Goal: Task Accomplishment & Management: Manage account settings

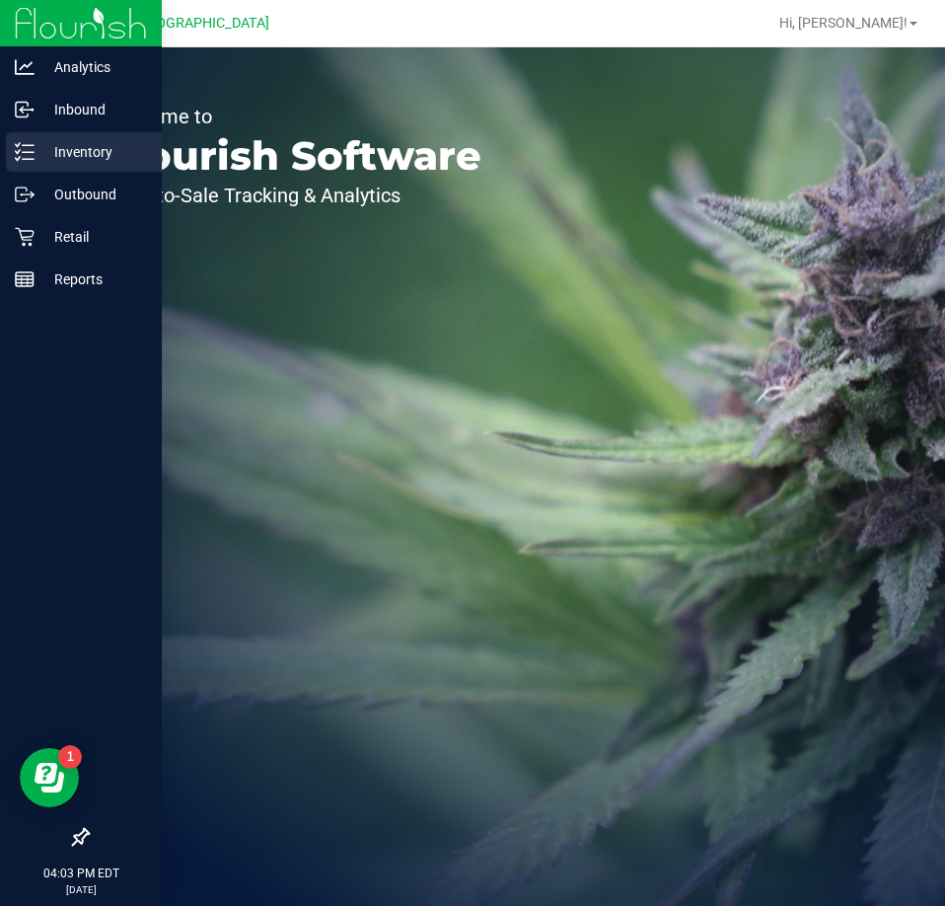
click at [77, 152] on p "Inventory" at bounding box center [94, 152] width 118 height 24
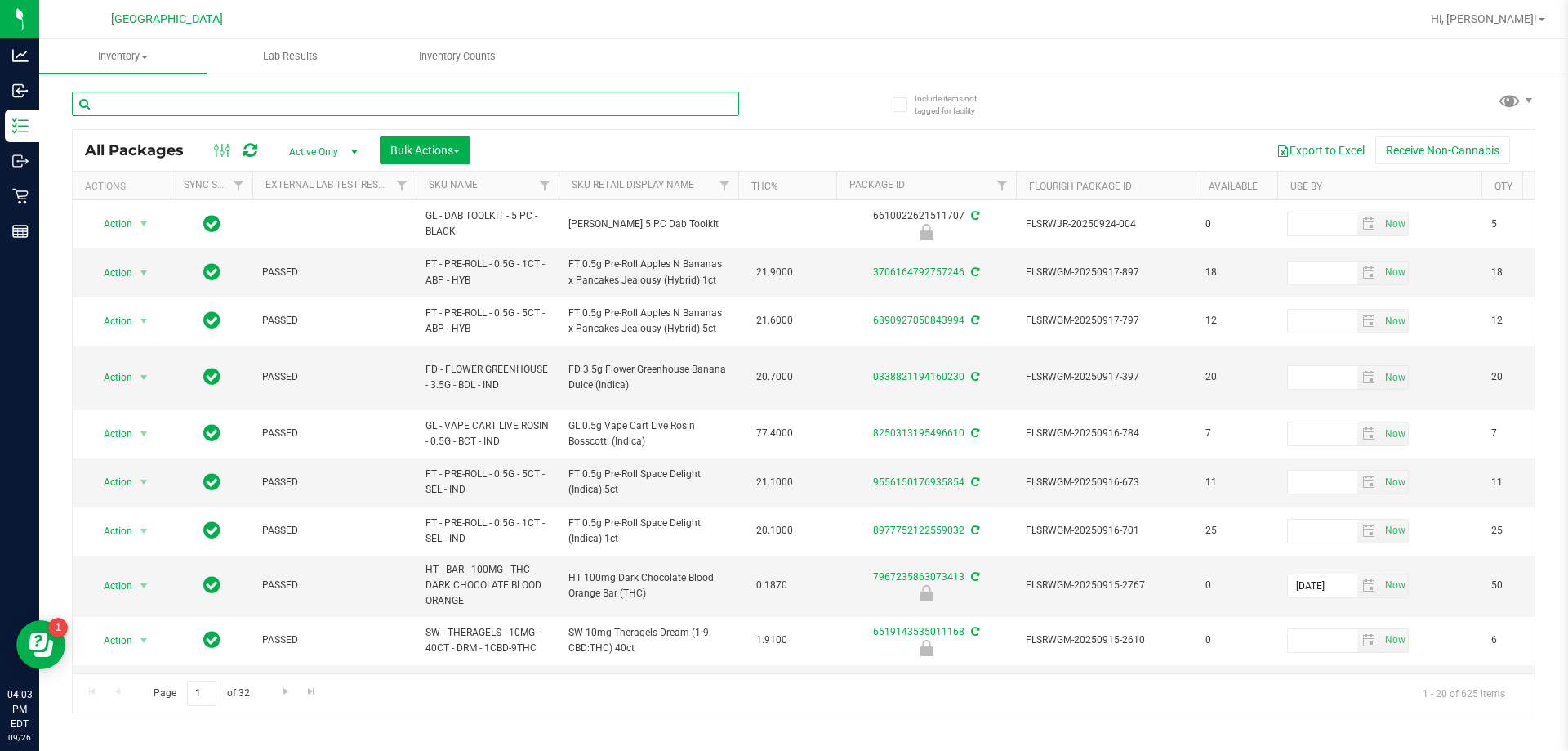
click at [264, 103] on input "text" at bounding box center [406, 104] width 667 height 25
type input "0.35"
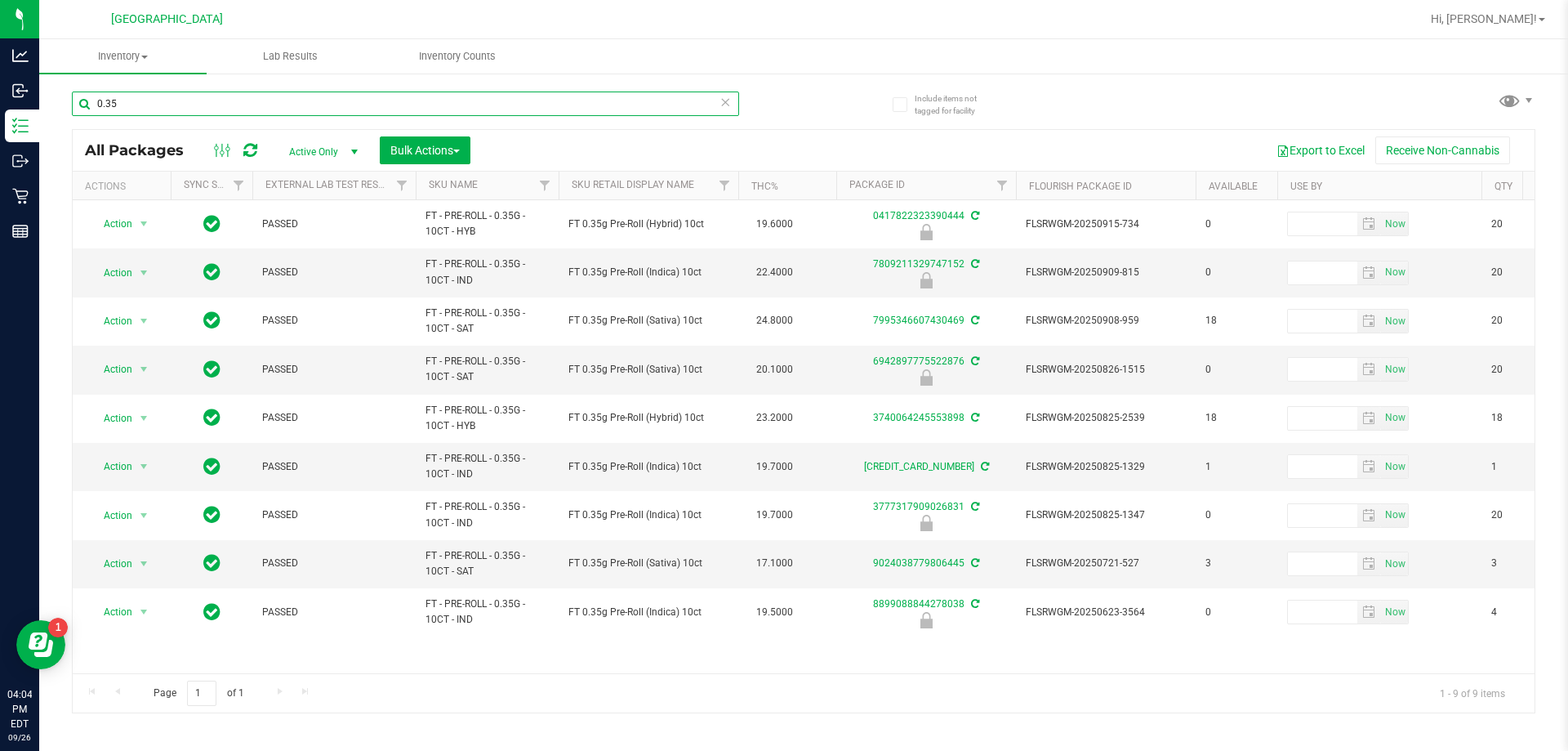
drag, startPoint x: 116, startPoint y: 103, endPoint x: 39, endPoint y: 101, distance: 77.0
click at [40, 101] on div "Include items not tagged for facility 0.35 All Packages Active Only Active Only…" at bounding box center [803, 321] width 1529 height 498
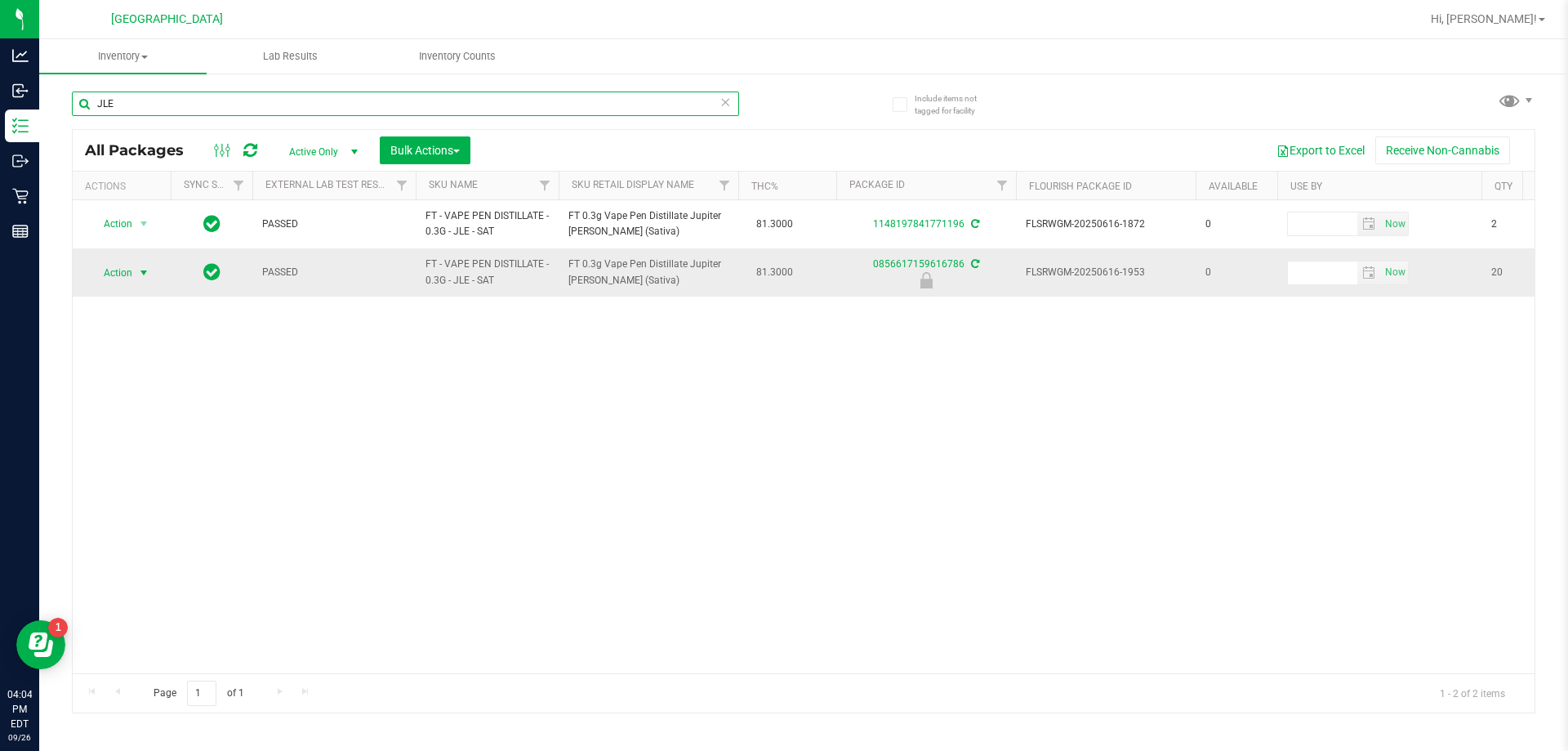
type input "JLE"
click at [113, 281] on span "Action" at bounding box center [111, 273] width 44 height 23
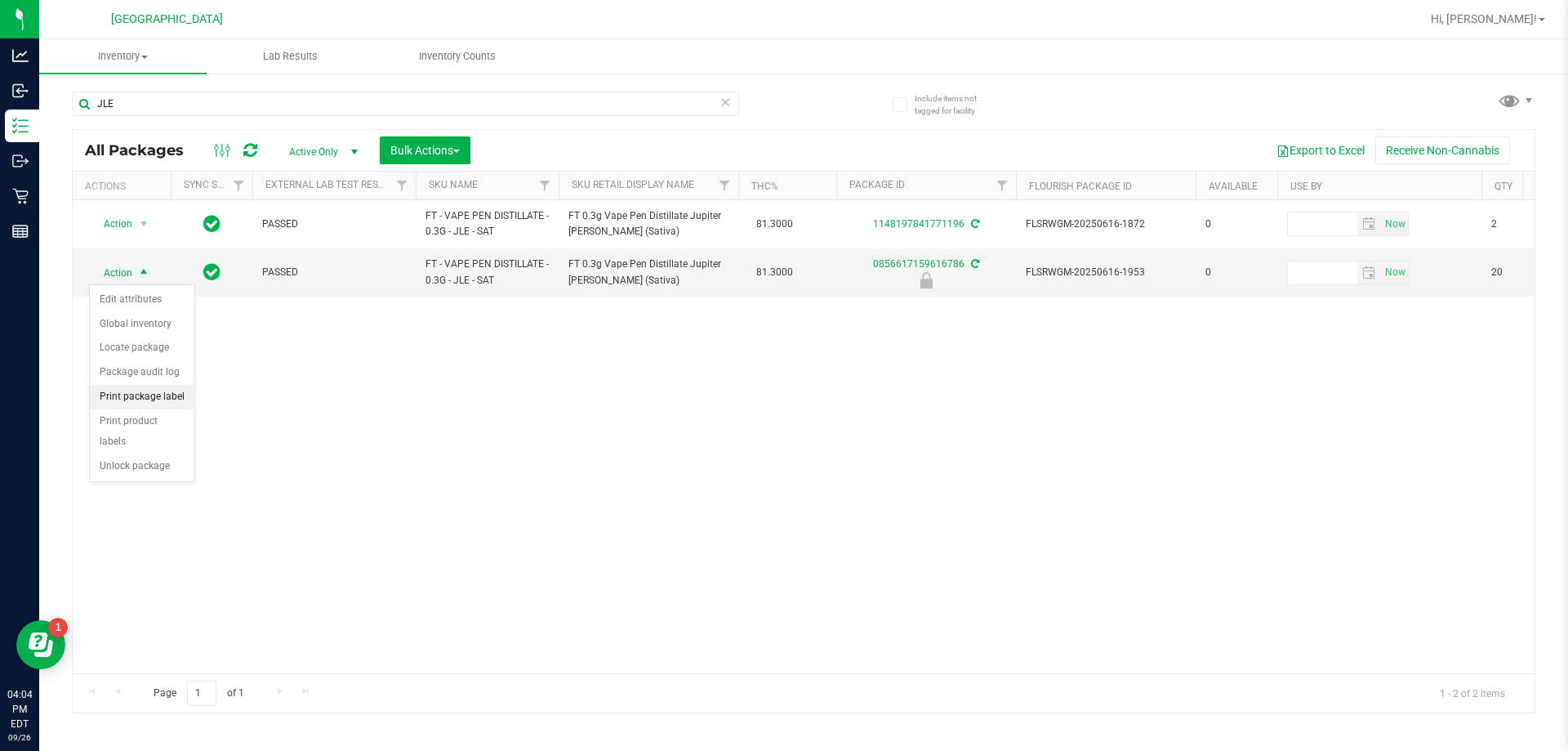
click at [135, 398] on li "Print package label" at bounding box center [142, 397] width 104 height 25
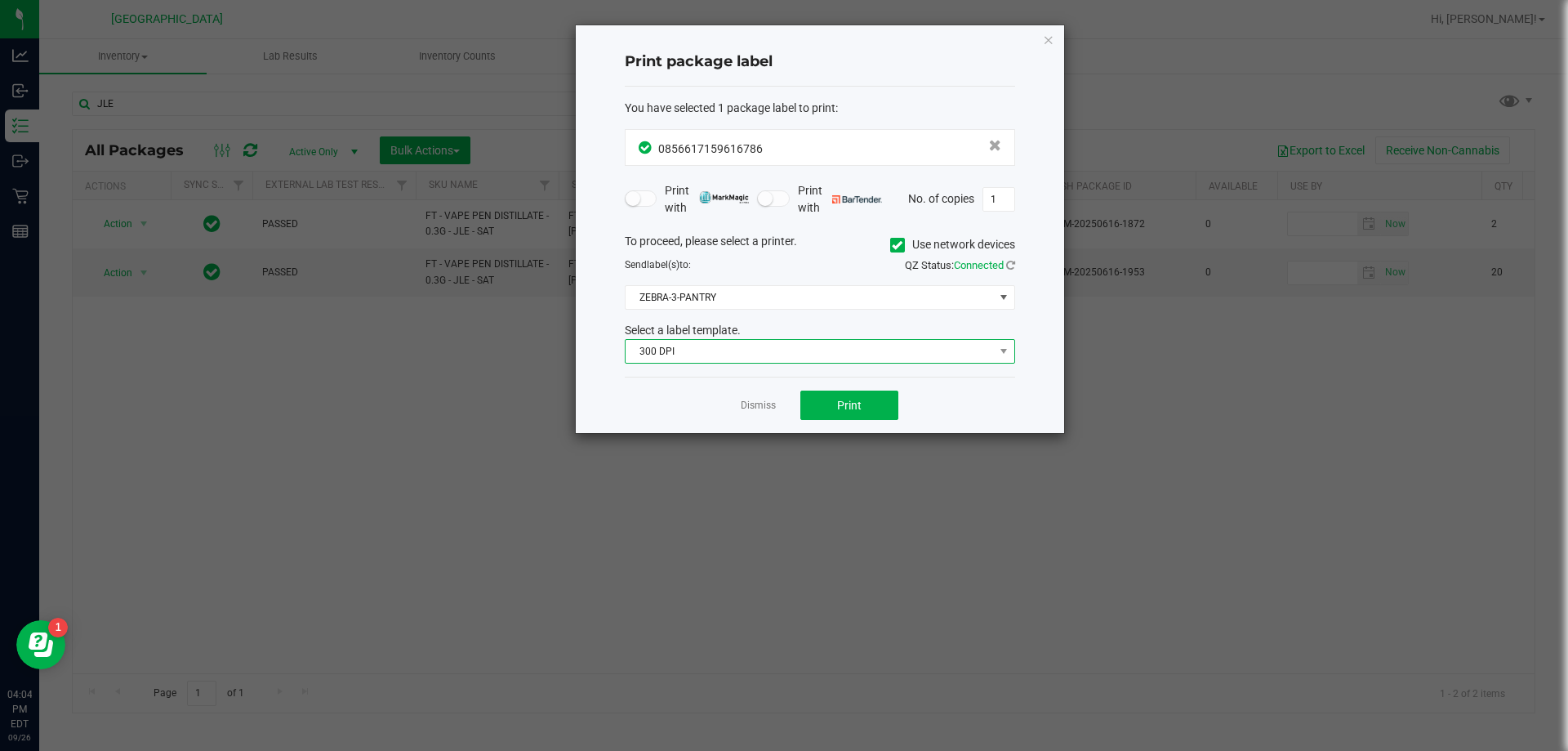
click at [782, 362] on span "300 DPI" at bounding box center [810, 351] width 368 height 23
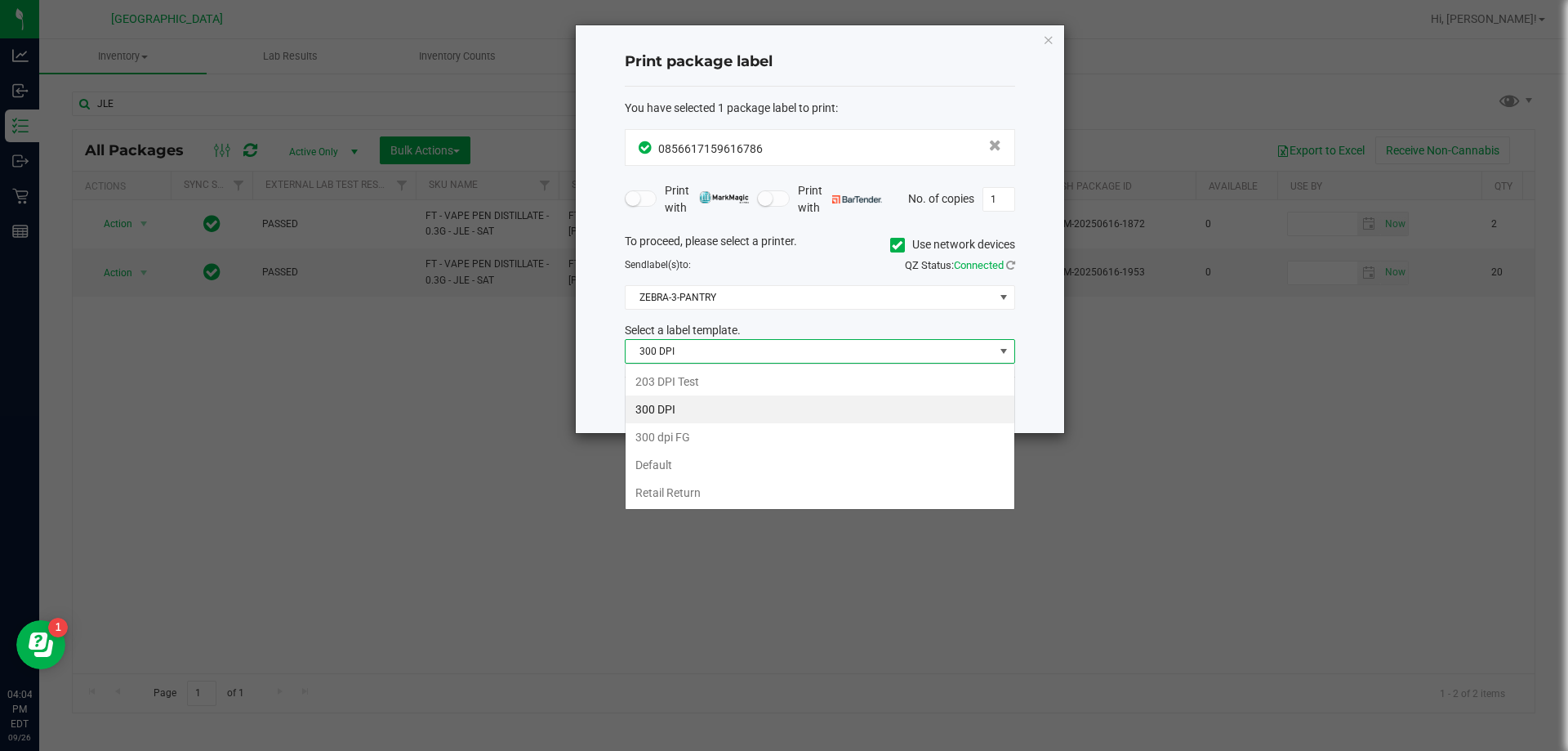
scroll to position [25, 391]
click at [705, 378] on li "203 DPI Test" at bounding box center [820, 382] width 389 height 28
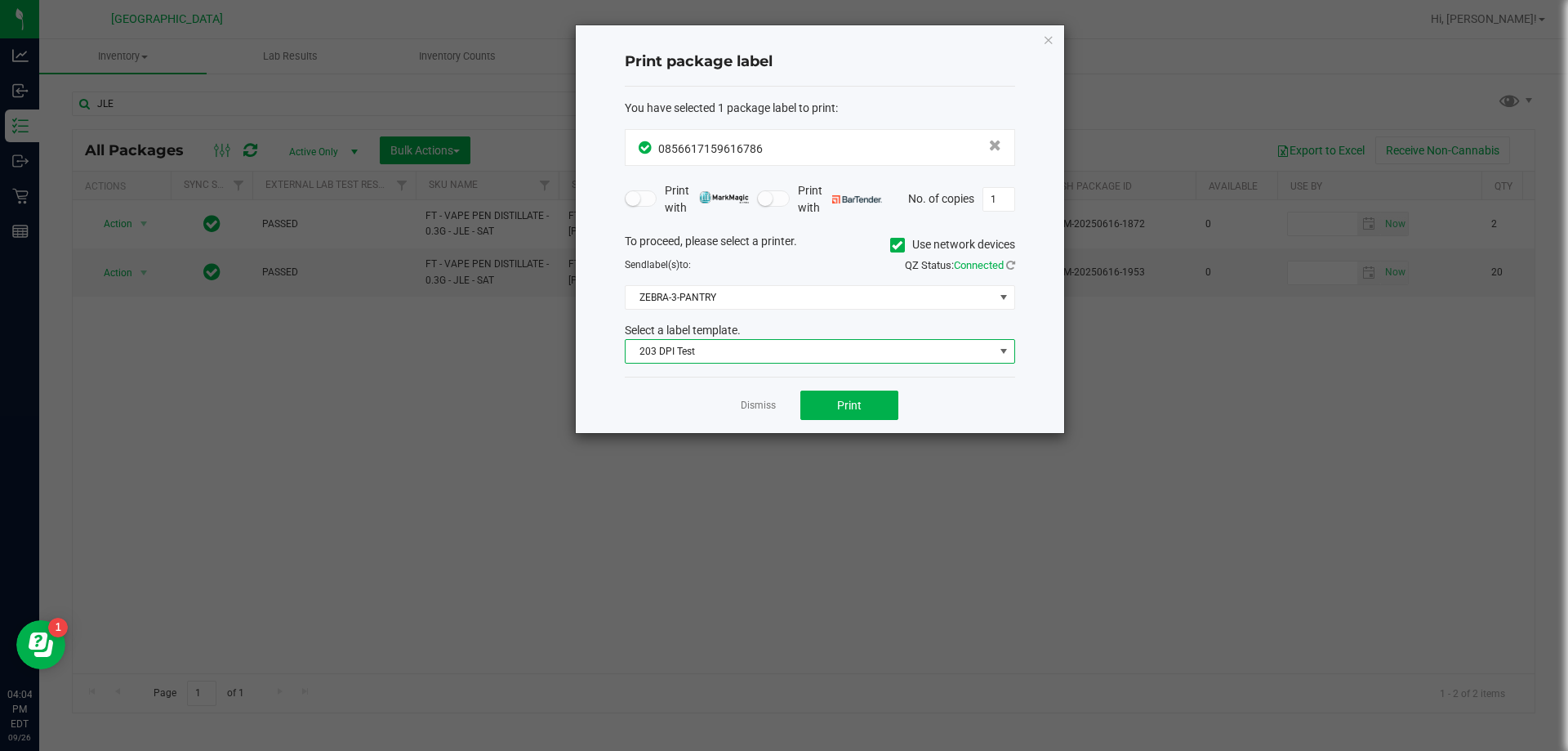
click at [704, 311] on div "To proceed, please select a printer. Use network devices Send label(s) to: QZ S…" at bounding box center [820, 298] width 391 height 132
click at [700, 291] on span "ZEBRA-3-PANTRY" at bounding box center [810, 297] width 368 height 23
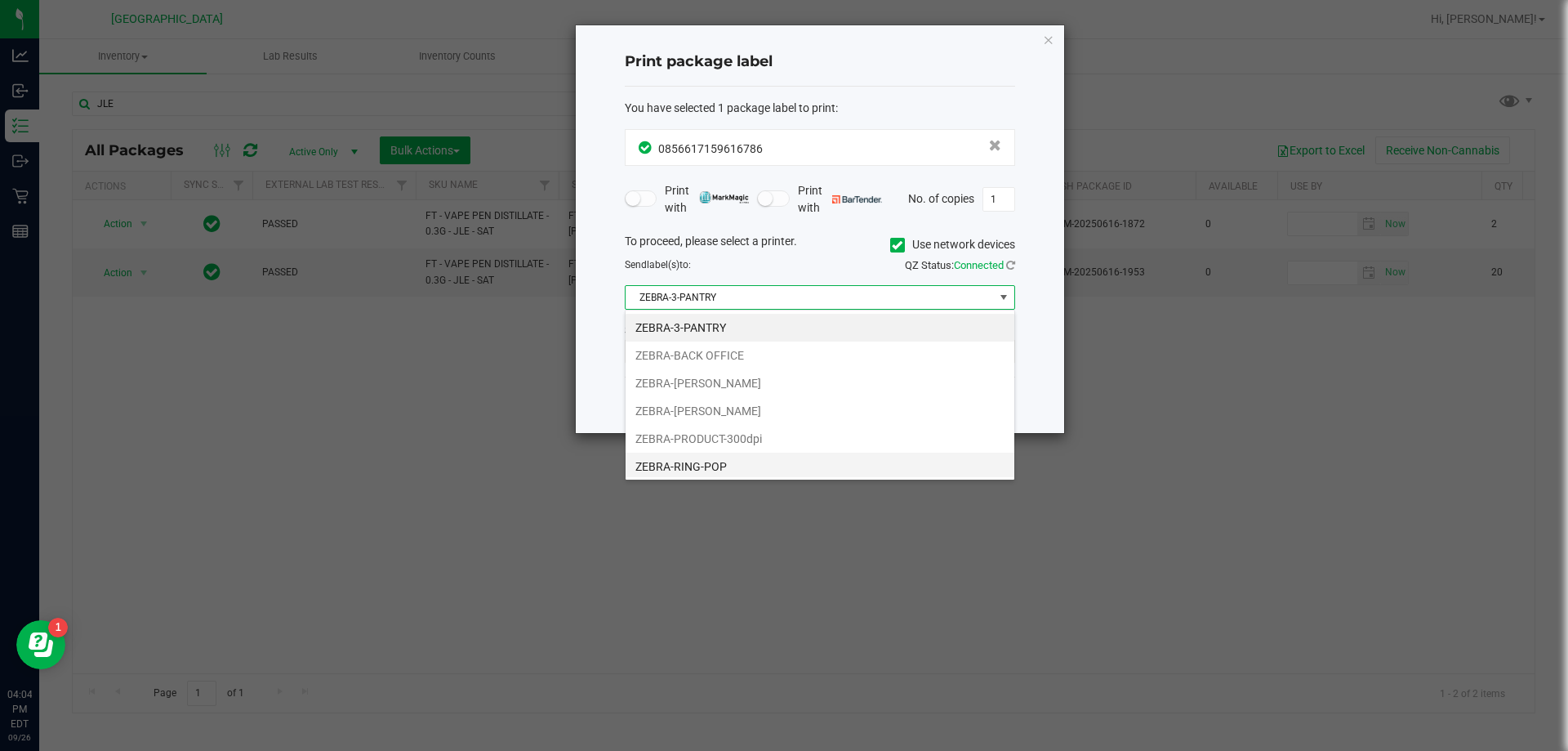
click at [707, 460] on li "ZEBRA-RING-POP" at bounding box center [820, 467] width 389 height 28
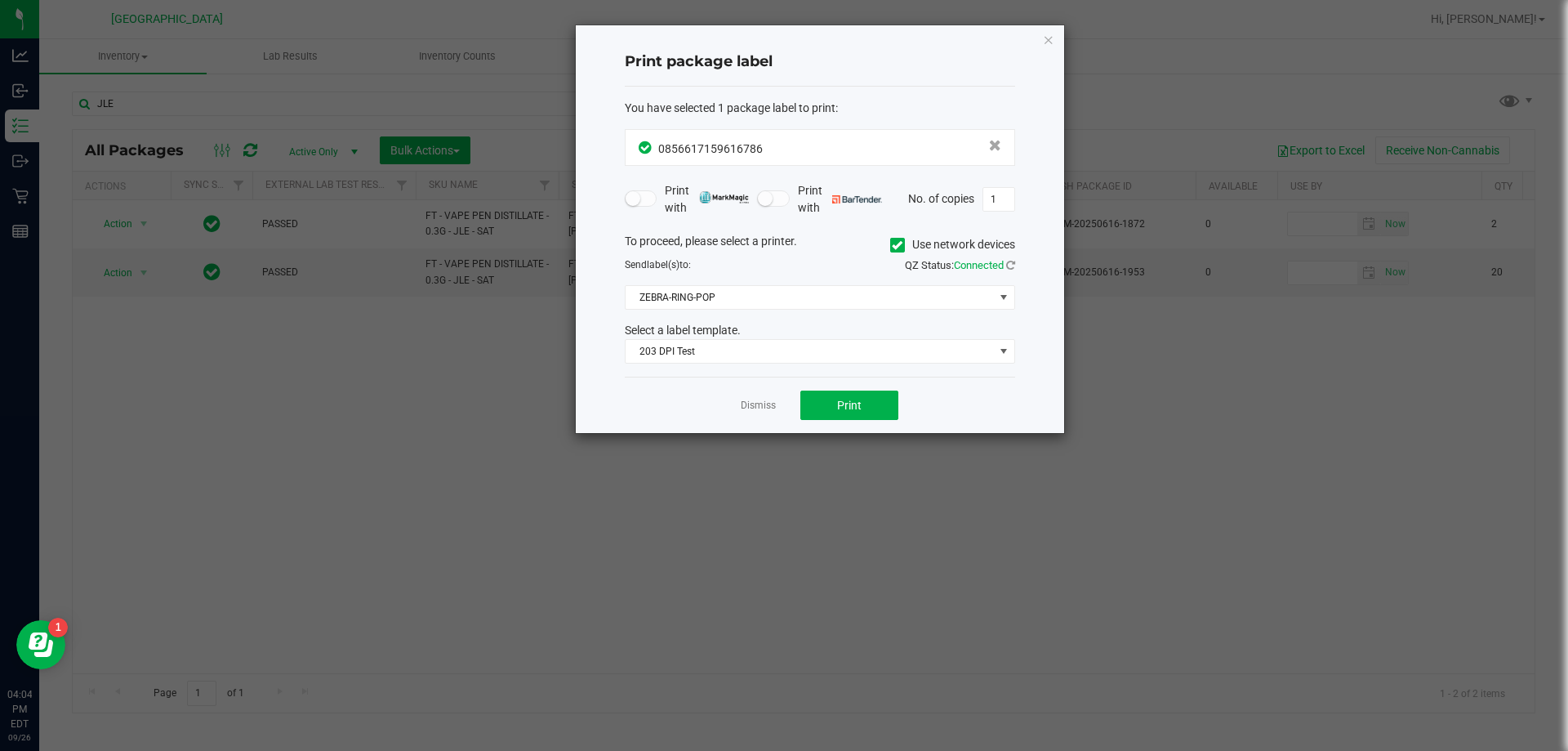
drag, startPoint x: 638, startPoint y: 388, endPoint x: 827, endPoint y: 383, distance: 189.1
click at [639, 387] on div "Dismiss Print" at bounding box center [820, 405] width 391 height 56
click at [782, 396] on button "Print" at bounding box center [849, 406] width 98 height 30
click at [641, 388] on div "Dismiss Print" at bounding box center [820, 405] width 391 height 56
click at [342, 384] on ngb-modal-window "Print package label You have selected 1 package label to print : 08566171596167…" at bounding box center [790, 375] width 1580 height 751
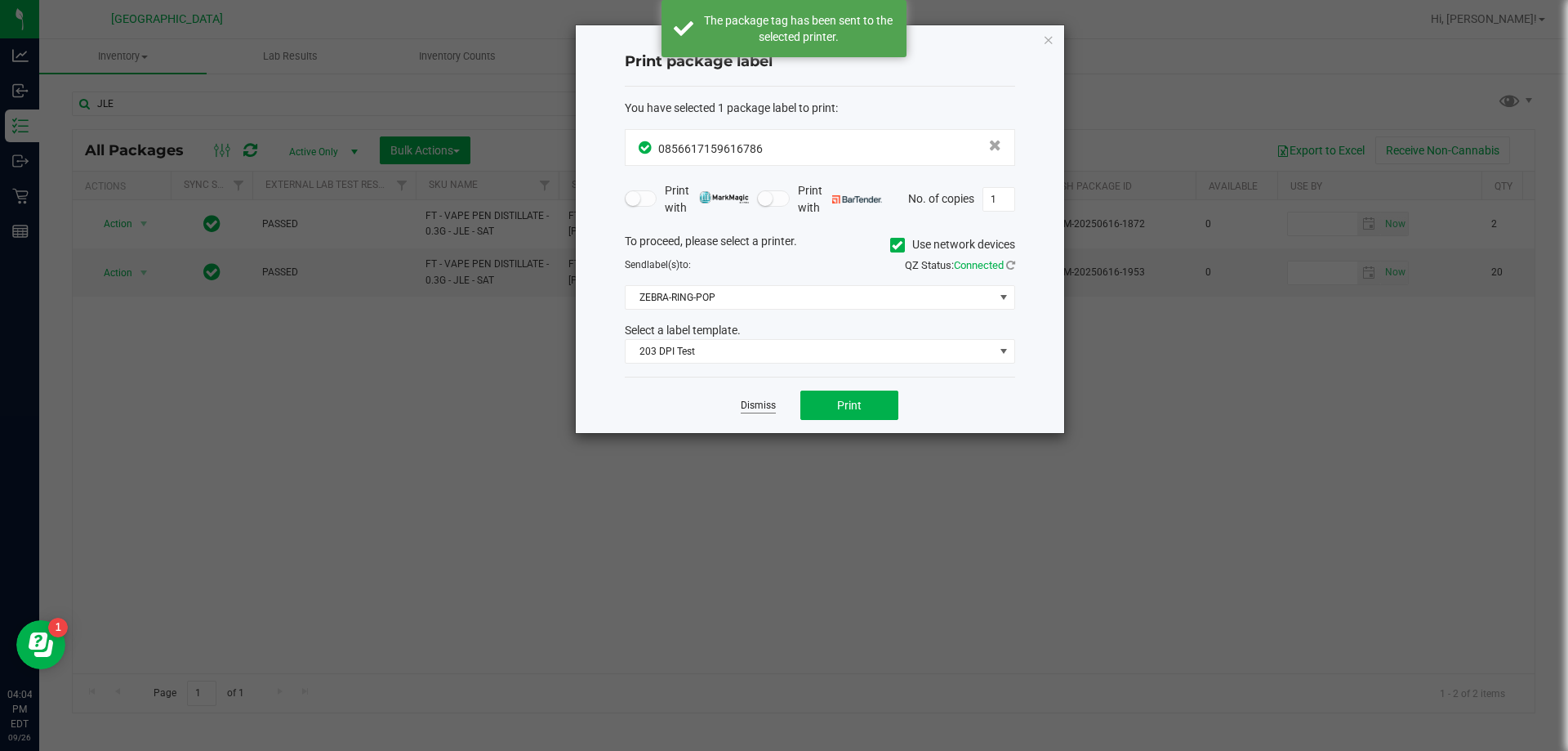
click at [745, 399] on link "Dismiss" at bounding box center [758, 405] width 35 height 14
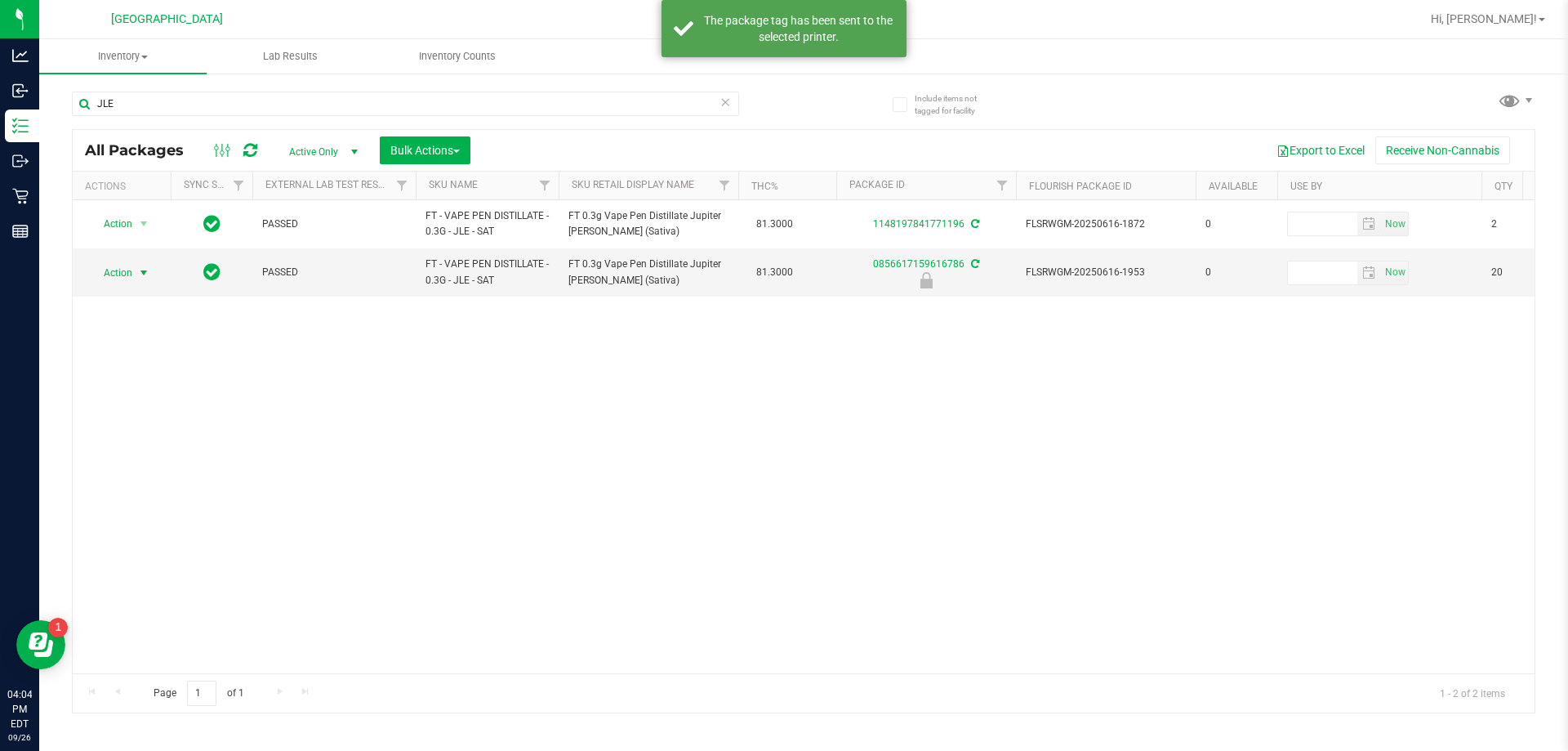
click at [422, 431] on div "Action Action Adjust qty Create package Edit attributes Global inventory Locate…" at bounding box center [804, 436] width 1462 height 473
click at [137, 277] on span "select" at bounding box center [144, 273] width 13 height 13
click at [149, 455] on li "Unlock package" at bounding box center [142, 467] width 104 height 25
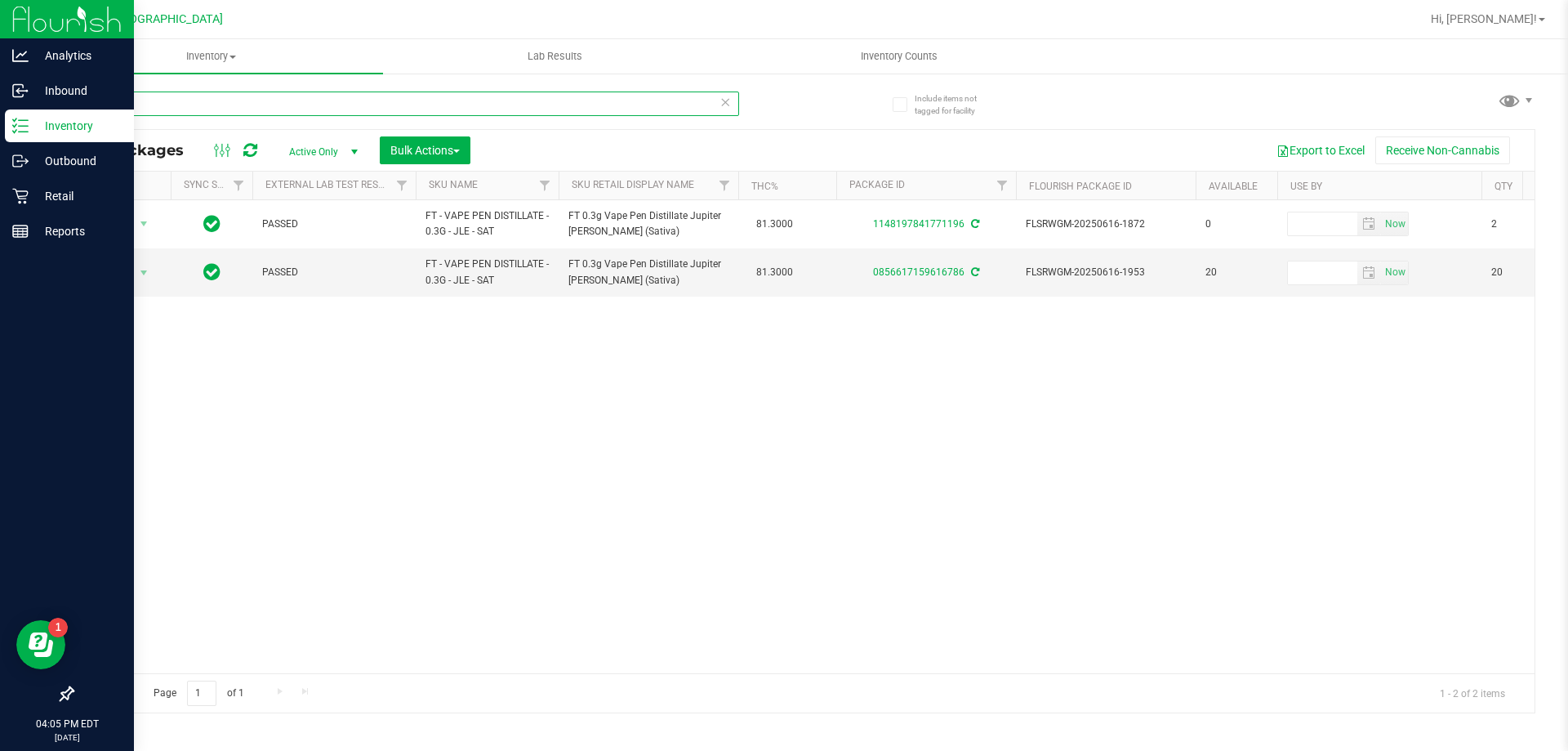
drag, startPoint x: 175, startPoint y: 99, endPoint x: 0, endPoint y: 137, distance: 179.1
click at [0, 148] on div "Analytics Inbound Inventory Outbound Retail Reports 04:05 PM EDT [DATE] 09/[GEO…" at bounding box center [784, 375] width 1568 height 751
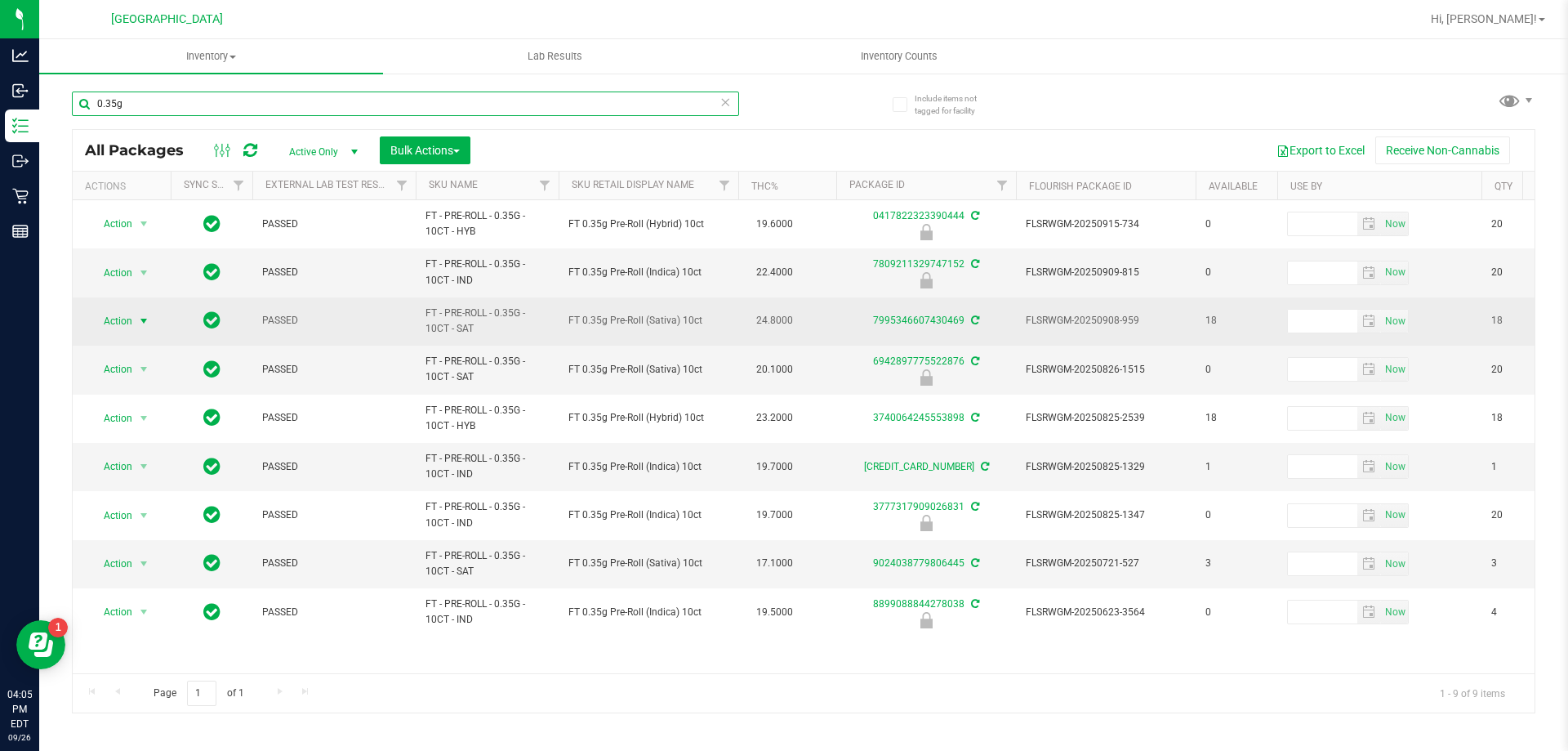
type input "0.35g"
click at [125, 314] on span "Action" at bounding box center [111, 321] width 44 height 23
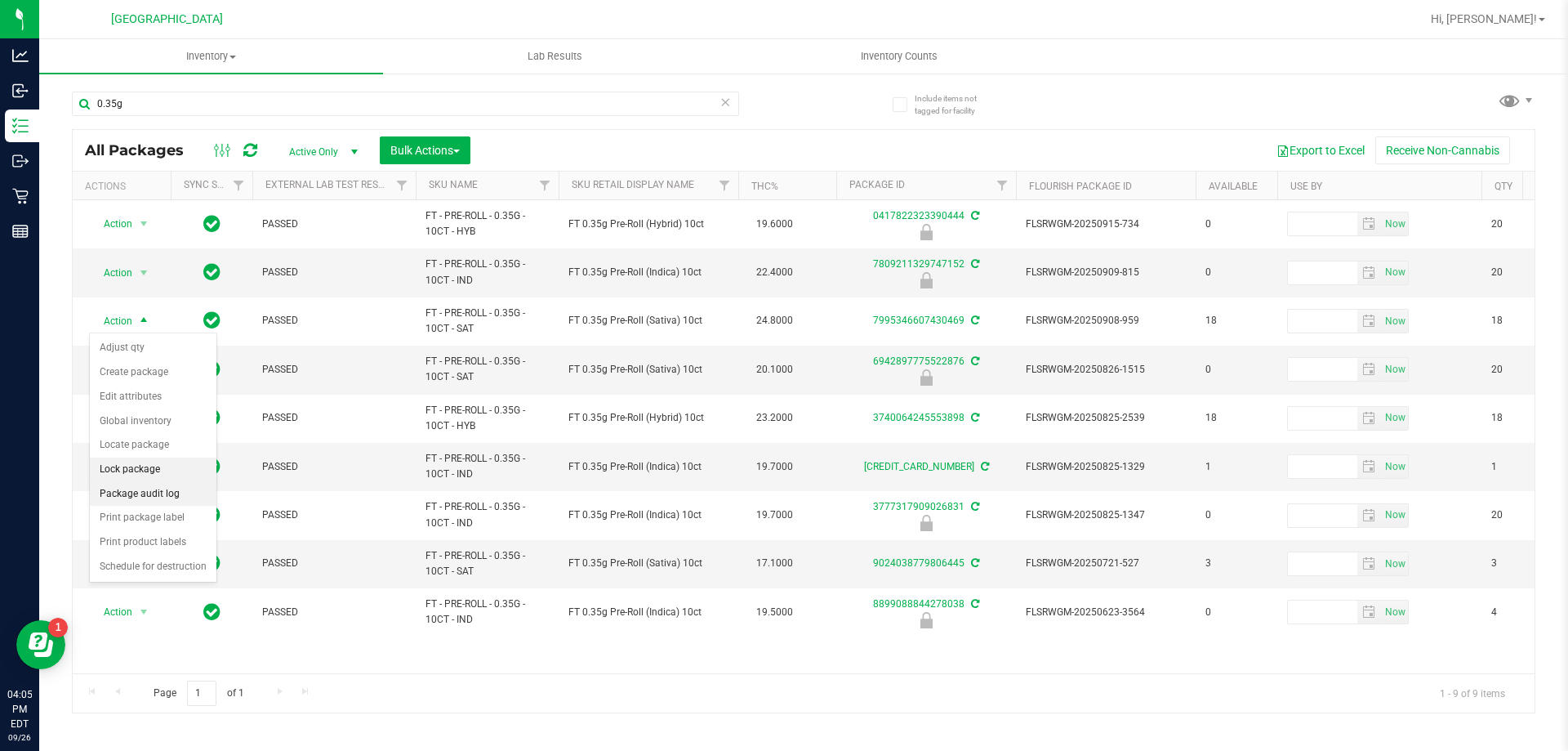
click at [128, 473] on li "Lock package" at bounding box center [153, 469] width 127 height 25
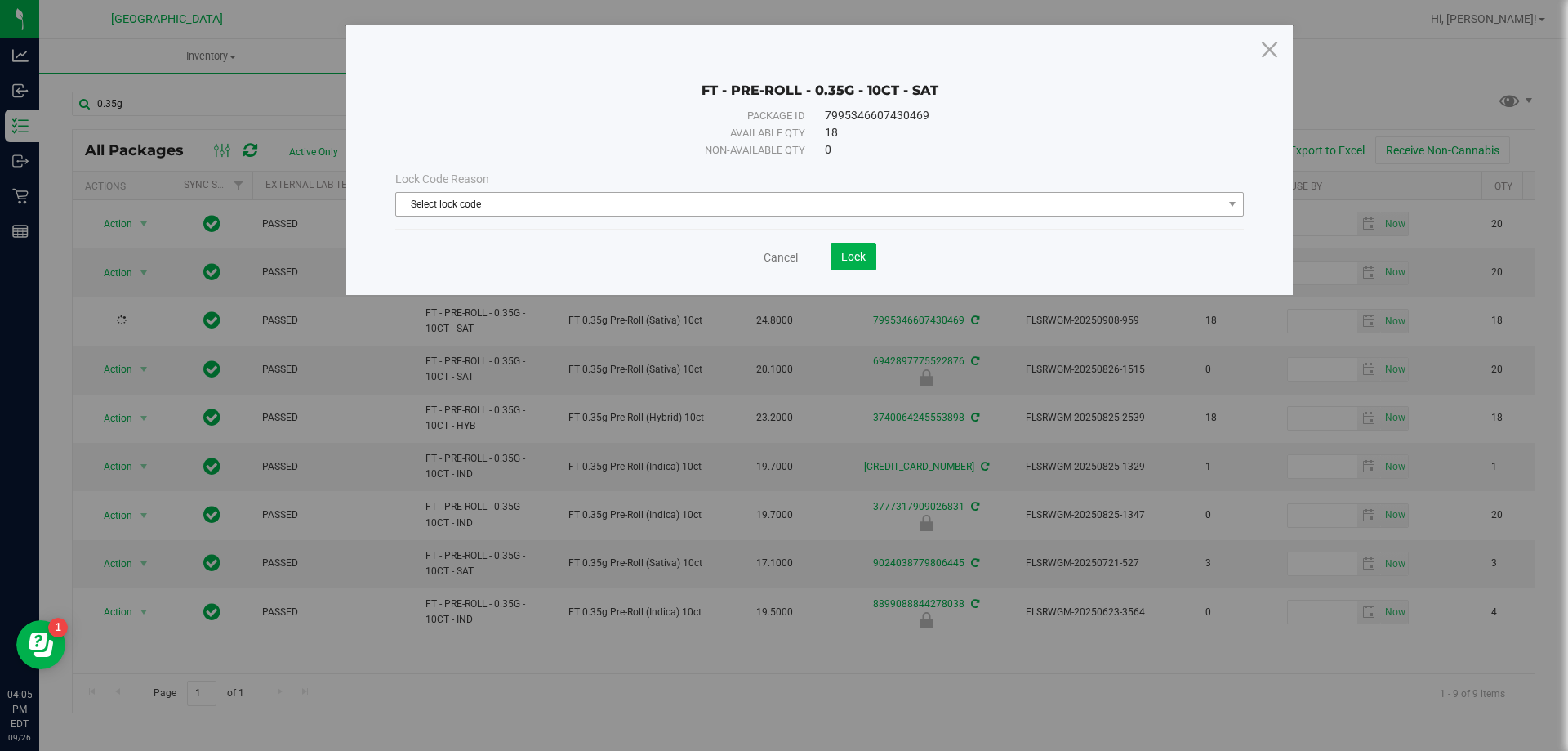
click at [520, 214] on span "Select lock code" at bounding box center [809, 205] width 826 height 23
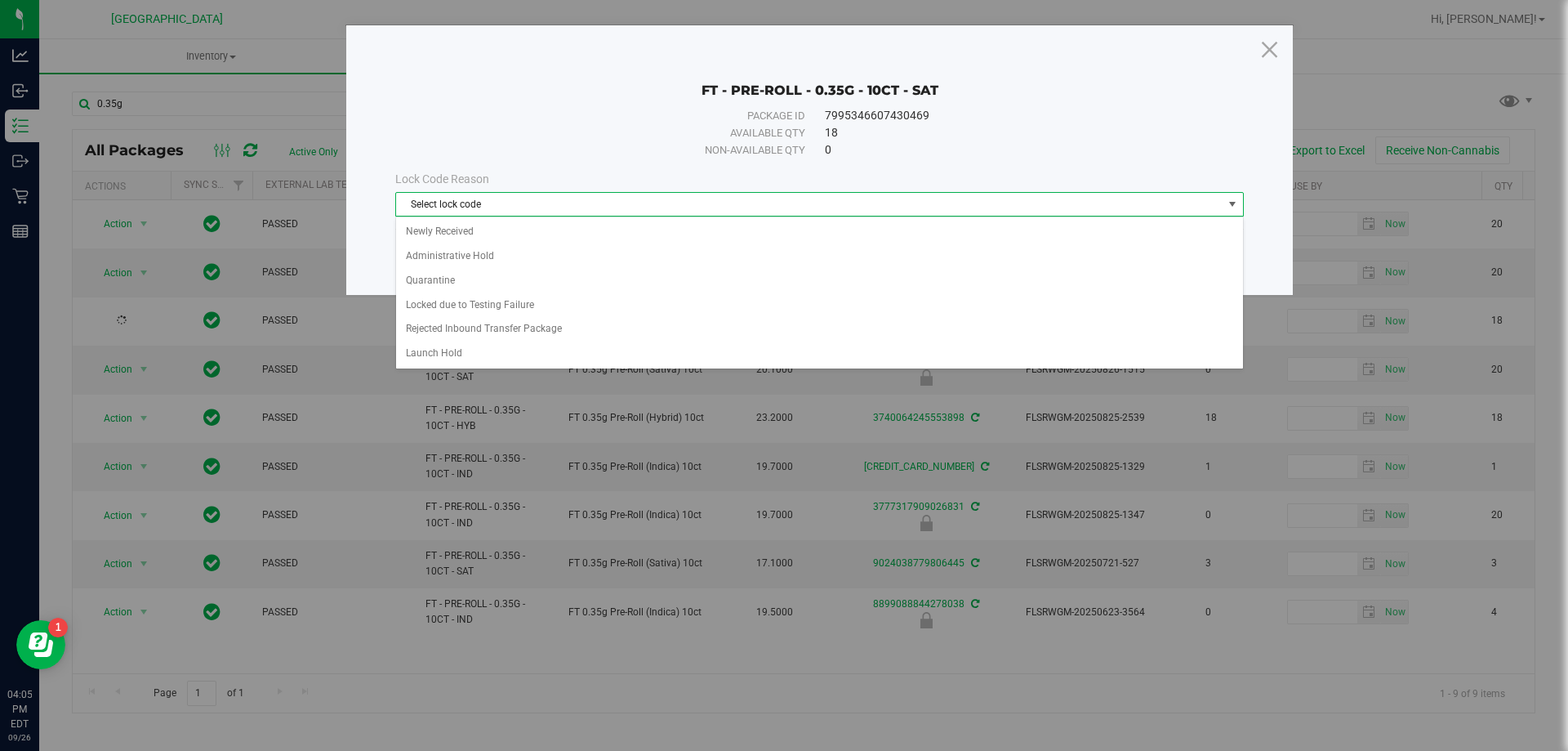
click at [518, 201] on span "Select lock code" at bounding box center [809, 205] width 826 height 23
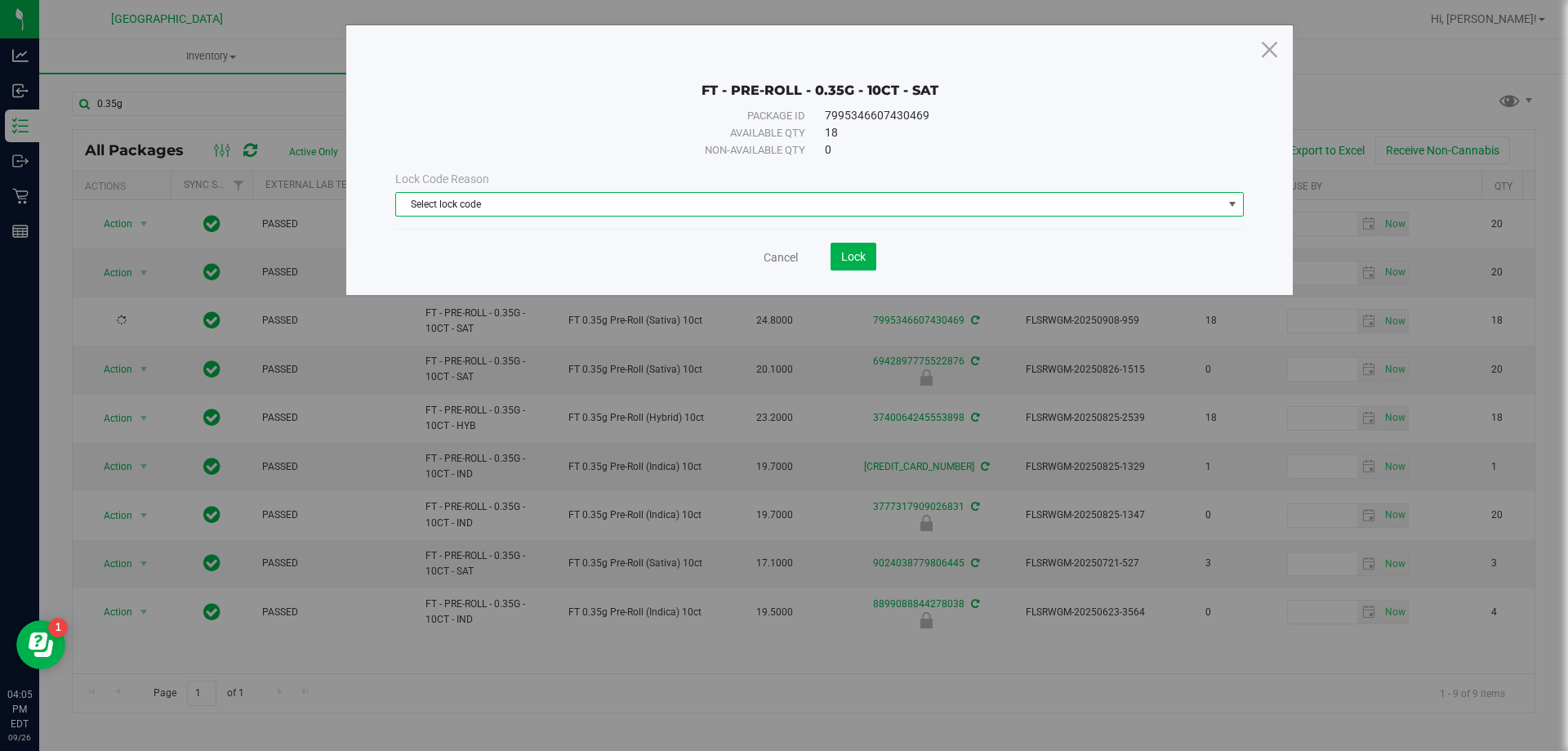
click at [517, 203] on span "Select lock code" at bounding box center [809, 205] width 826 height 23
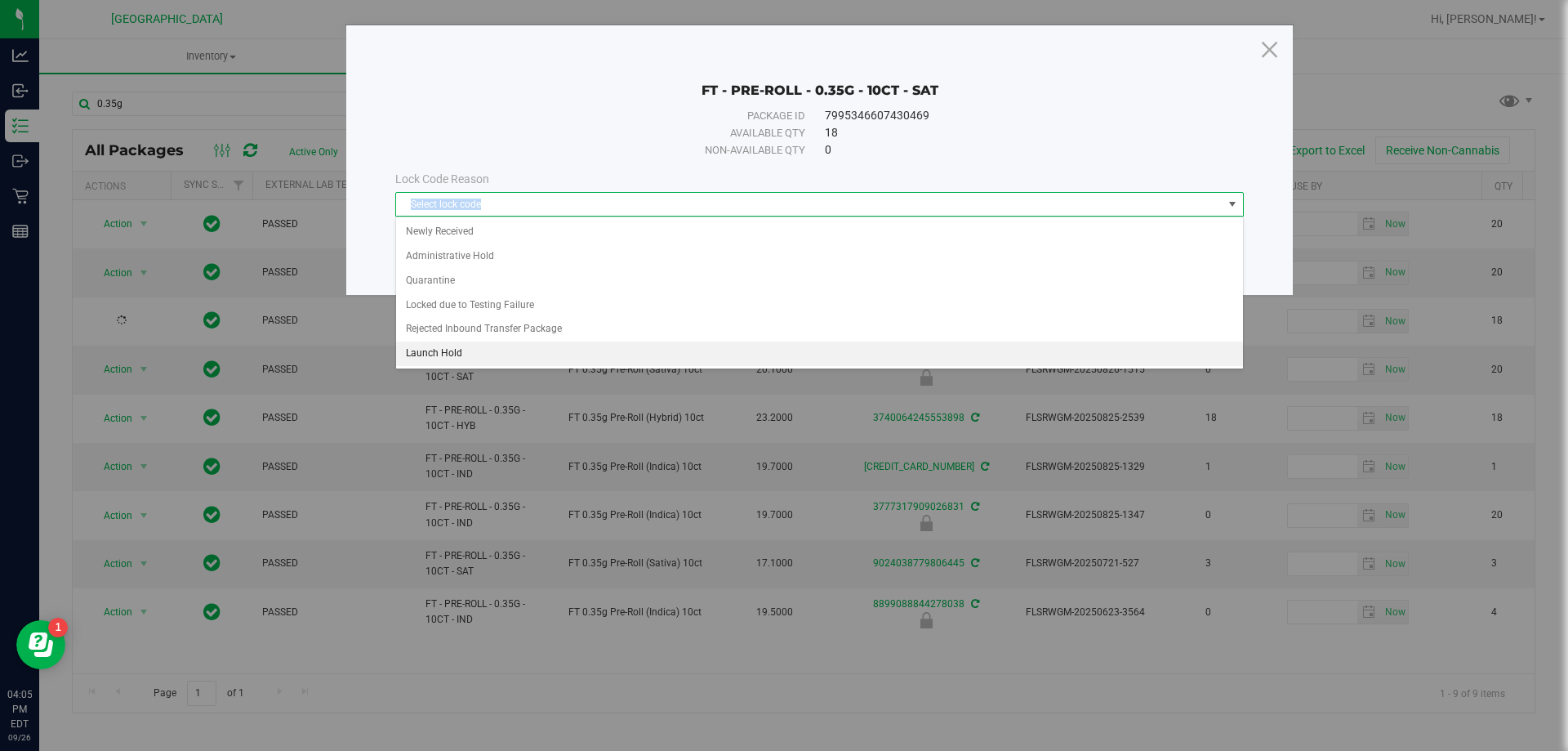
click at [463, 351] on li "Launch Hold" at bounding box center [819, 354] width 847 height 25
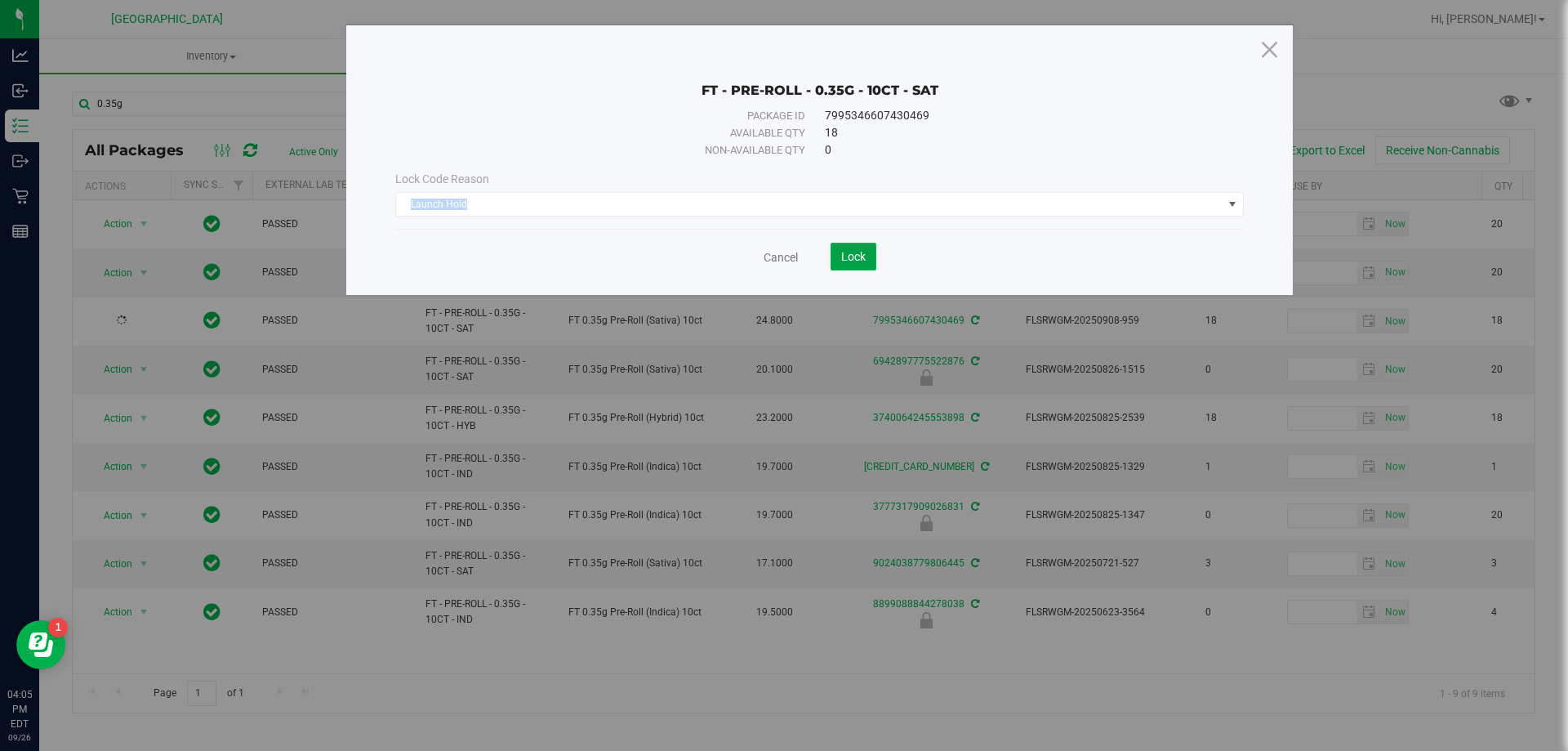
click at [782, 258] on span "Lock" at bounding box center [854, 257] width 25 height 13
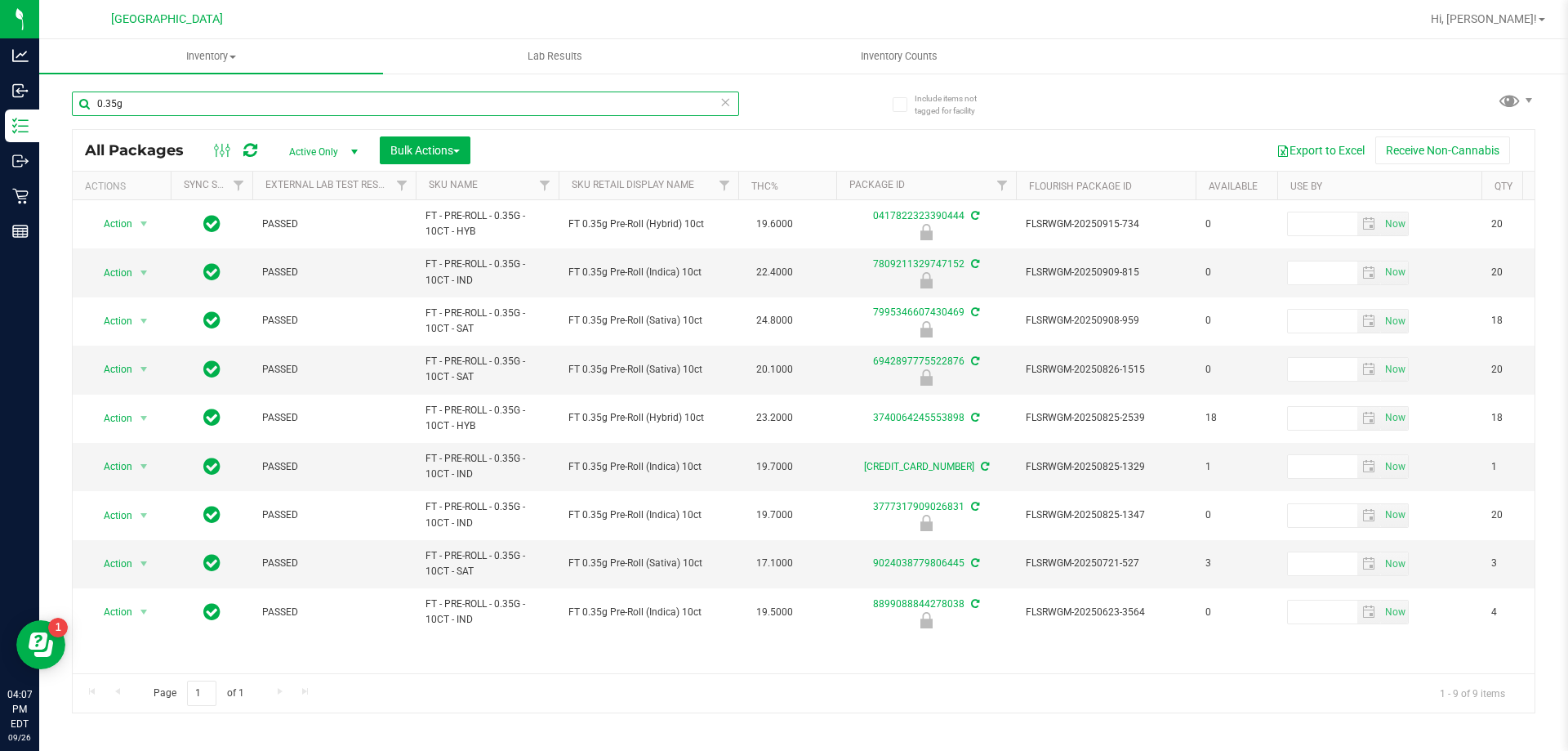
drag, startPoint x: 114, startPoint y: 101, endPoint x: 93, endPoint y: 91, distance: 23.3
click at [97, 94] on input "0.35g" at bounding box center [406, 104] width 667 height 25
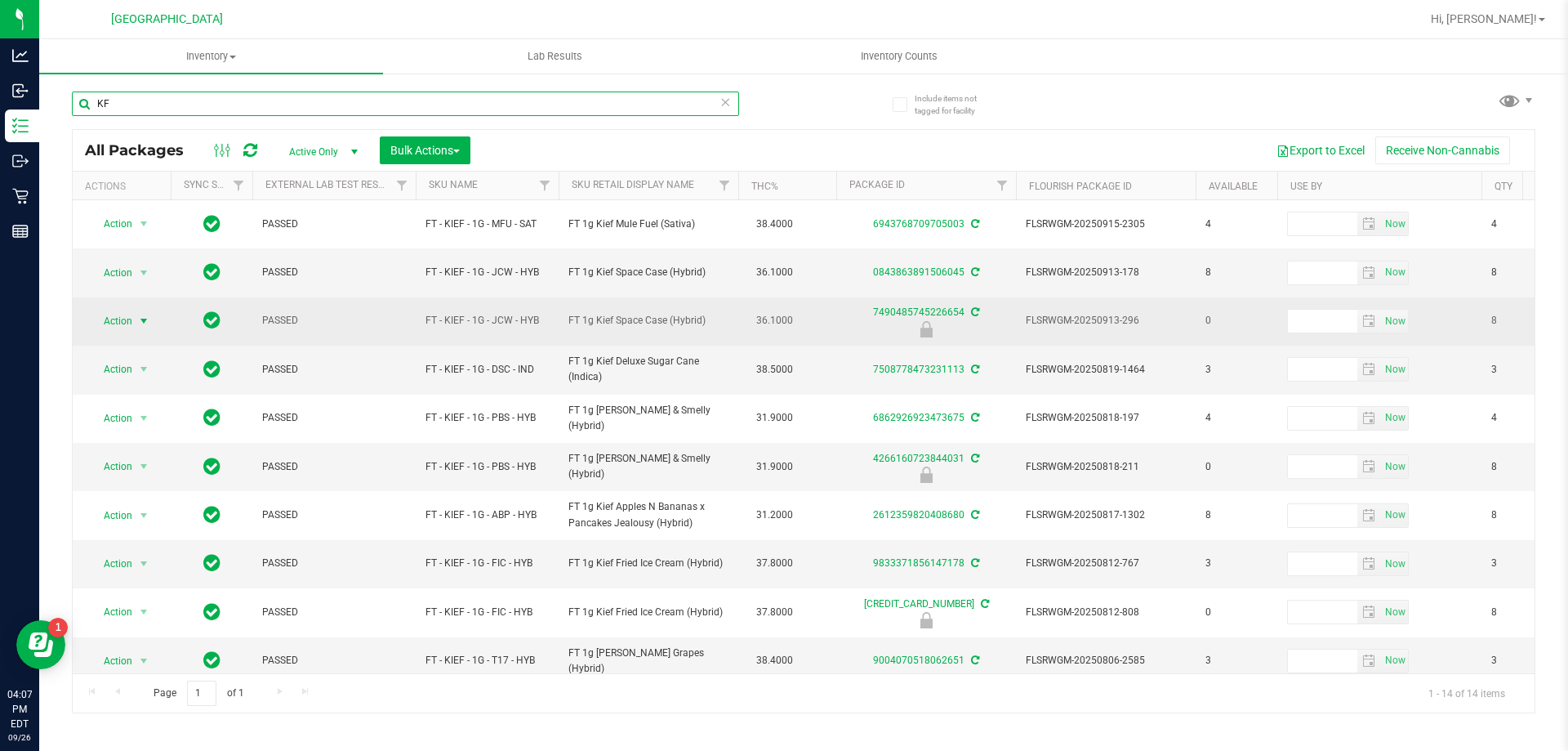
type input "KF"
click at [110, 326] on span "Action" at bounding box center [111, 321] width 44 height 23
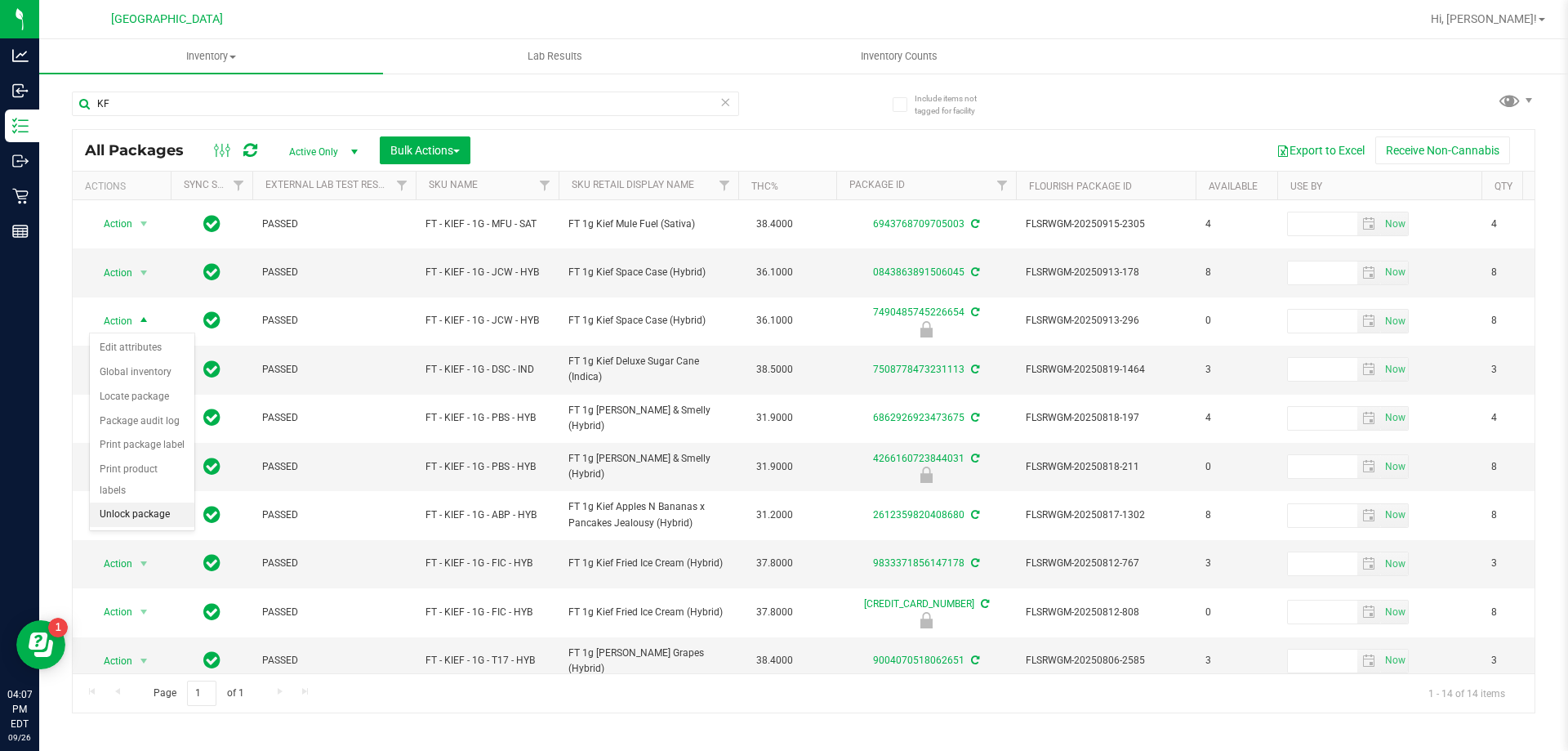
click at [127, 503] on li "Unlock package" at bounding box center [142, 515] width 104 height 25
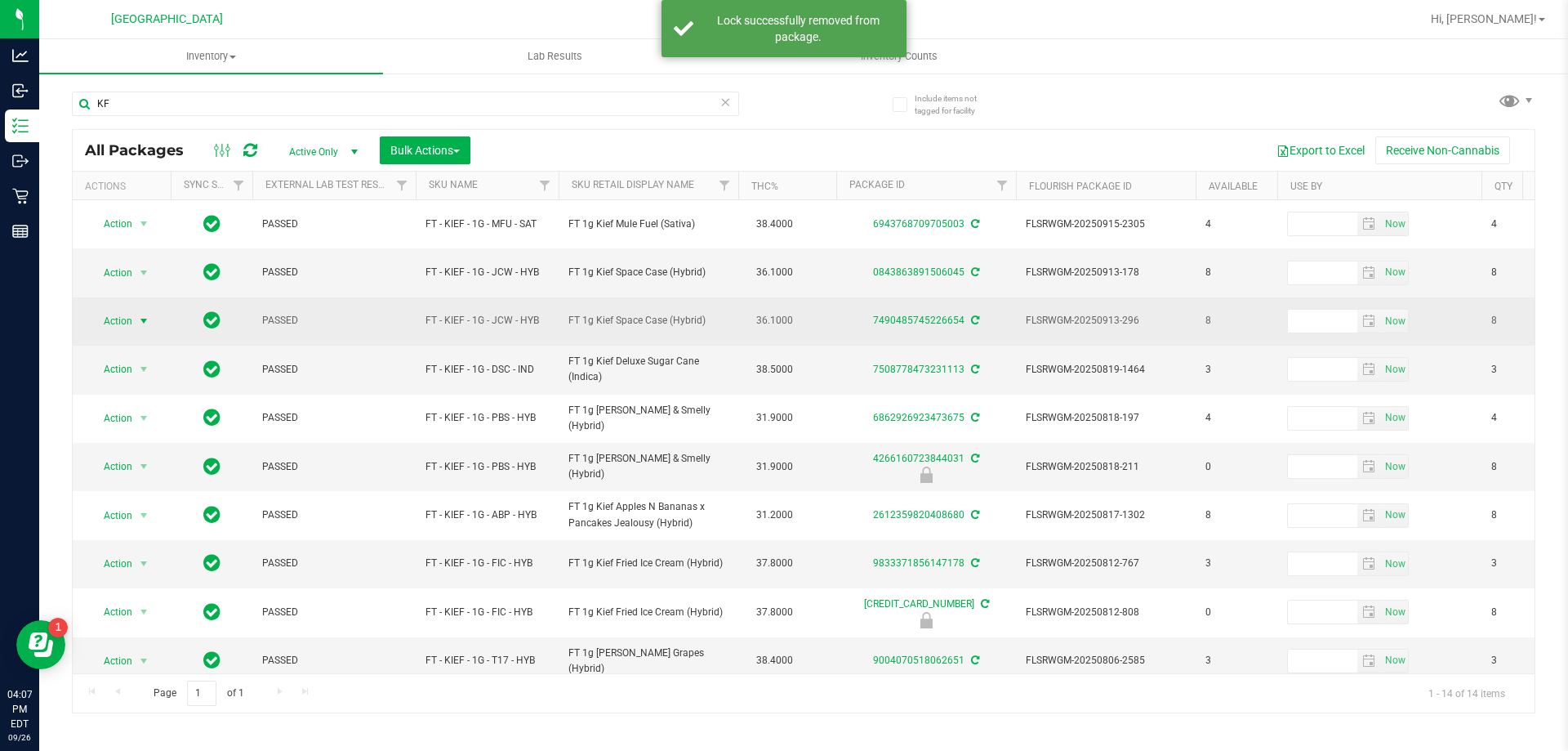
click at [136, 322] on span "select" at bounding box center [144, 321] width 21 height 23
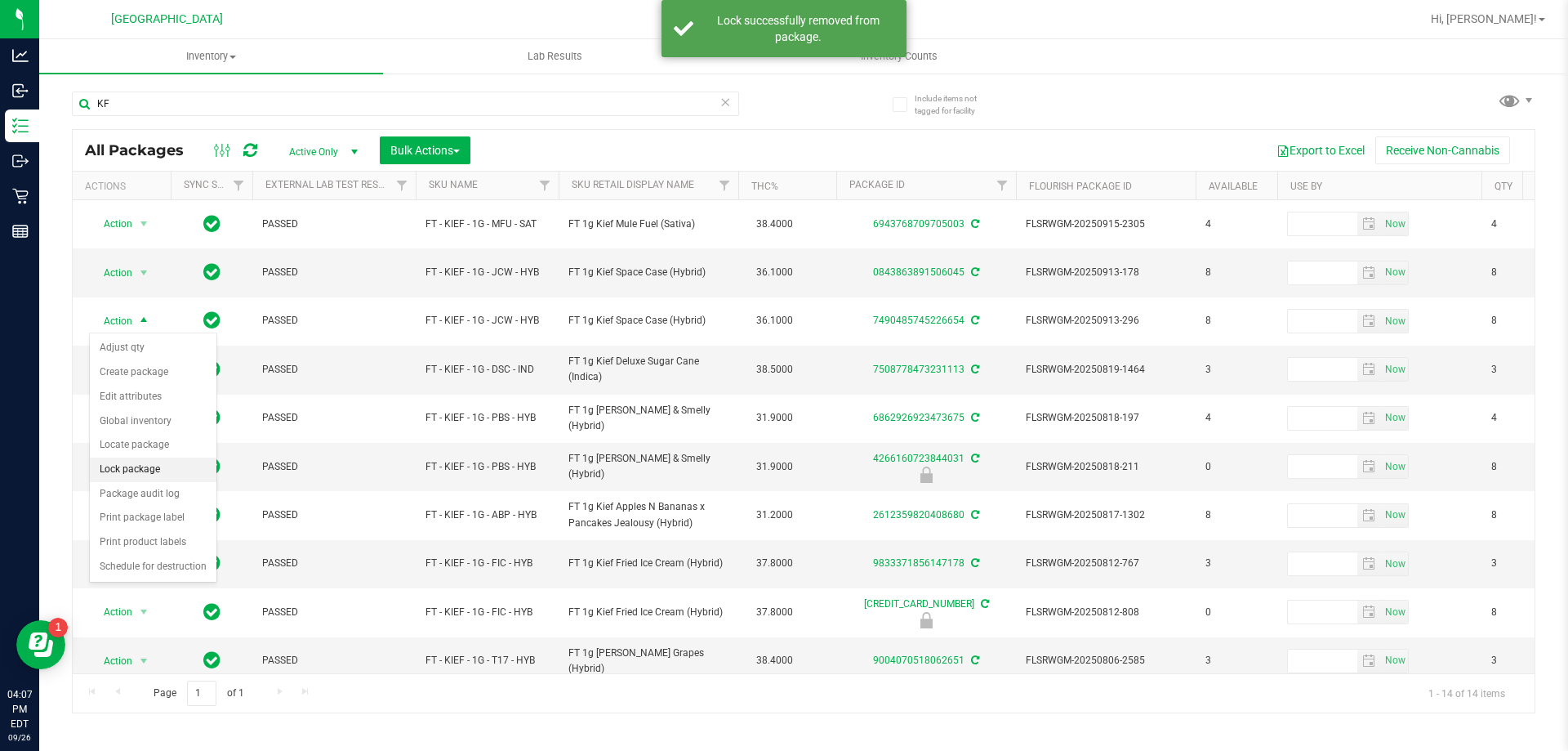
click at [132, 470] on li "Lock package" at bounding box center [153, 469] width 127 height 25
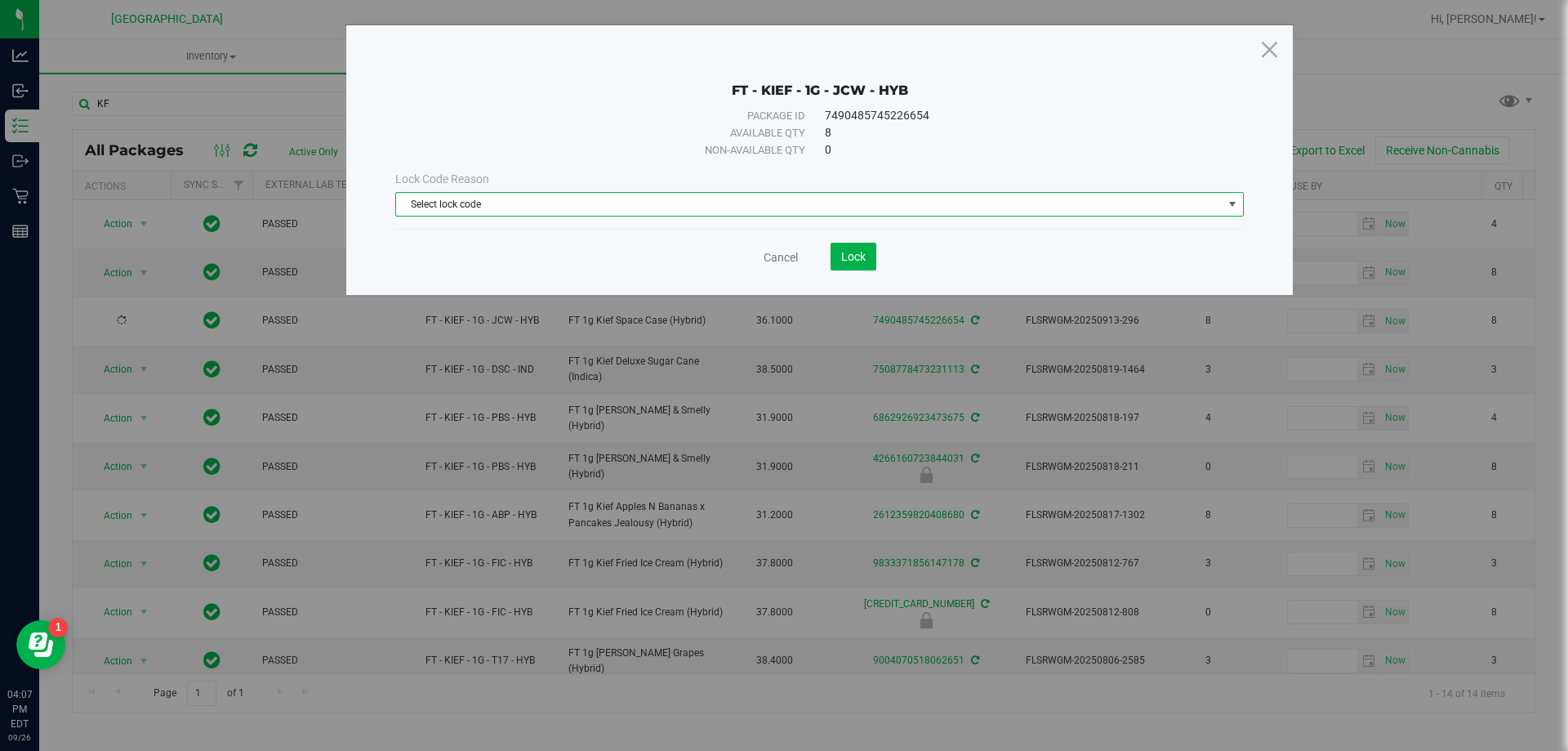
click at [704, 209] on span "Select lock code" at bounding box center [809, 205] width 826 height 23
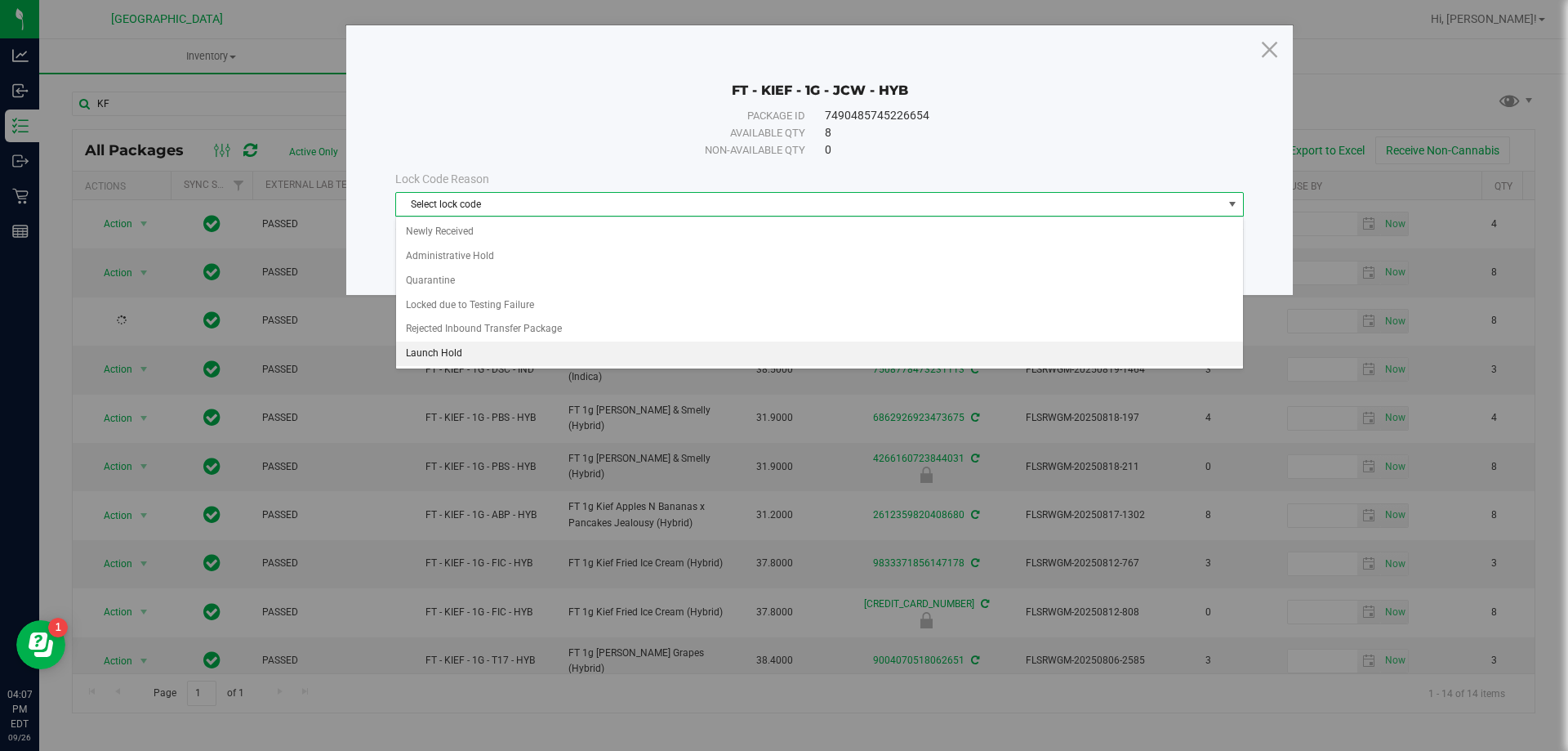
click at [513, 349] on li "Launch Hold" at bounding box center [819, 354] width 847 height 25
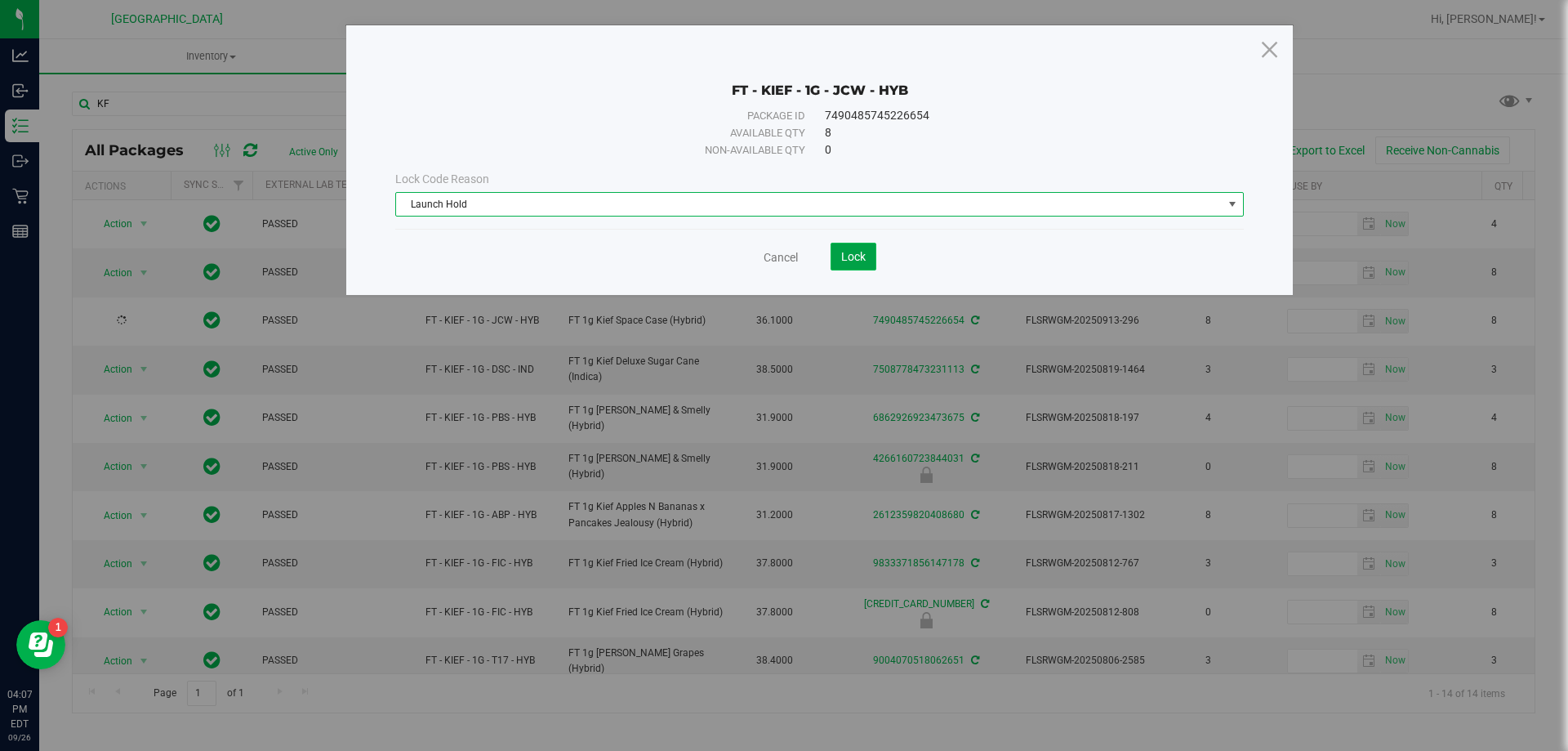
click at [782, 253] on span "Lock" at bounding box center [854, 257] width 25 height 13
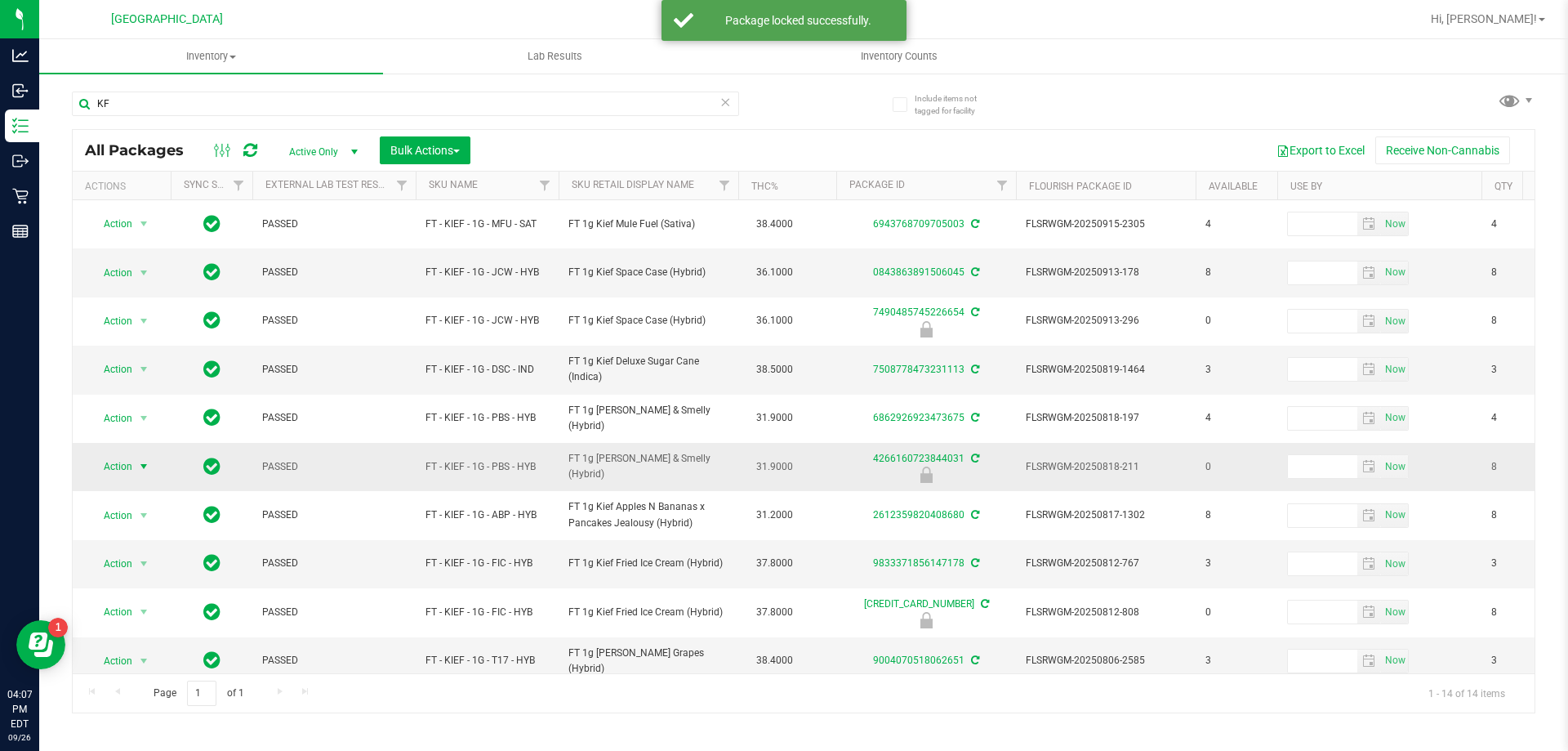
click at [132, 466] on span "Action" at bounding box center [111, 467] width 44 height 23
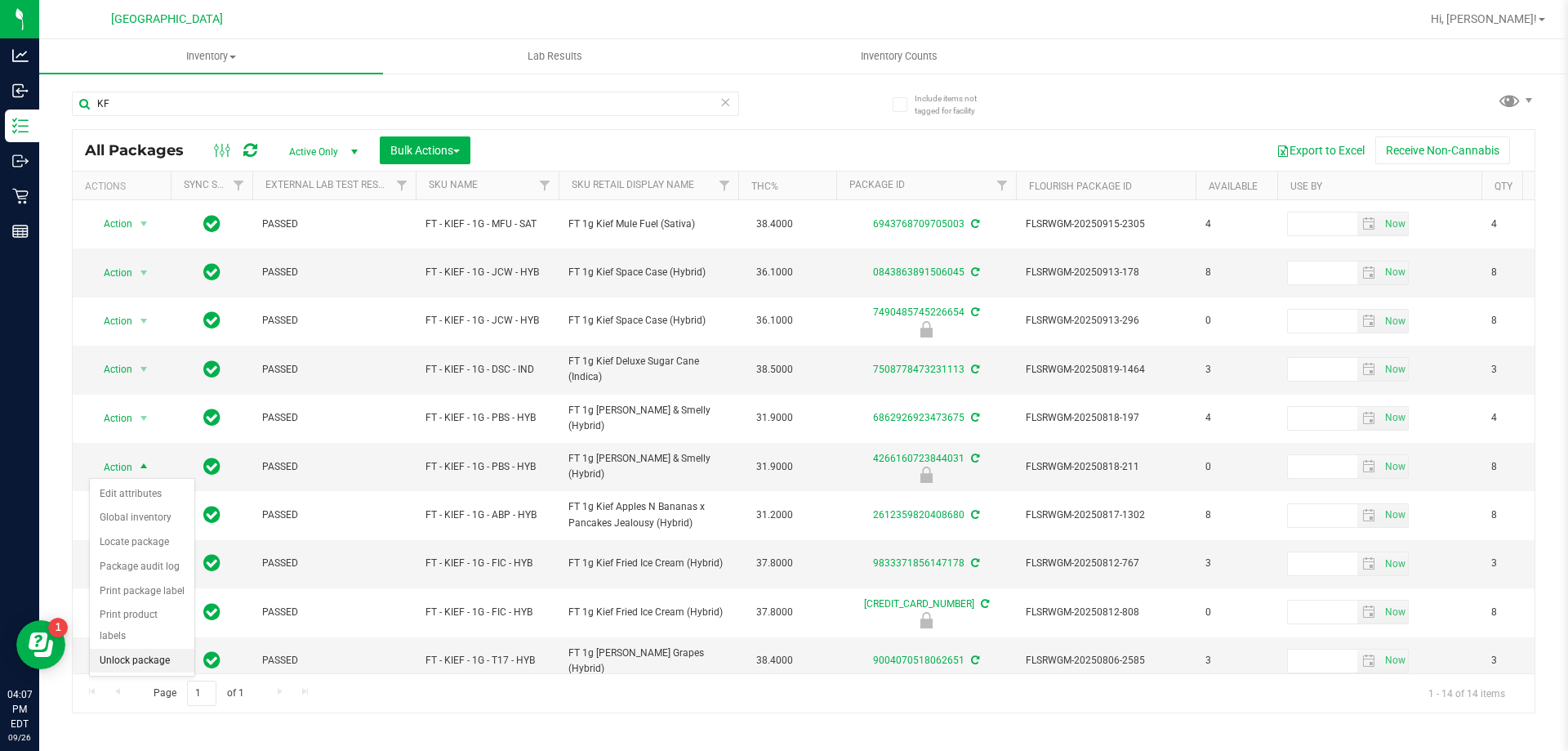
click at [145, 648] on li "Unlock package" at bounding box center [142, 661] width 104 height 25
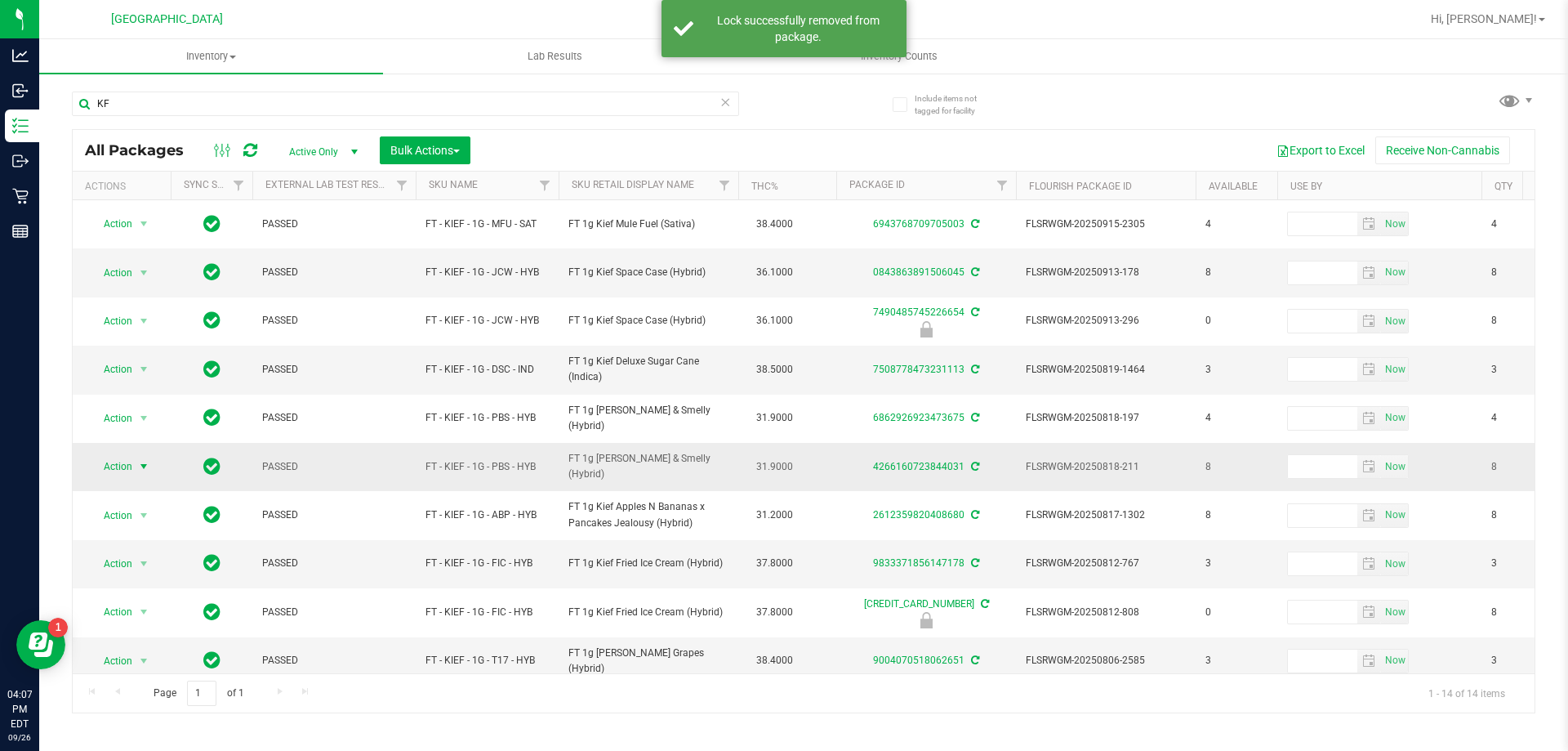
click at [135, 462] on span "select" at bounding box center [144, 467] width 21 height 23
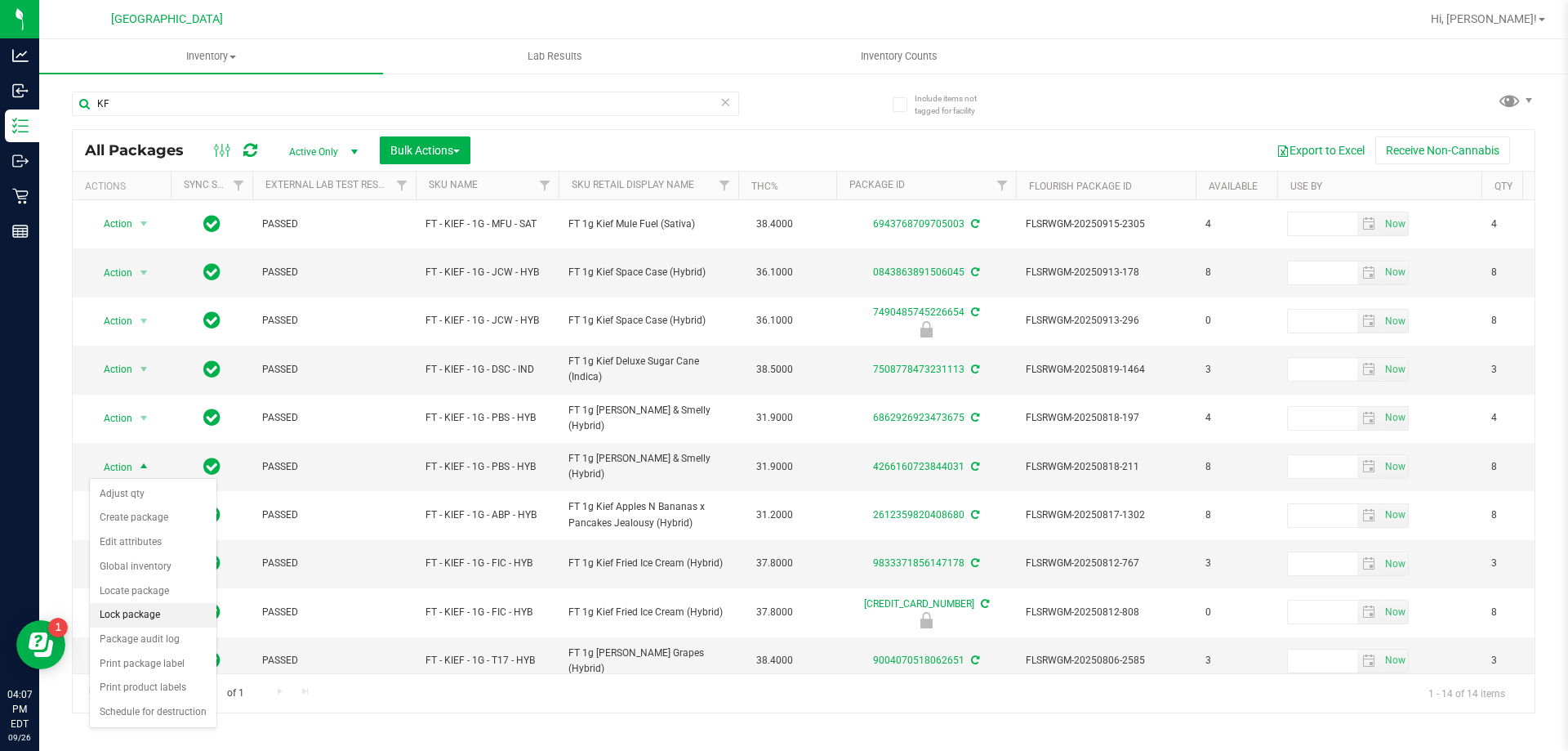
click at [136, 613] on li "Lock package" at bounding box center [153, 615] width 127 height 25
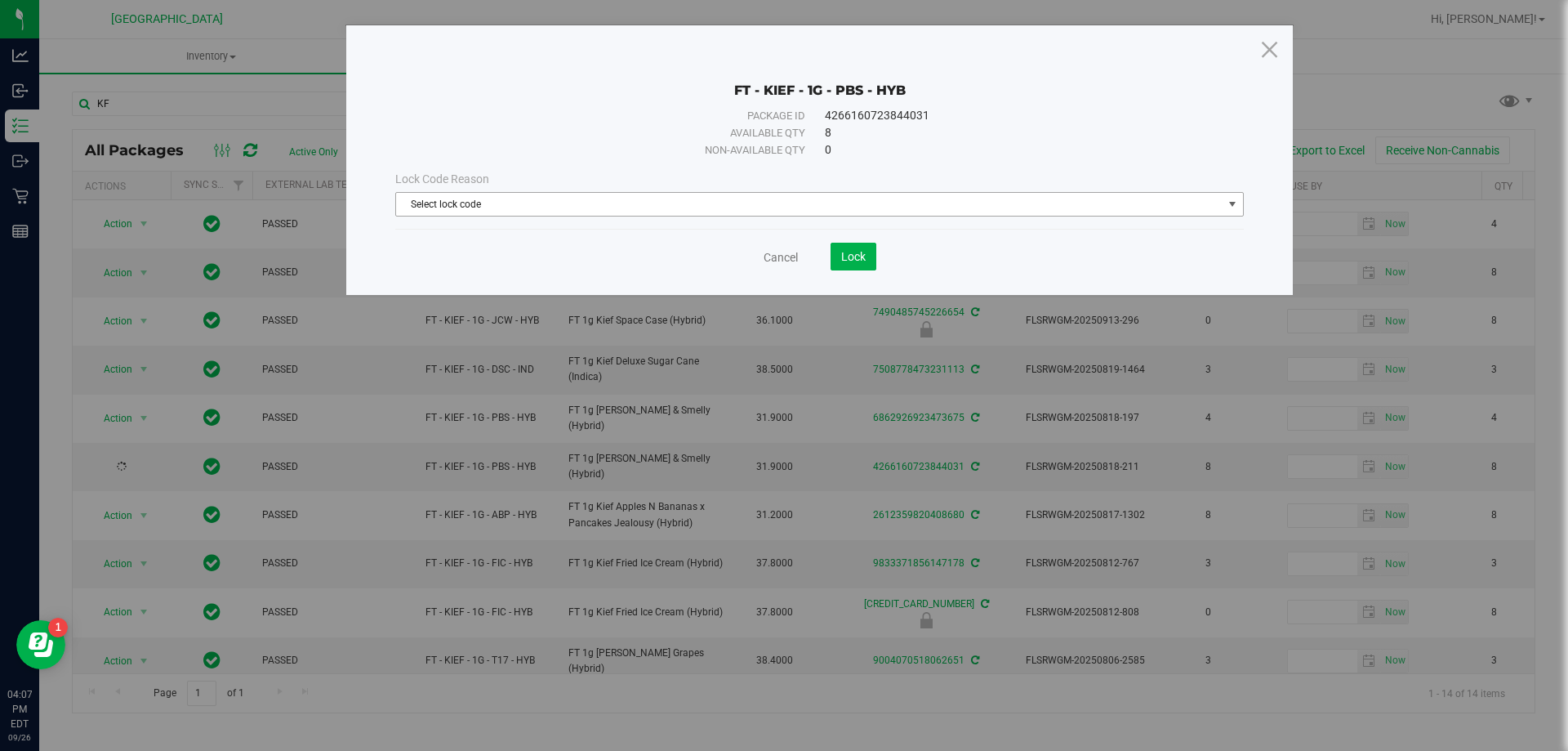
click at [463, 209] on span "Select lock code" at bounding box center [809, 205] width 826 height 23
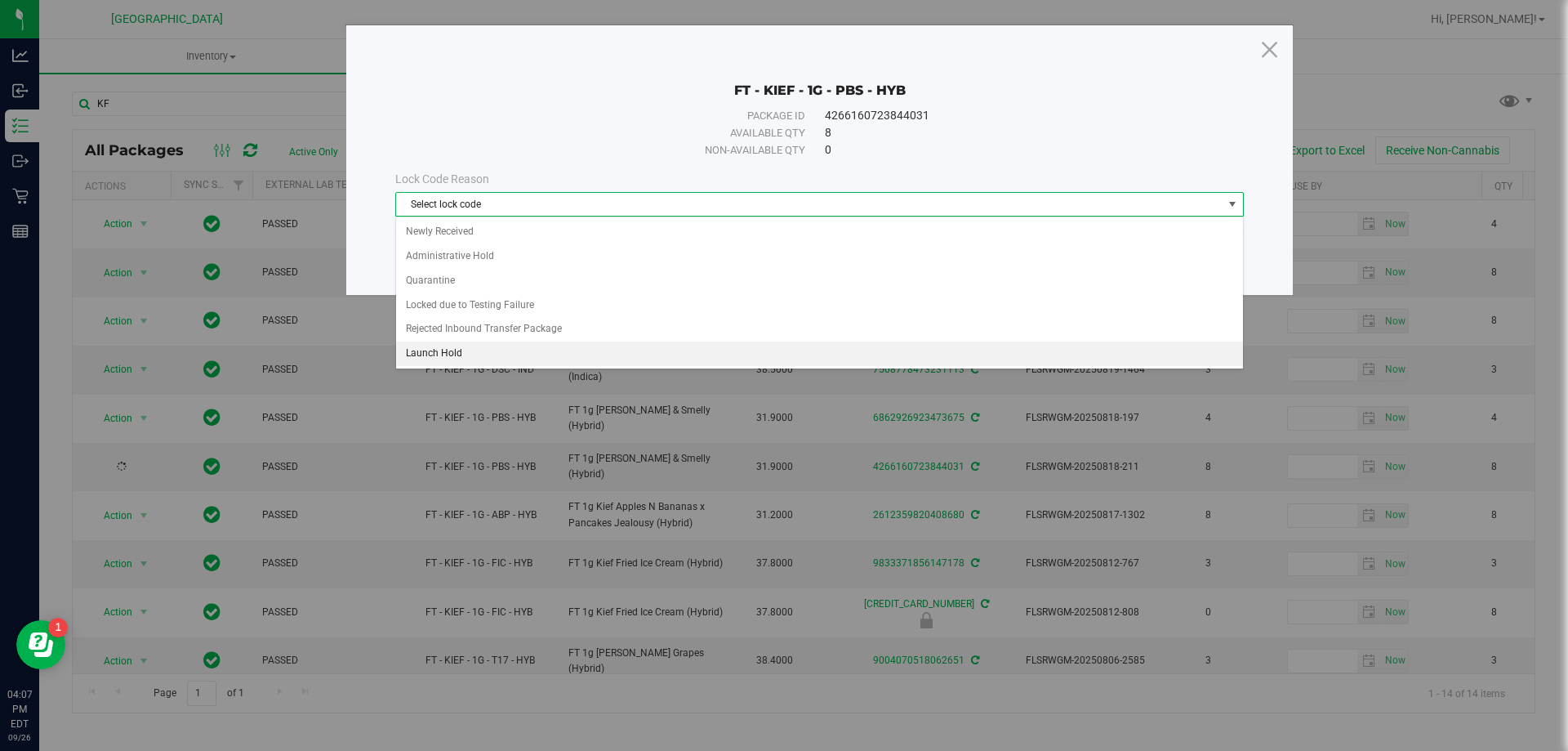
click at [448, 354] on li "Launch Hold" at bounding box center [819, 354] width 847 height 25
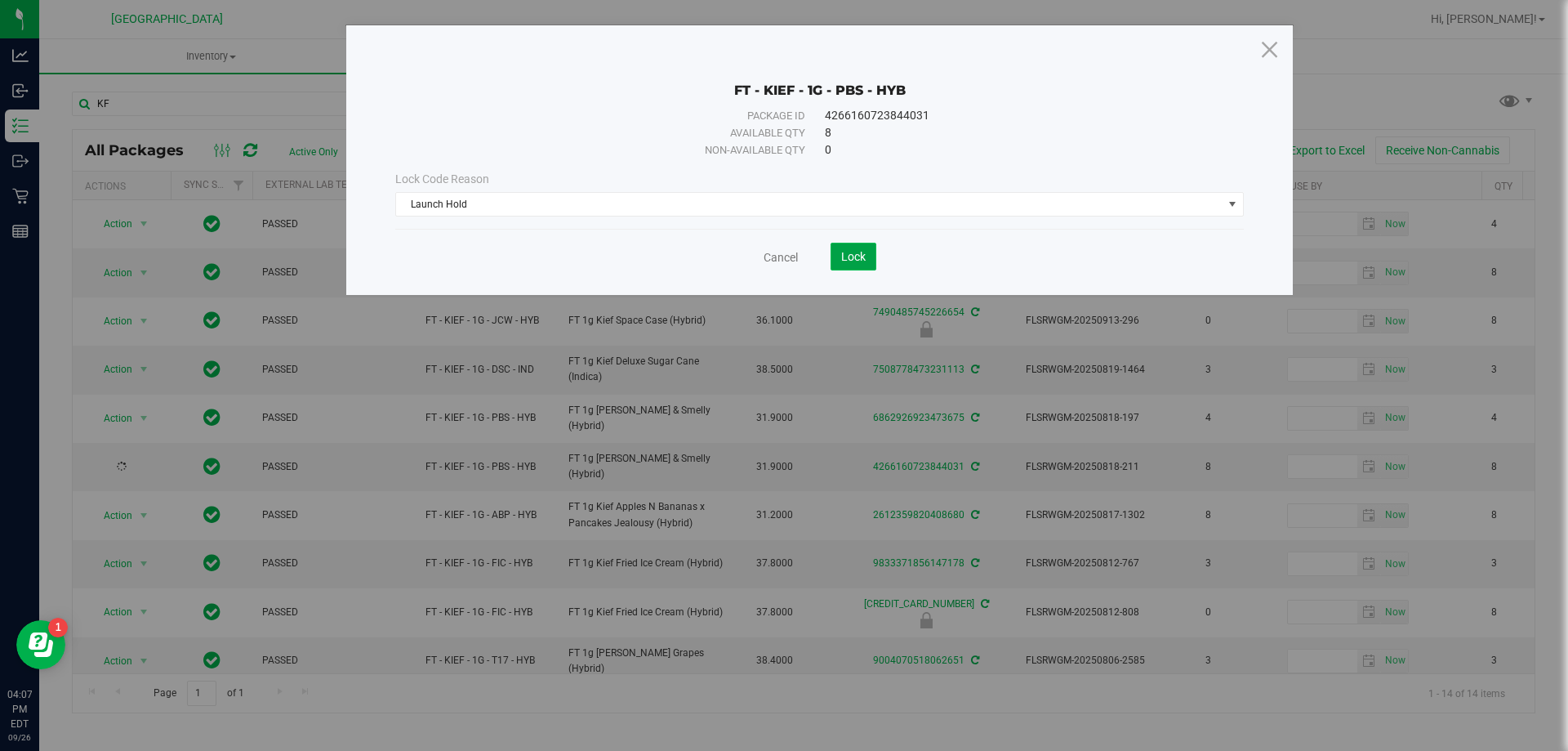
click at [782, 253] on span "Lock" at bounding box center [854, 257] width 25 height 13
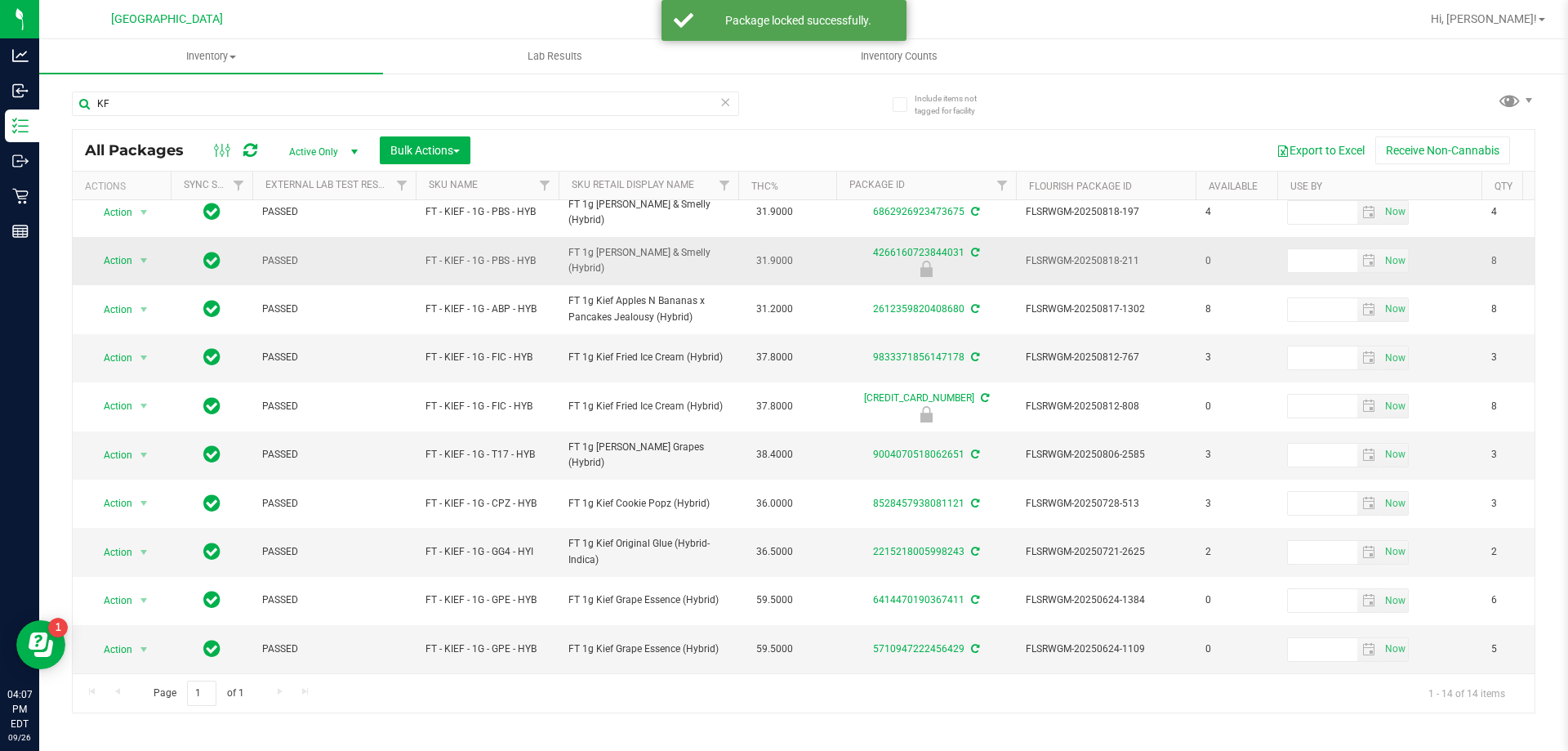
scroll to position [218, 0]
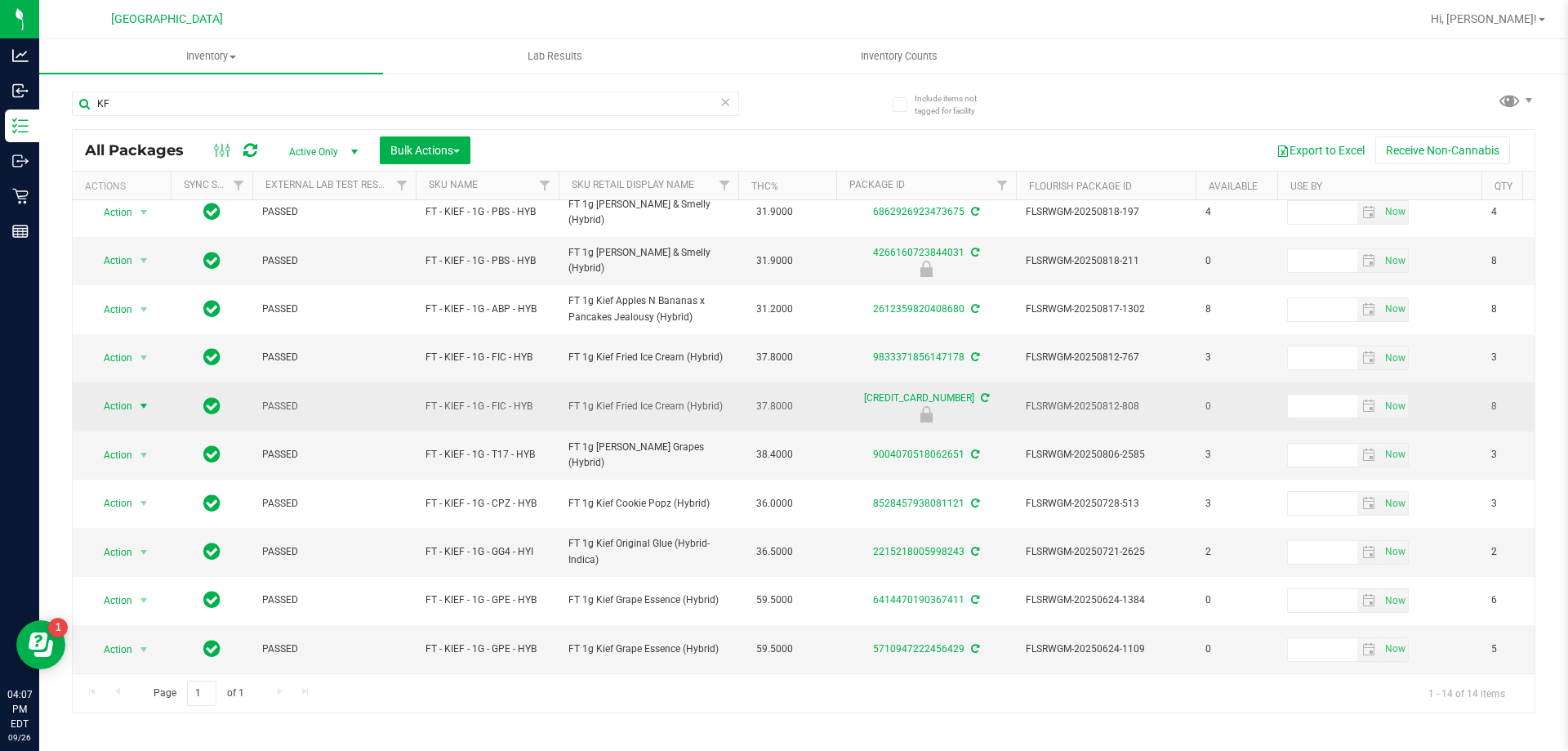
click at [131, 395] on span "Action" at bounding box center [111, 407] width 44 height 23
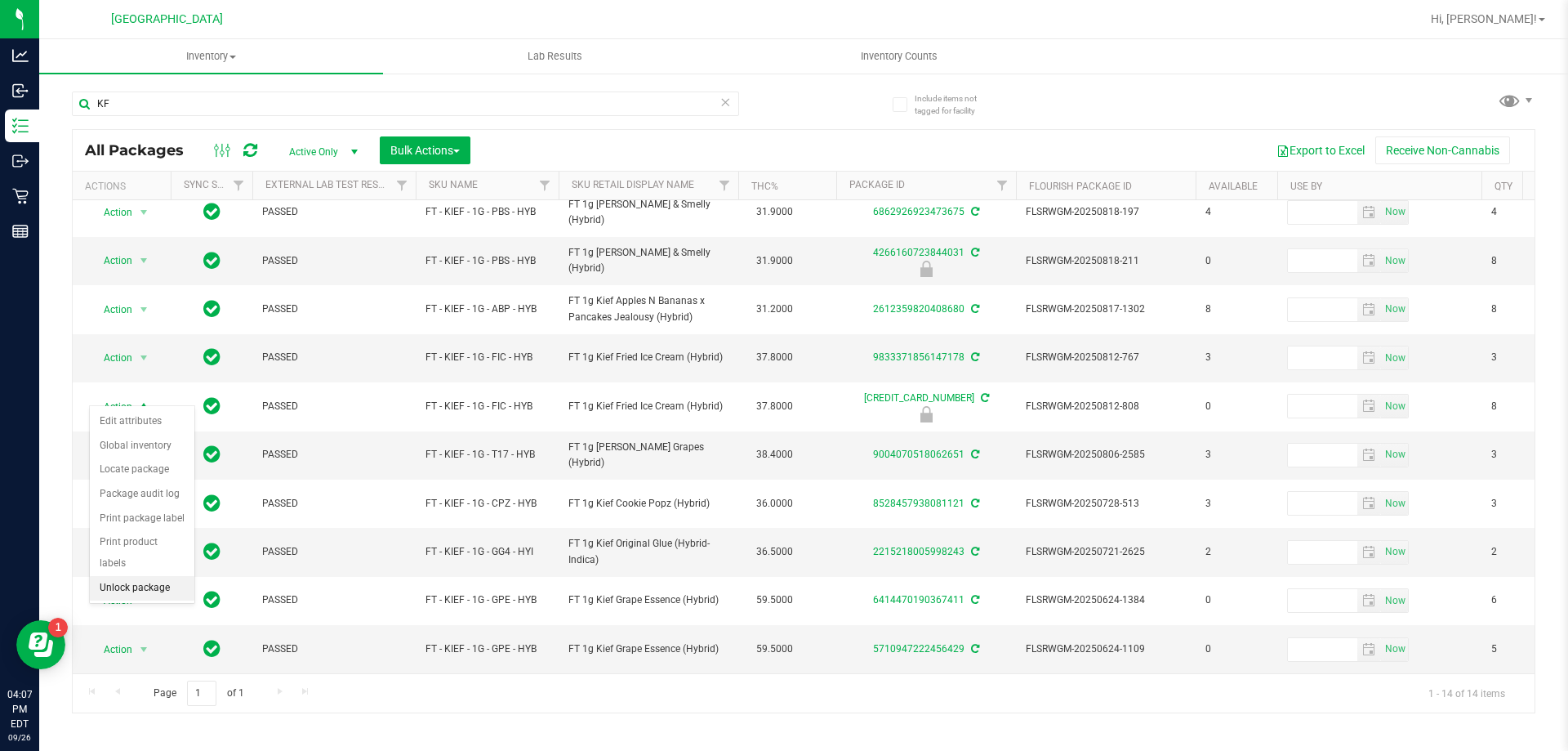
click at [127, 576] on li "Unlock package" at bounding box center [142, 589] width 104 height 25
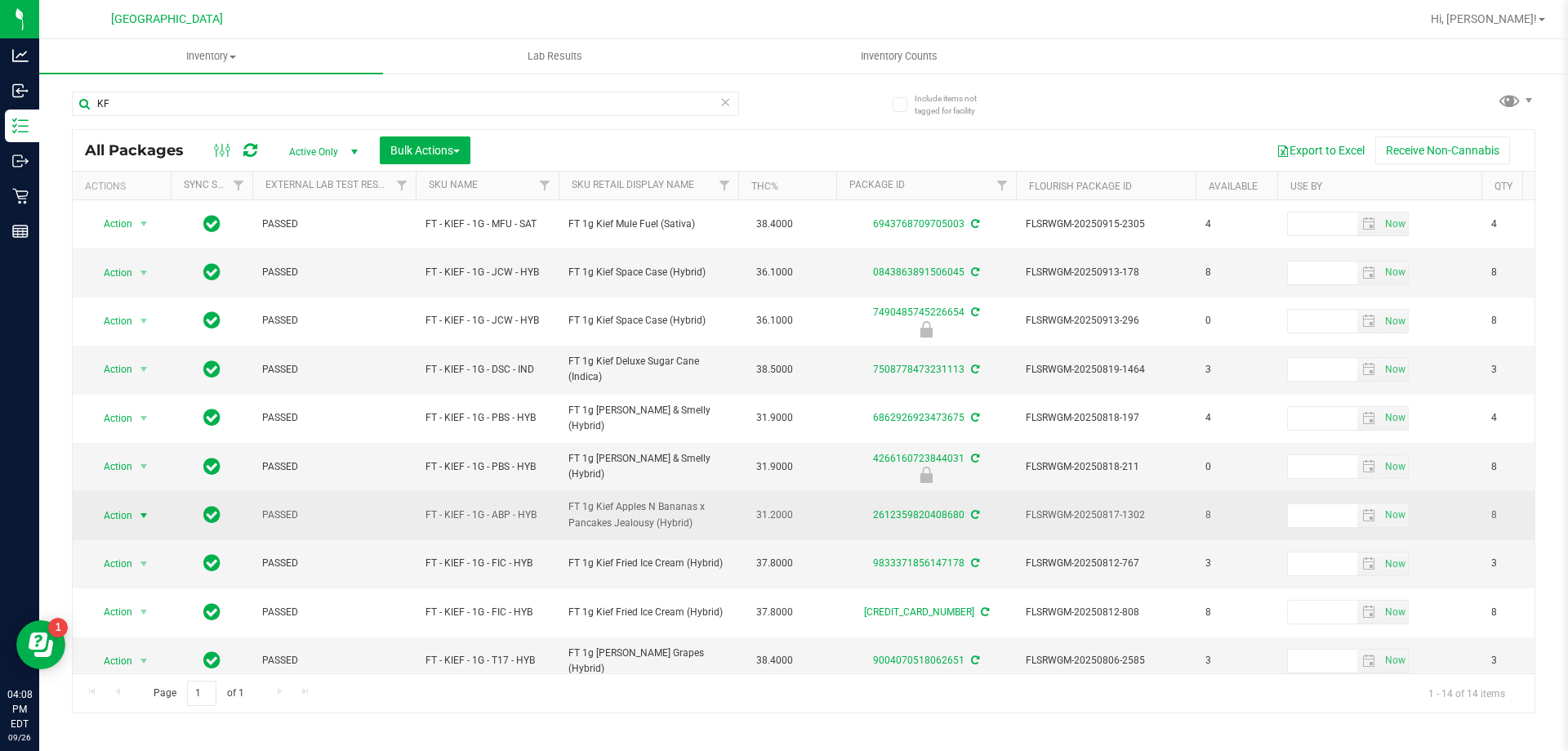
click at [134, 511] on span "select" at bounding box center [144, 516] width 21 height 23
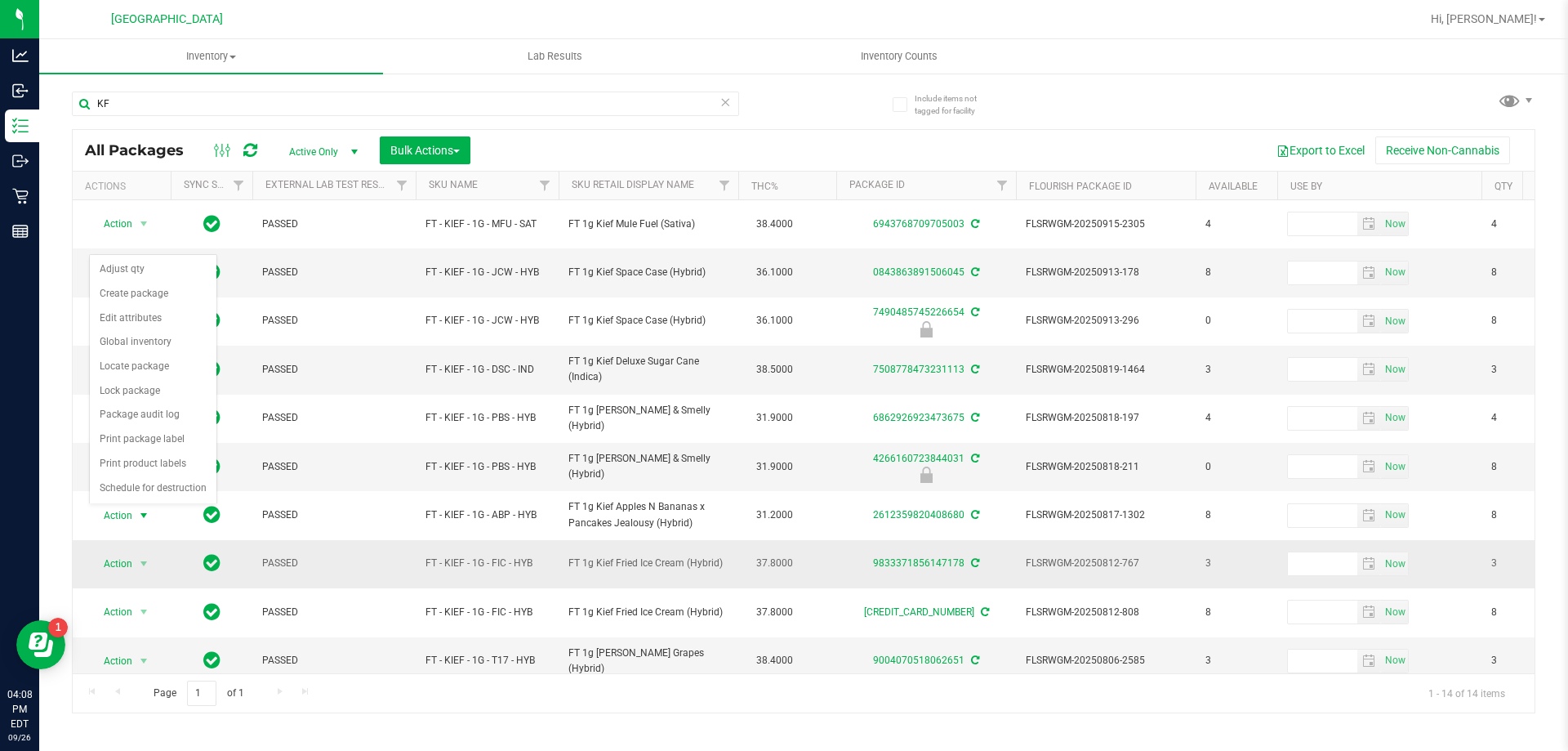
click at [409, 546] on td "PASSED" at bounding box center [334, 564] width 163 height 48
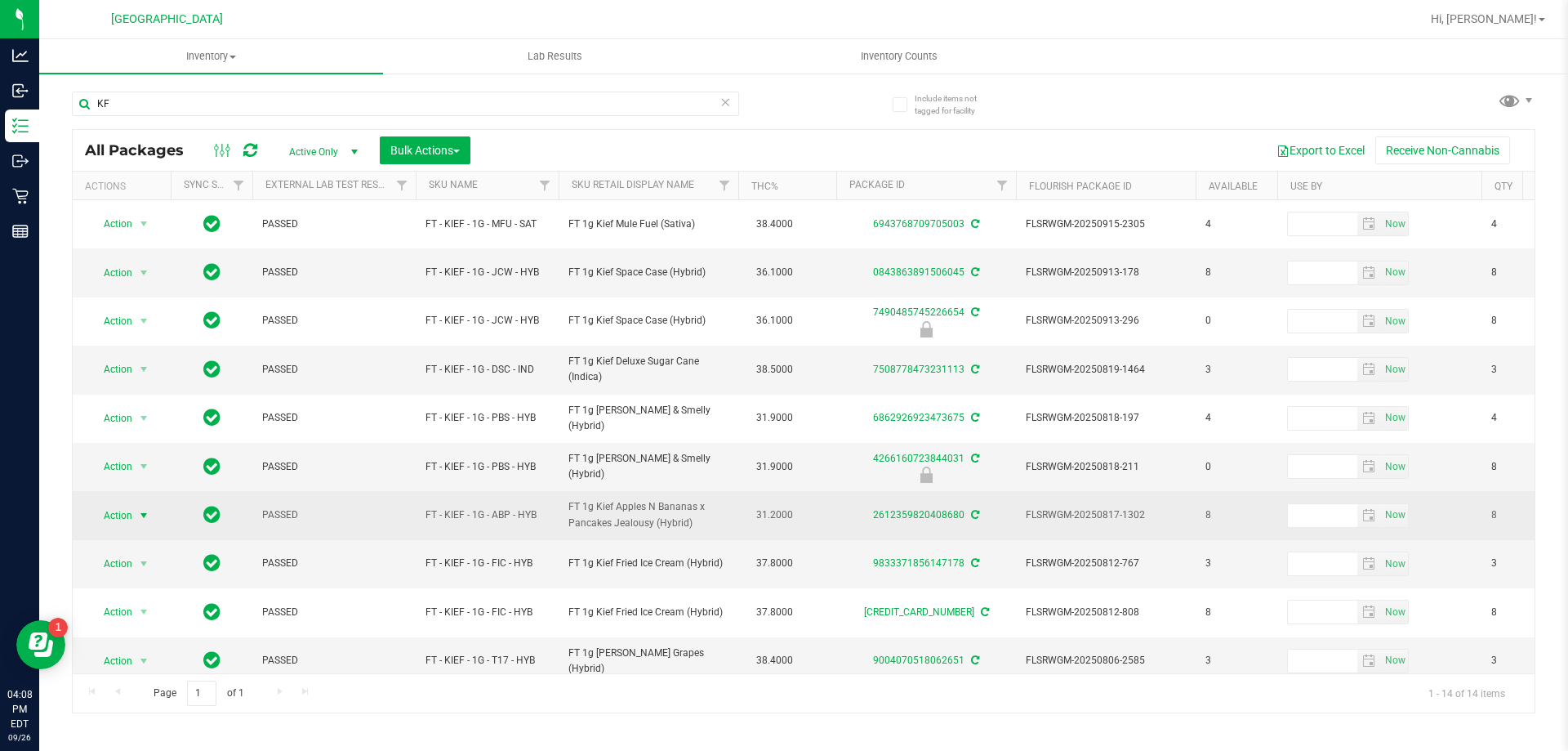
click at [123, 519] on span "Action" at bounding box center [111, 516] width 44 height 23
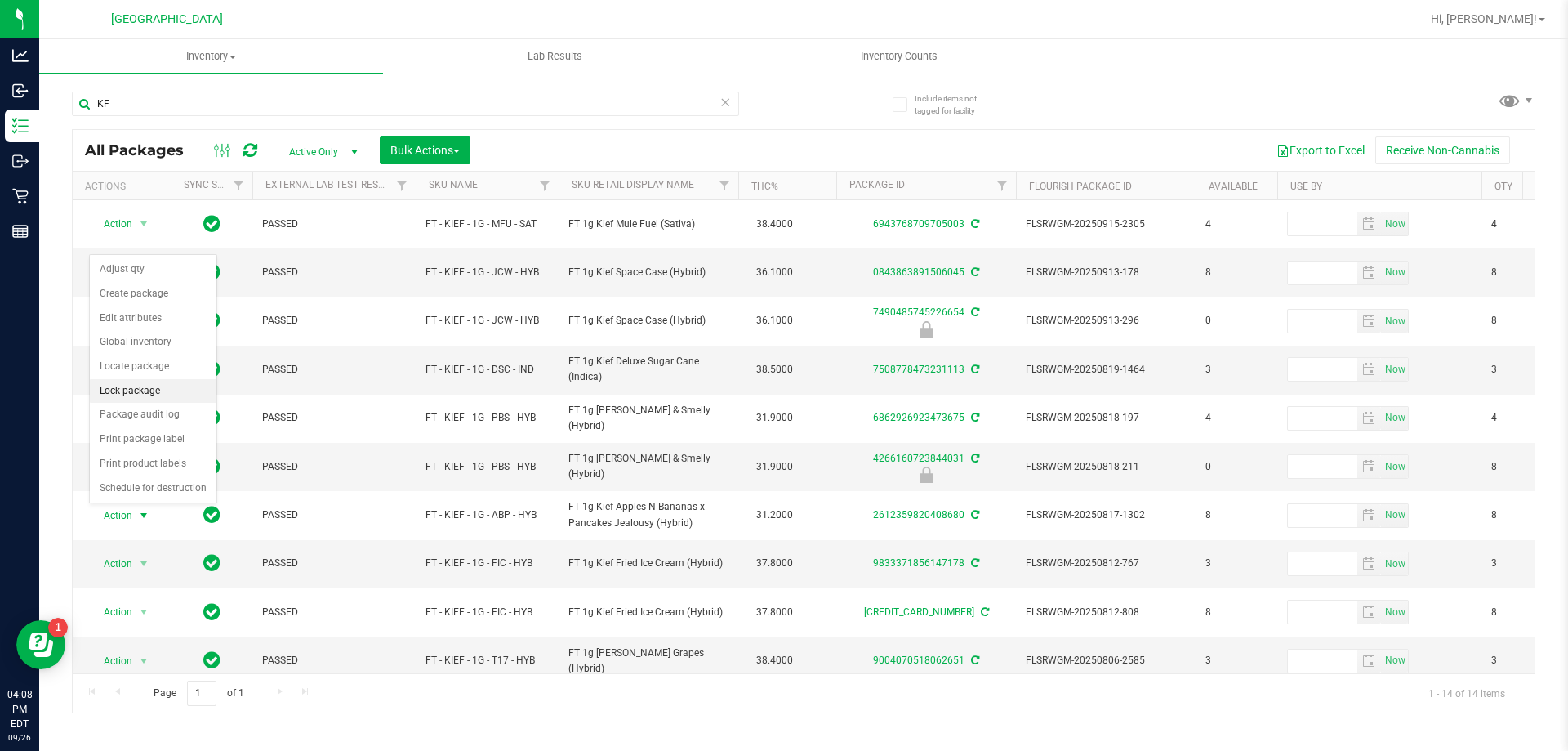
click at [152, 392] on li "Lock package" at bounding box center [153, 392] width 127 height 25
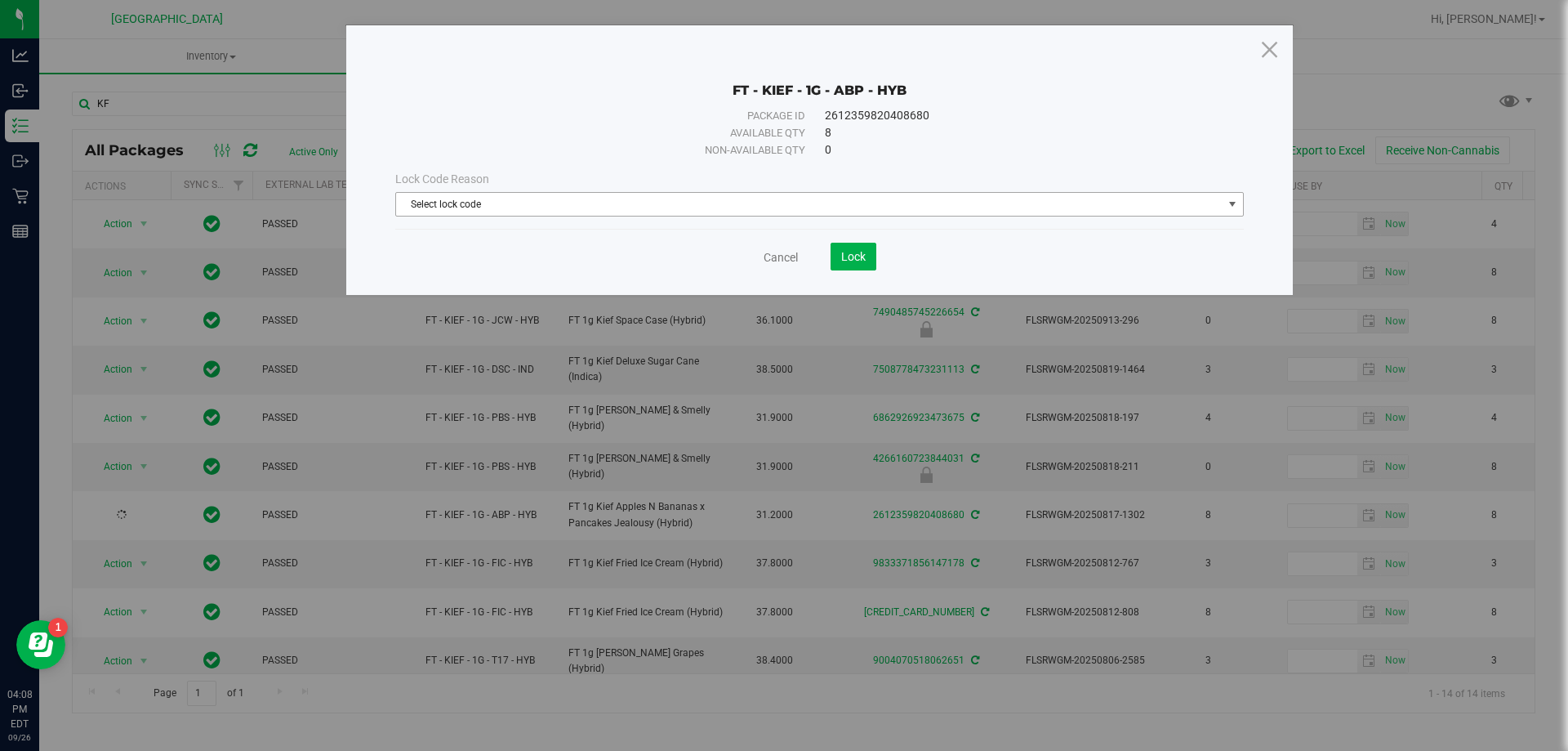
click at [479, 200] on span "Select lock code" at bounding box center [809, 205] width 826 height 23
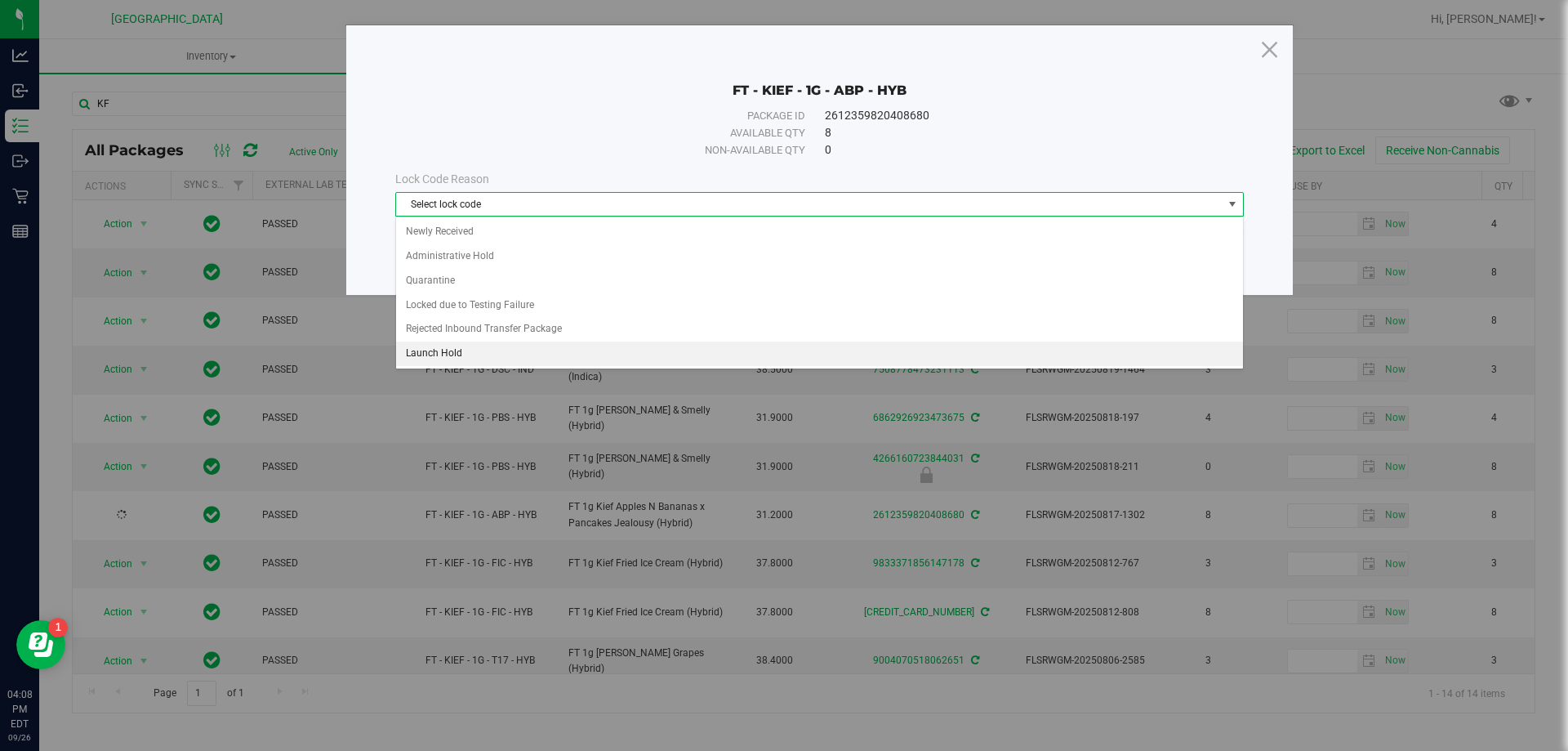
click at [450, 362] on li "Launch Hold" at bounding box center [819, 354] width 847 height 25
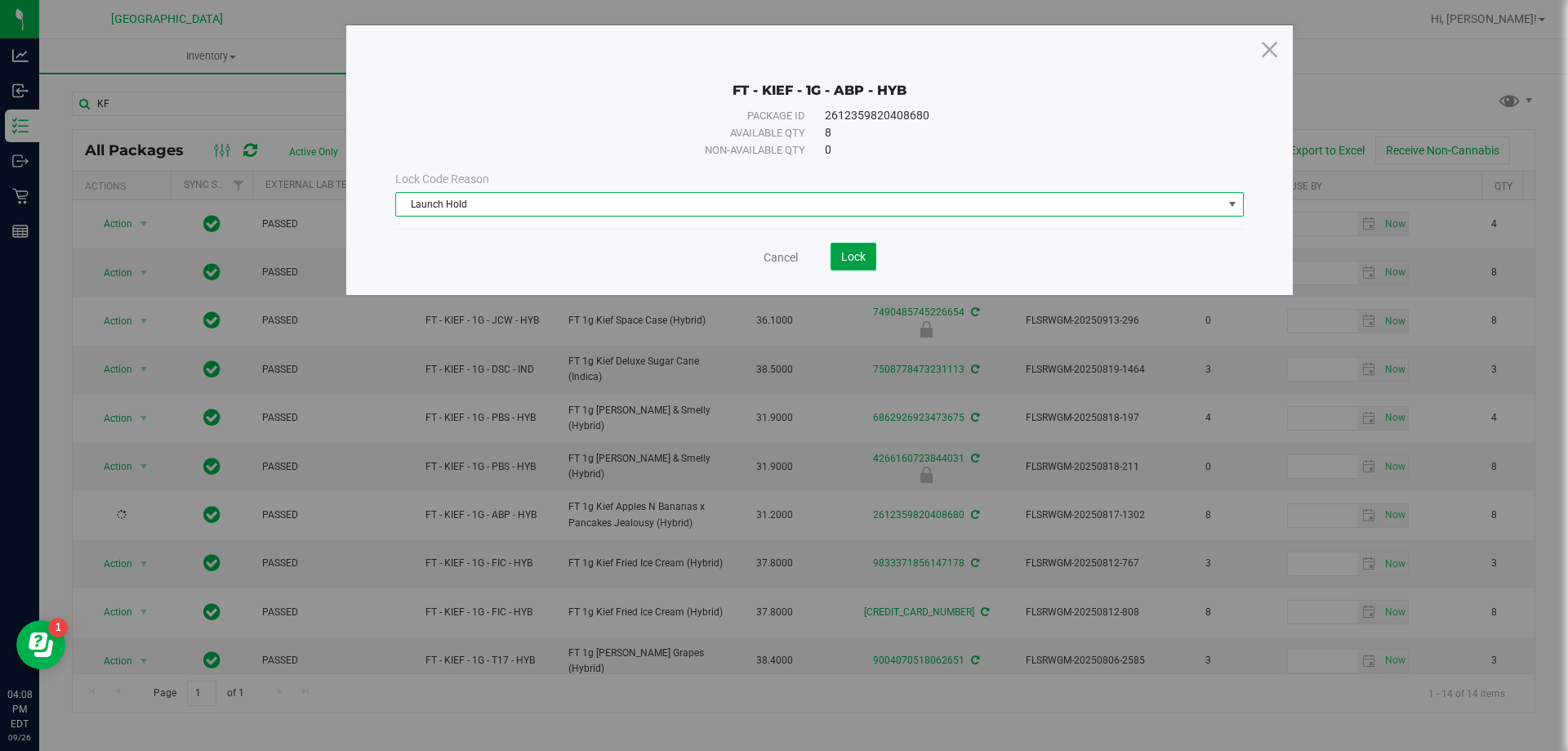
click at [782, 263] on button "Lock" at bounding box center [853, 257] width 46 height 28
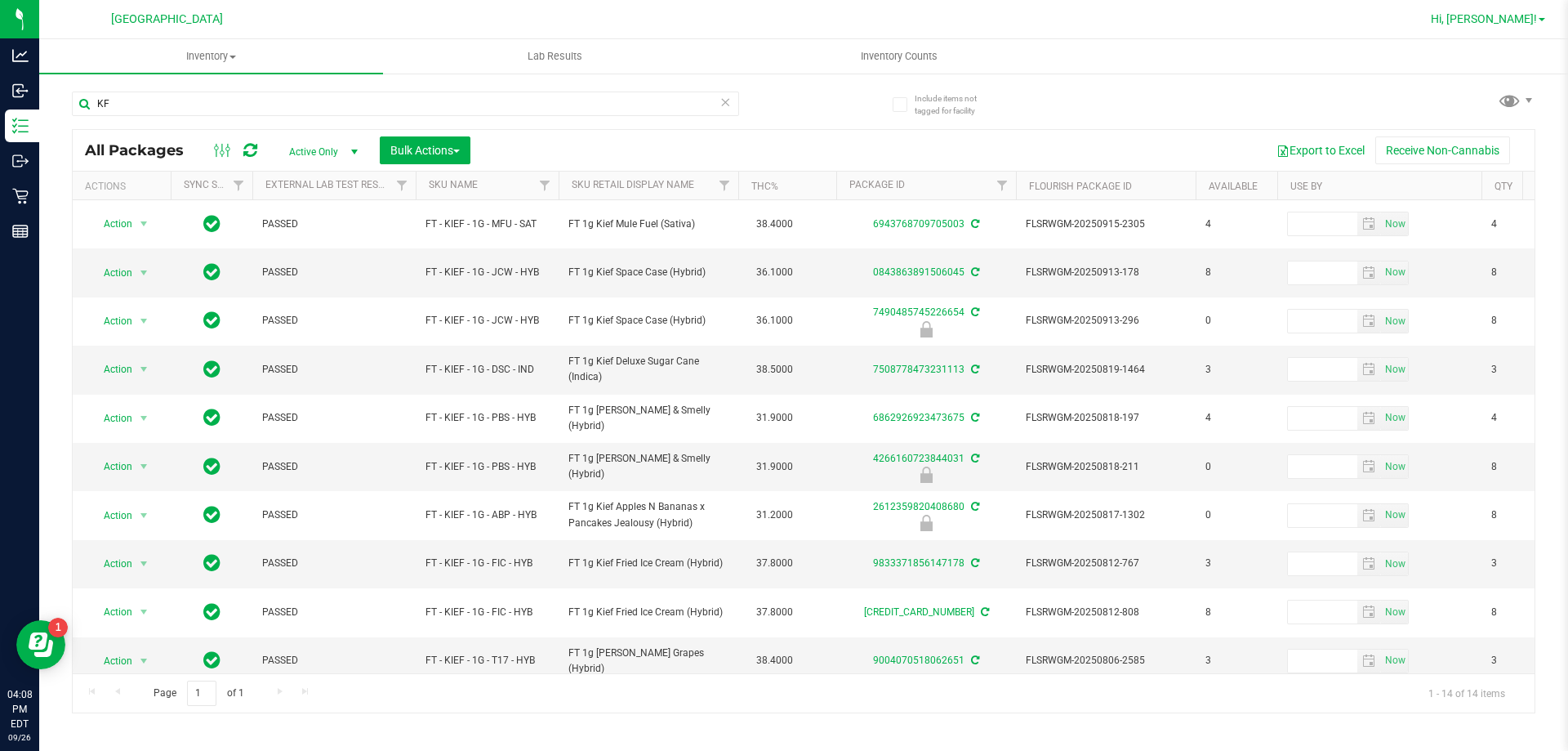
click at [782, 17] on span "Hi, [PERSON_NAME]!" at bounding box center [1484, 19] width 106 height 13
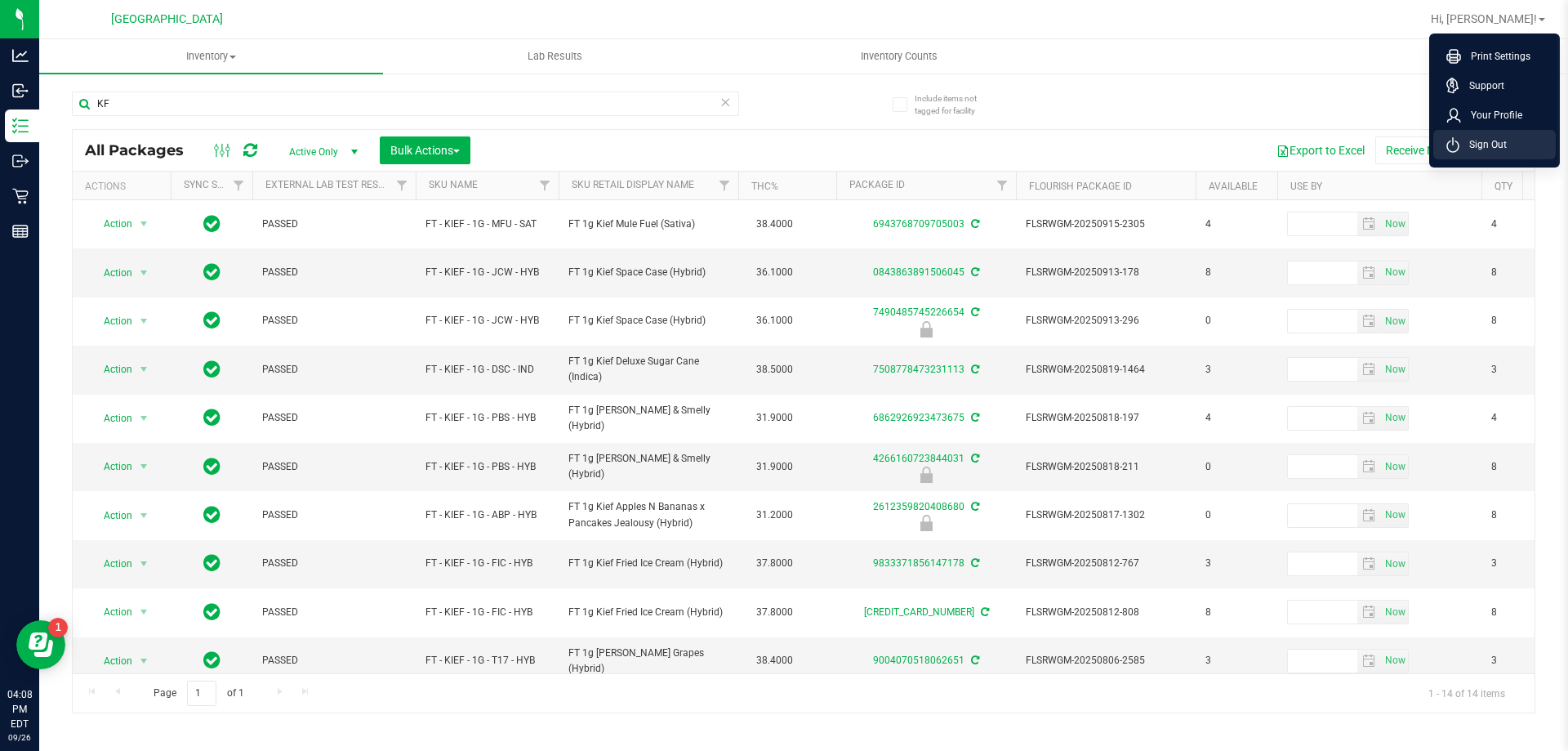
click at [782, 149] on span "Sign Out" at bounding box center [1483, 145] width 47 height 17
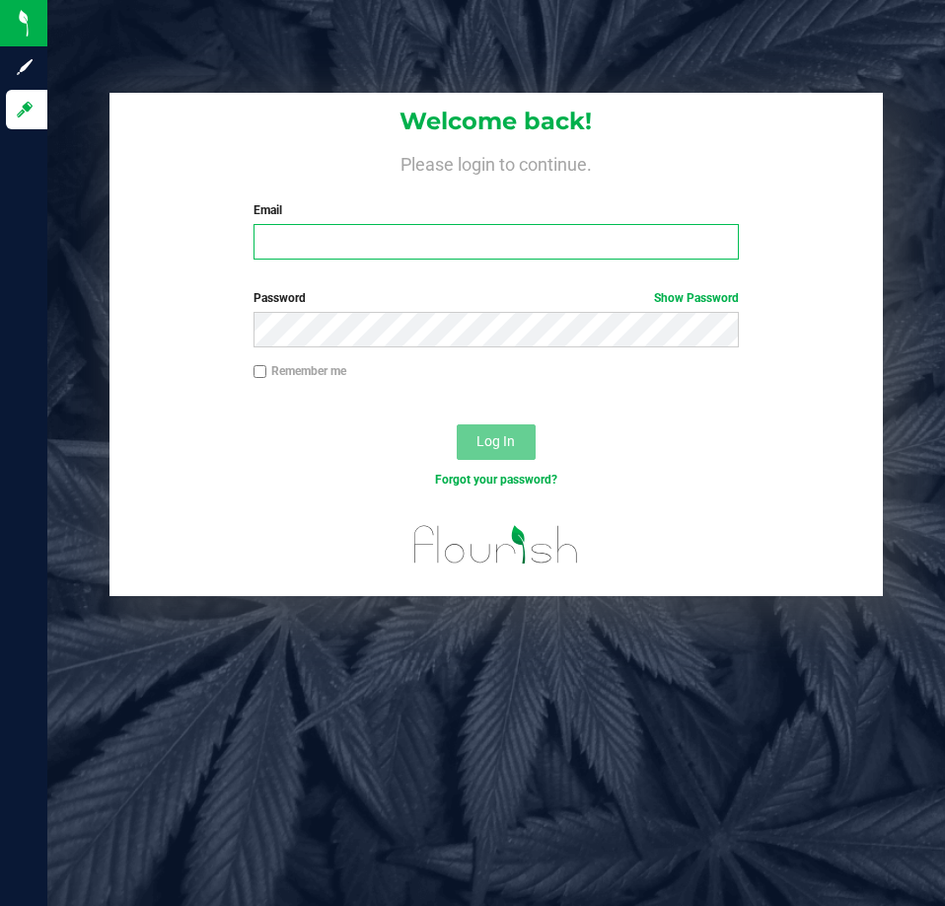
click at [311, 257] on input "Email" at bounding box center [496, 242] width 485 height 36
type input "[EMAIL_ADDRESS][DOMAIN_NAME]"
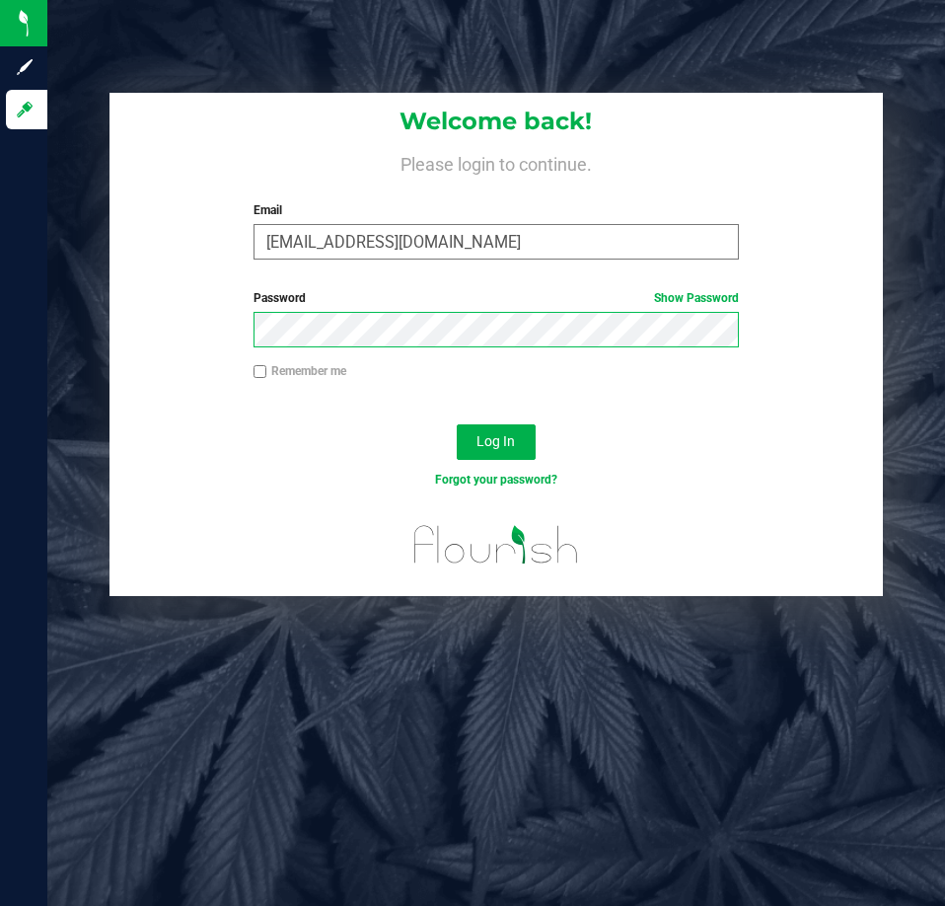
click at [457, 424] on button "Log In" at bounding box center [496, 442] width 79 height 36
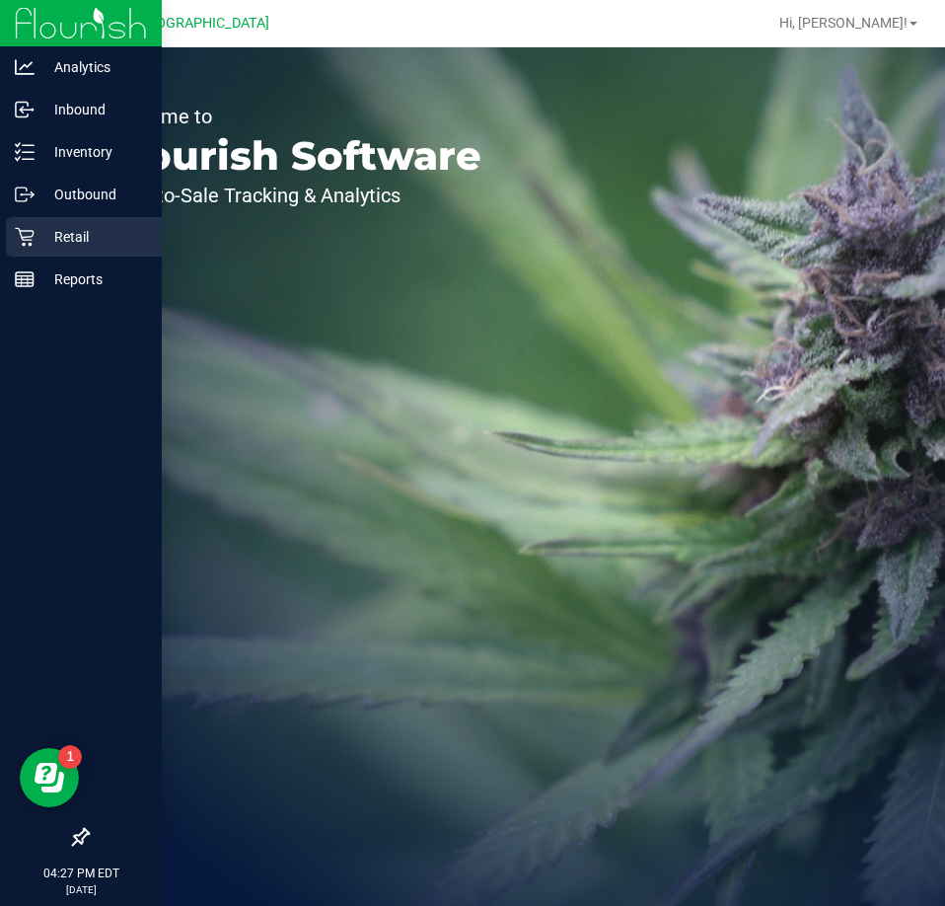
click at [27, 228] on icon at bounding box center [25, 237] width 20 height 20
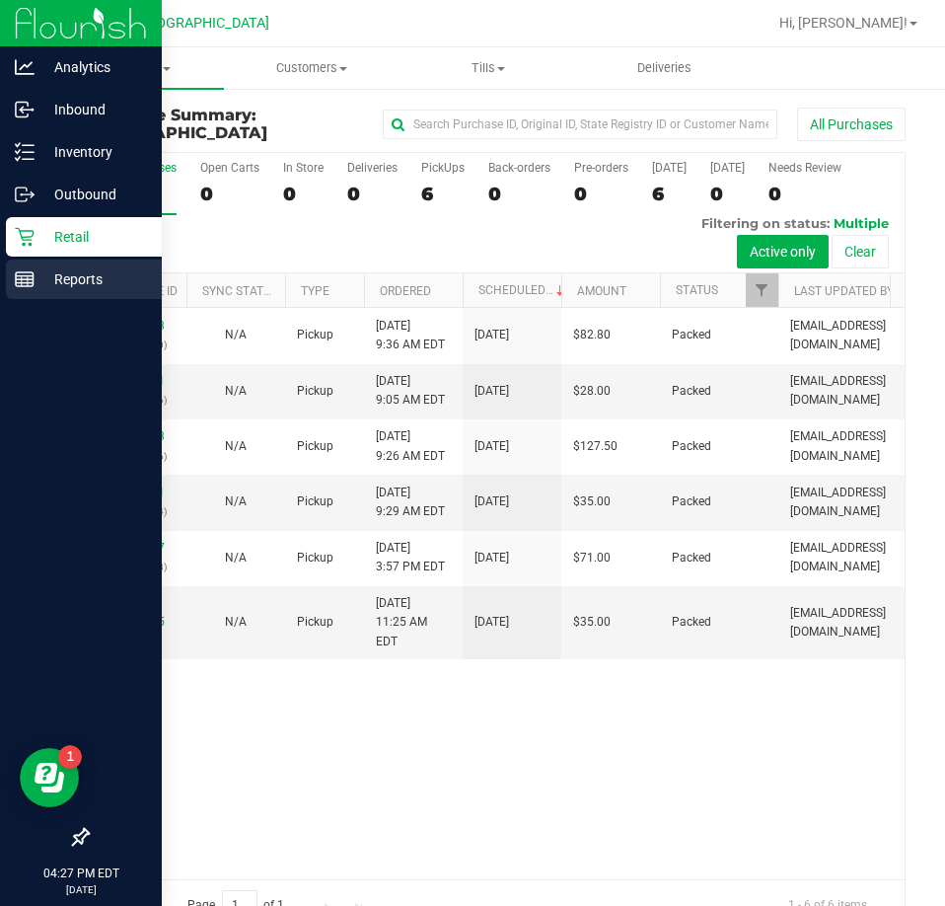
click at [57, 281] on p "Reports" at bounding box center [94, 279] width 118 height 24
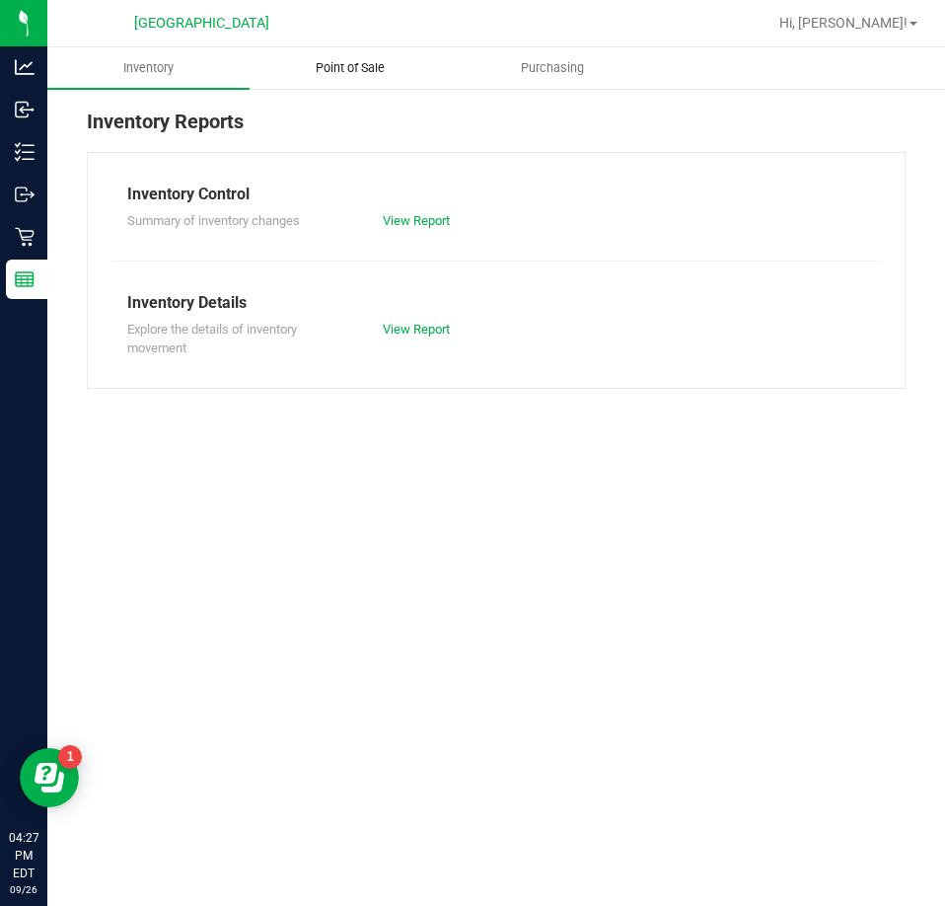
click at [360, 66] on span "Point of Sale" at bounding box center [350, 68] width 122 height 18
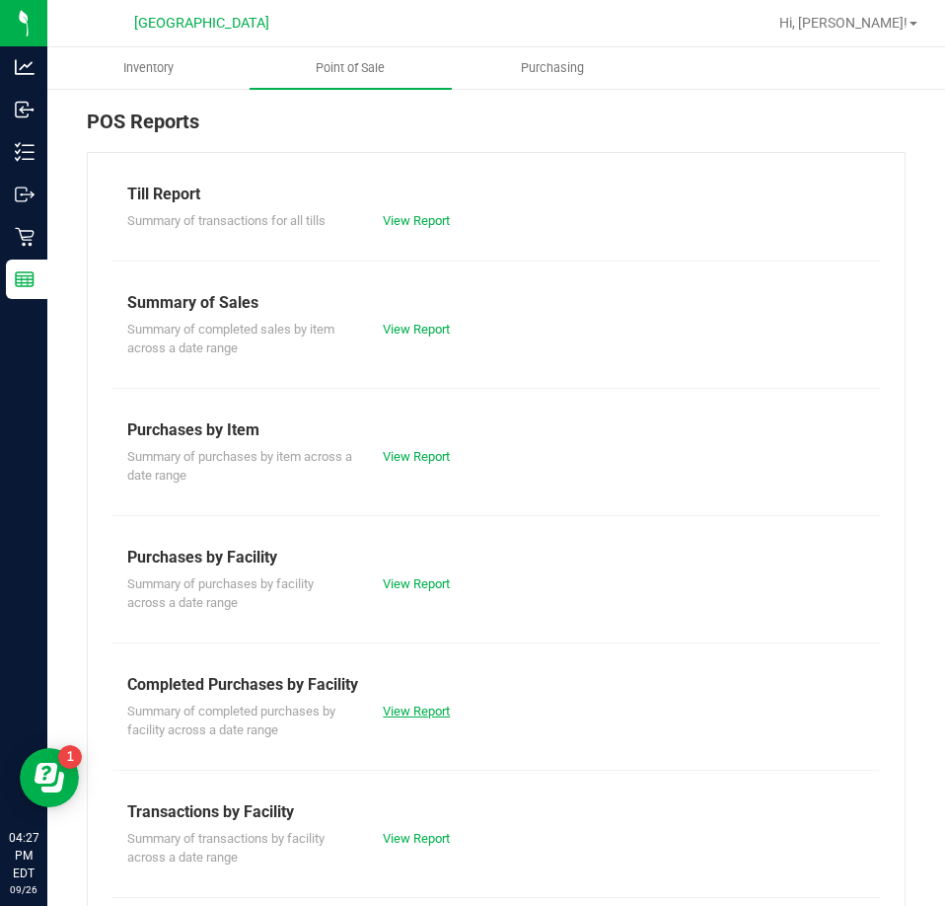
click at [416, 707] on link "View Report" at bounding box center [416, 710] width 67 height 15
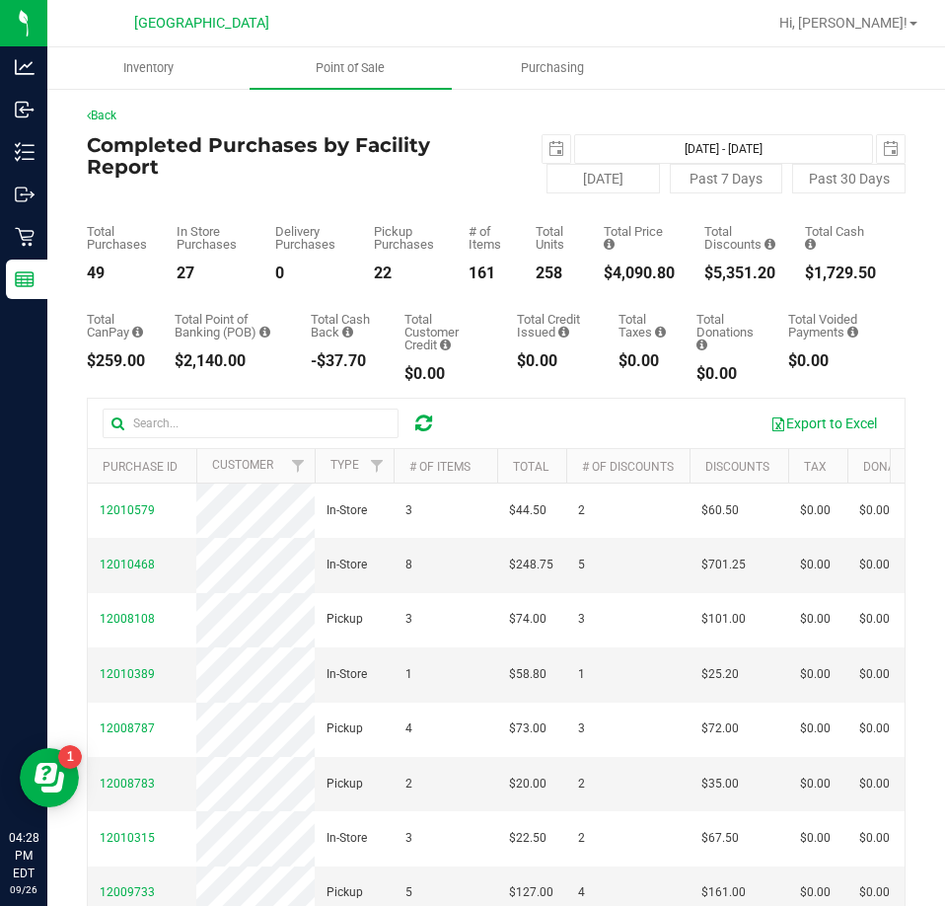
click at [481, 129] on div "Back Completed Purchases by Facility Report [DATE] [DATE] - [DATE] [DATE] [DATE…" at bounding box center [496, 606] width 819 height 999
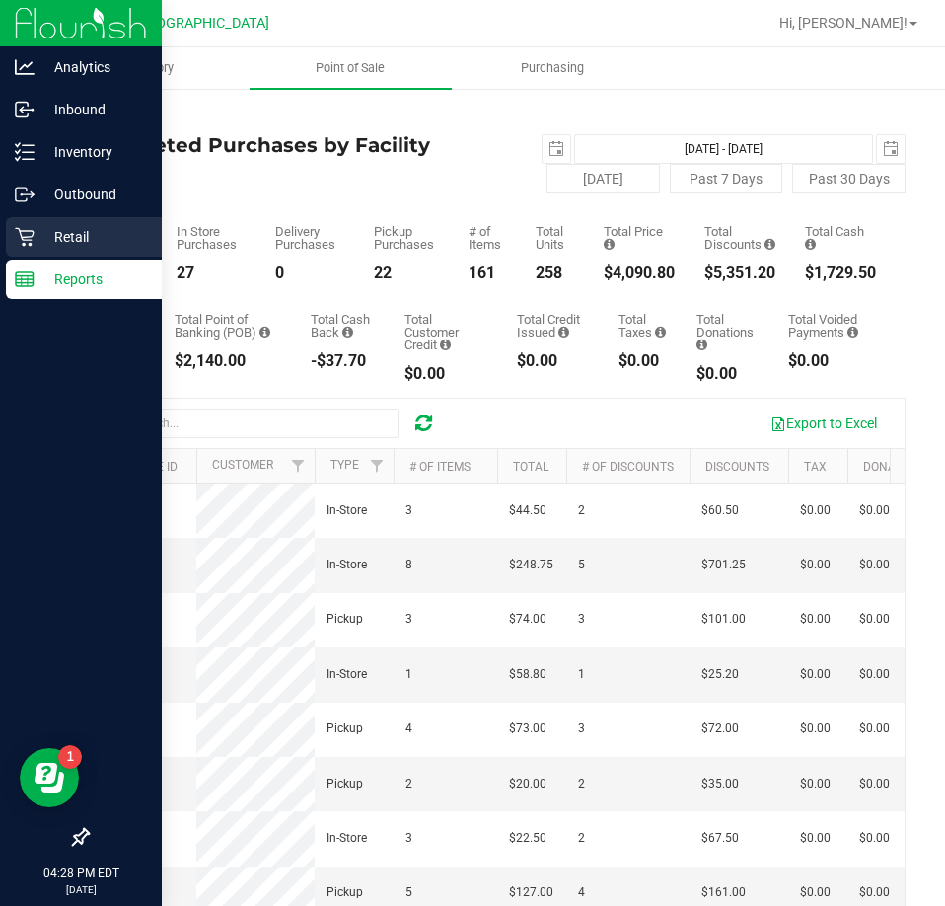
click at [68, 235] on p "Retail" at bounding box center [94, 237] width 118 height 24
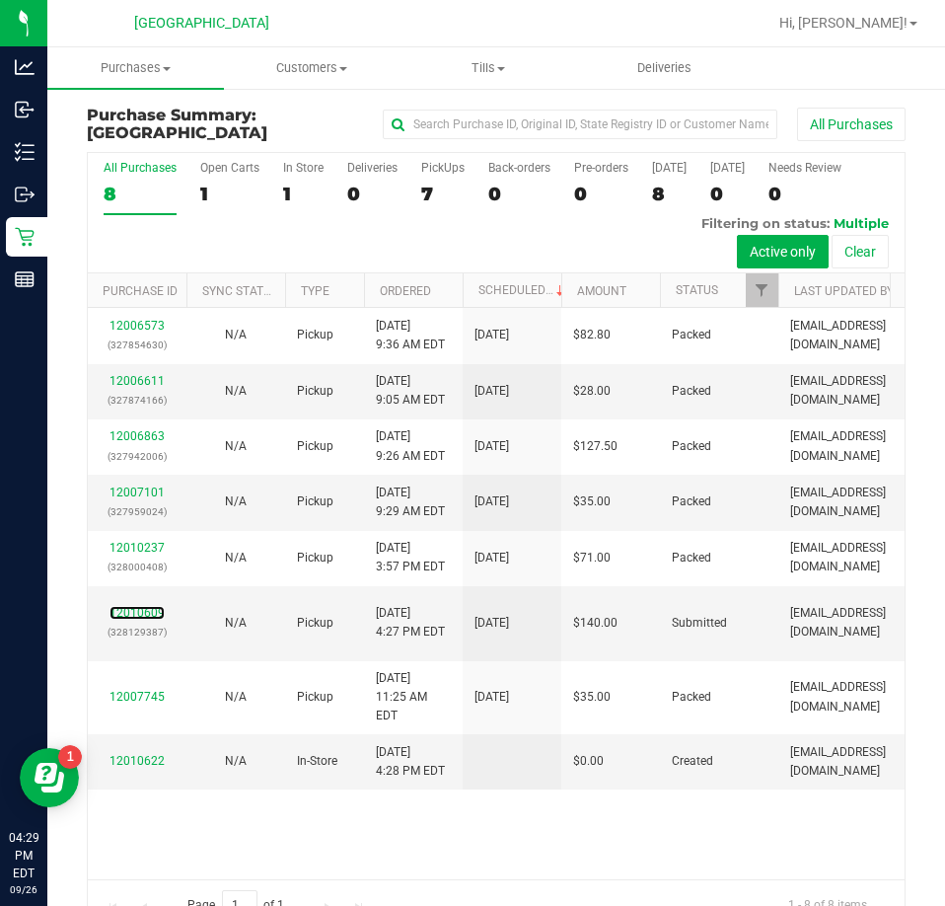
click at [137, 610] on link "12010609" at bounding box center [137, 613] width 55 height 14
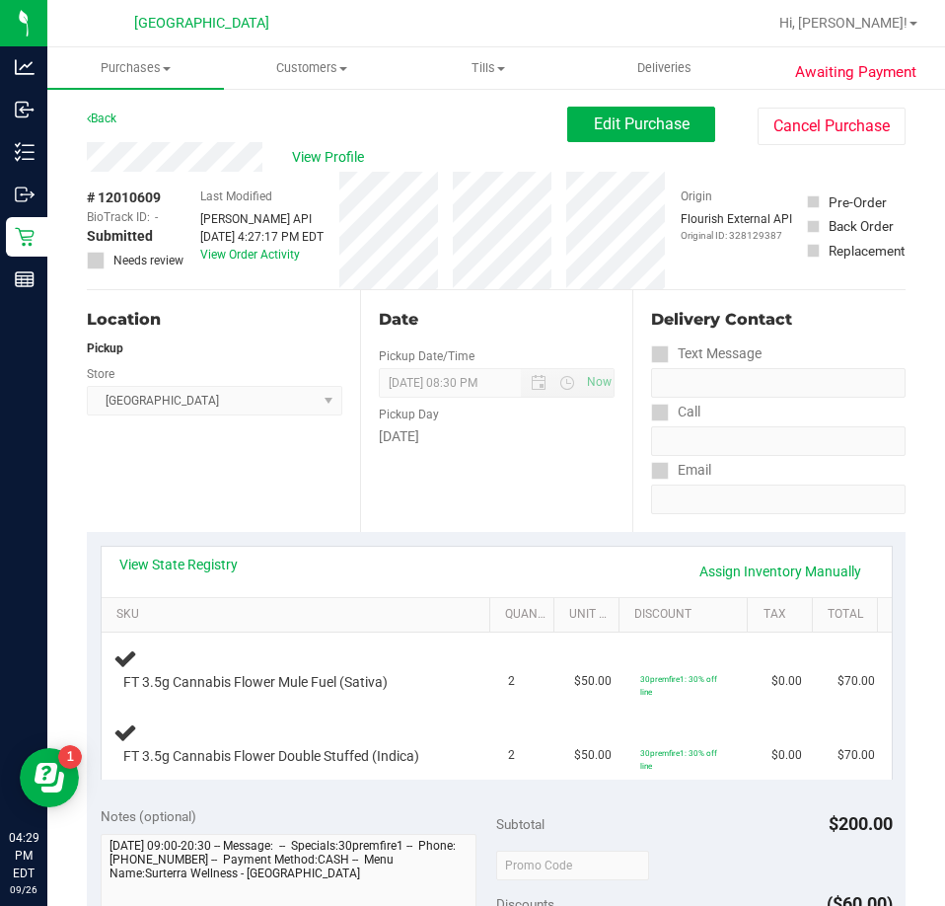
click at [272, 462] on div "Location Pickup Store [GEOGRAPHIC_DATA] WC Select Store [PERSON_NAME][GEOGRAPHI…" at bounding box center [223, 411] width 273 height 242
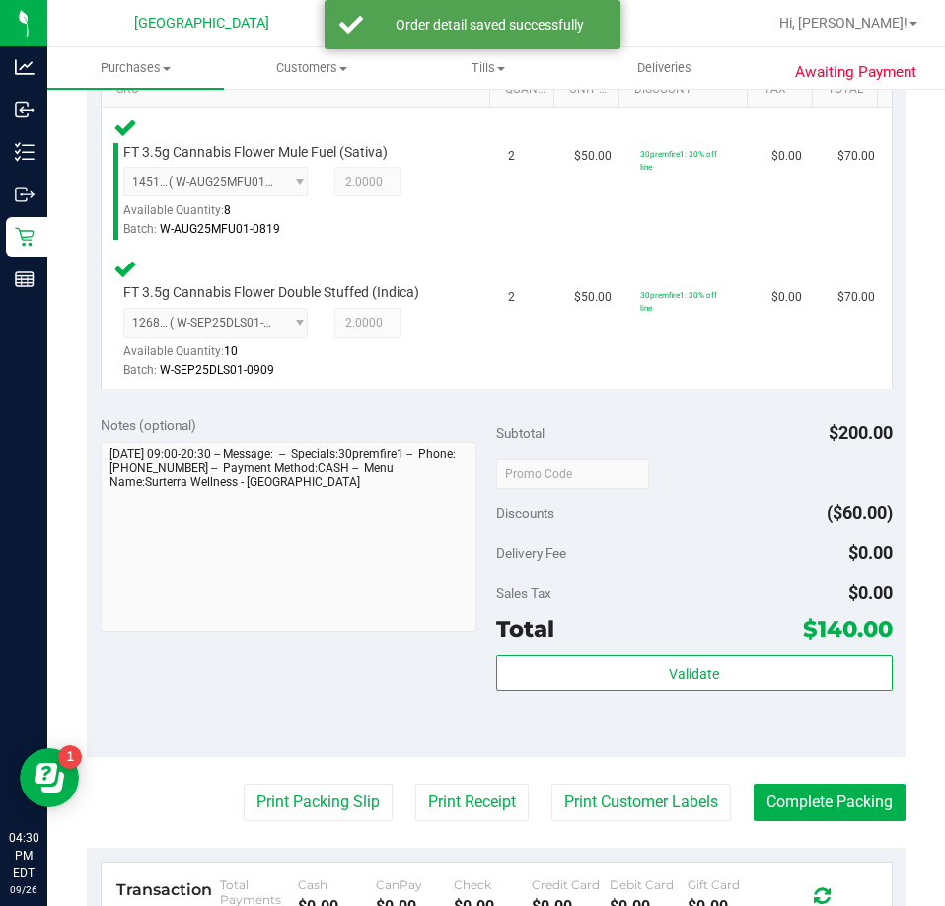
scroll to position [592, 0]
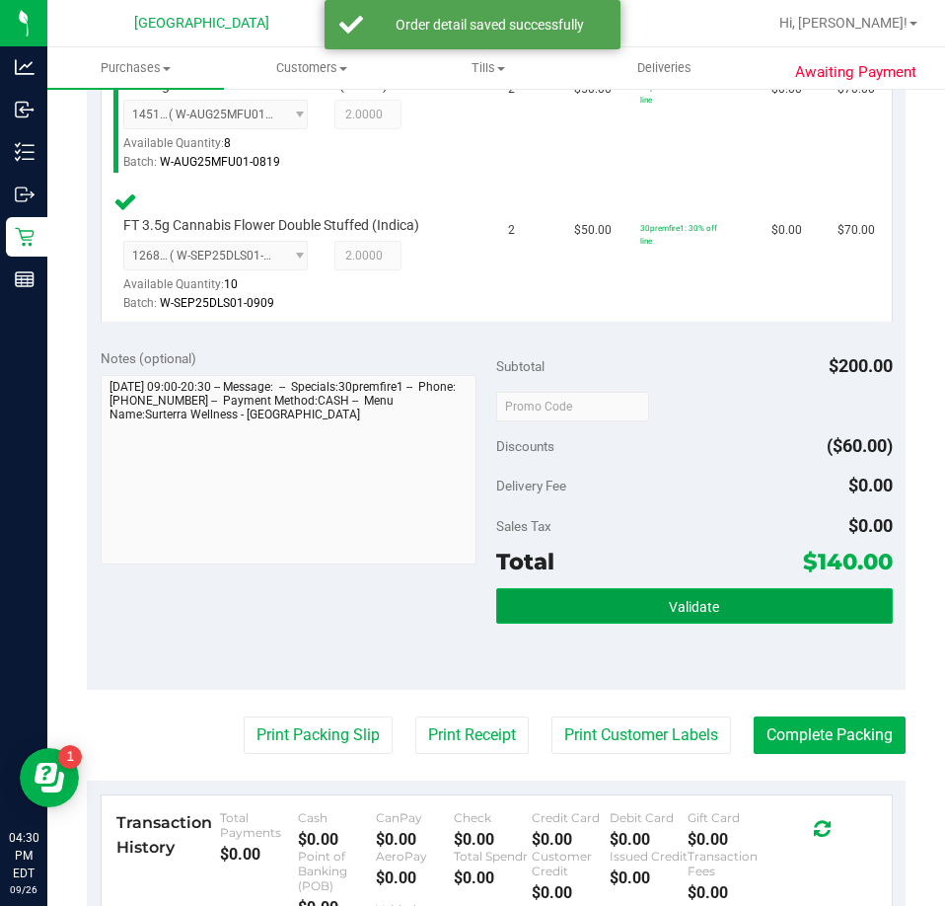
click at [669, 608] on span "Validate" at bounding box center [694, 607] width 50 height 16
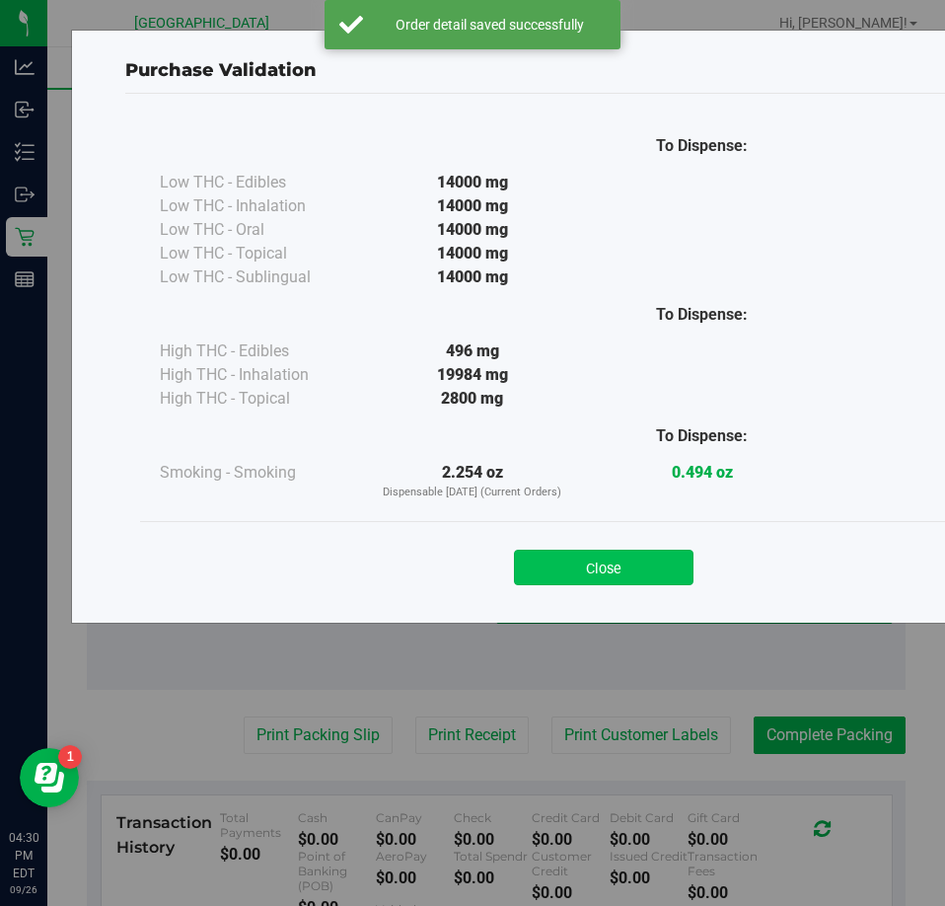
click at [598, 578] on button "Close" at bounding box center [604, 568] width 180 height 36
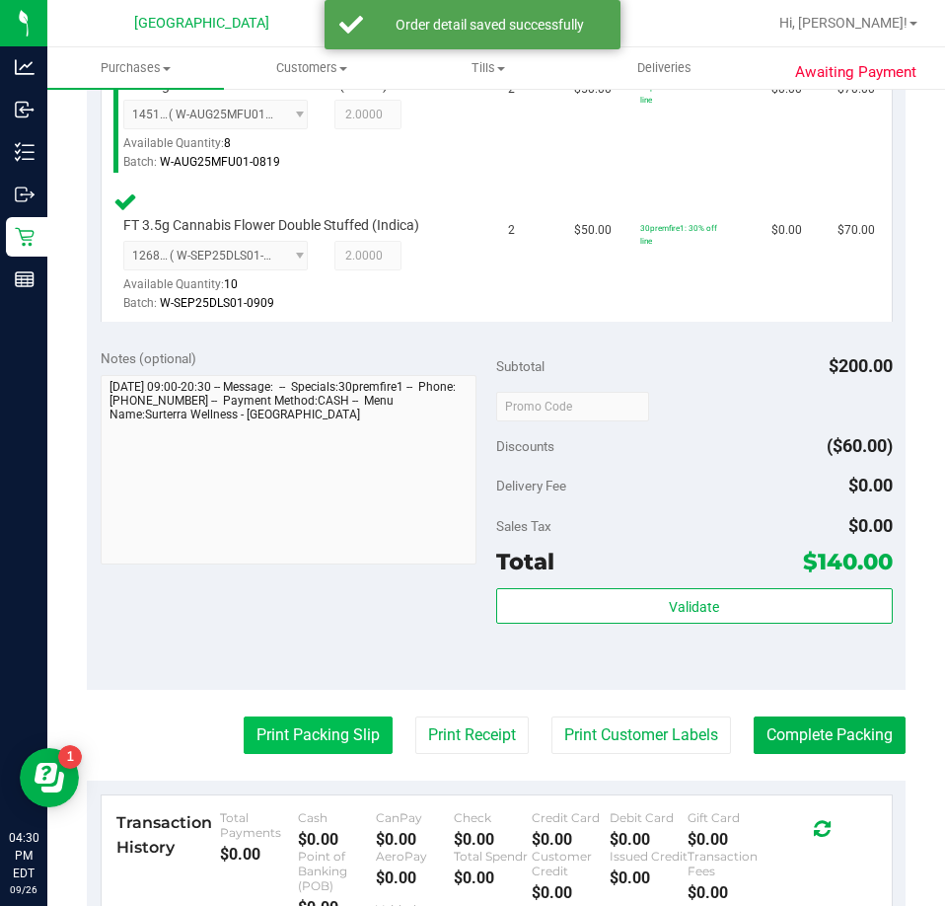
click at [305, 720] on purchase-details "Back Edit Purchase Cancel Purchase View Profile # 12010609 BioTrack ID: - Submi…" at bounding box center [496, 359] width 819 height 1688
click at [316, 754] on button "Print Packing Slip" at bounding box center [318, 734] width 149 height 37
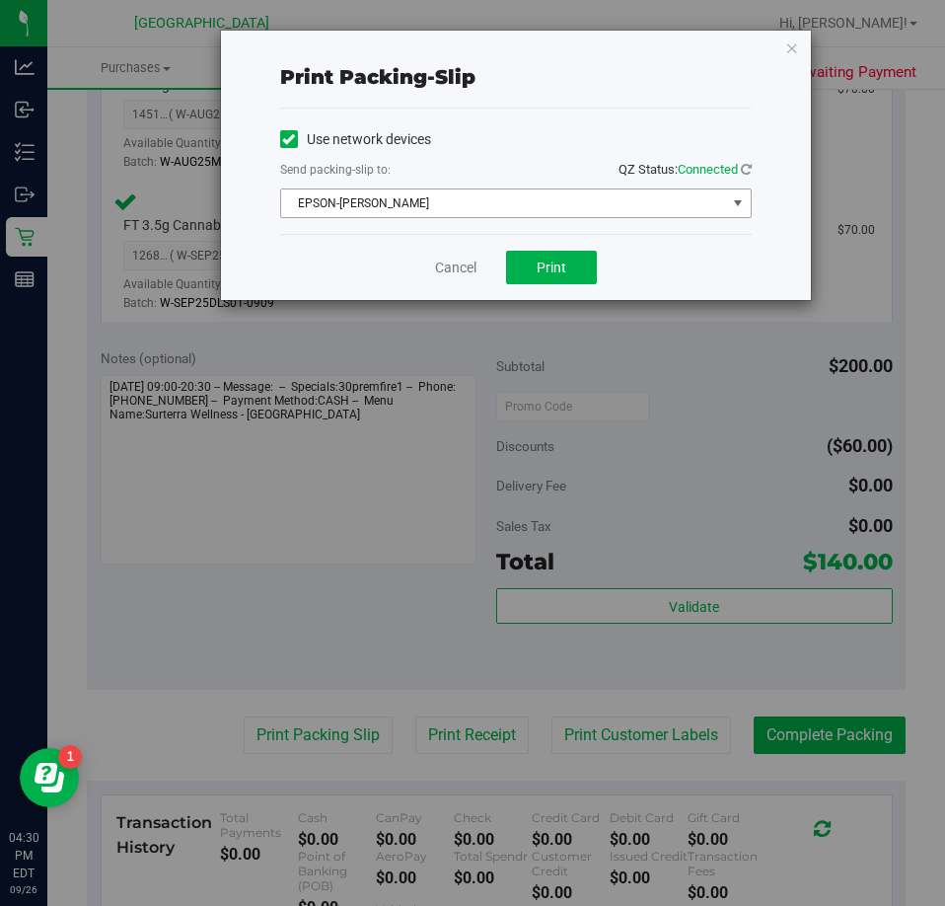
click at [548, 199] on span "EPSON-[PERSON_NAME]" at bounding box center [503, 203] width 445 height 28
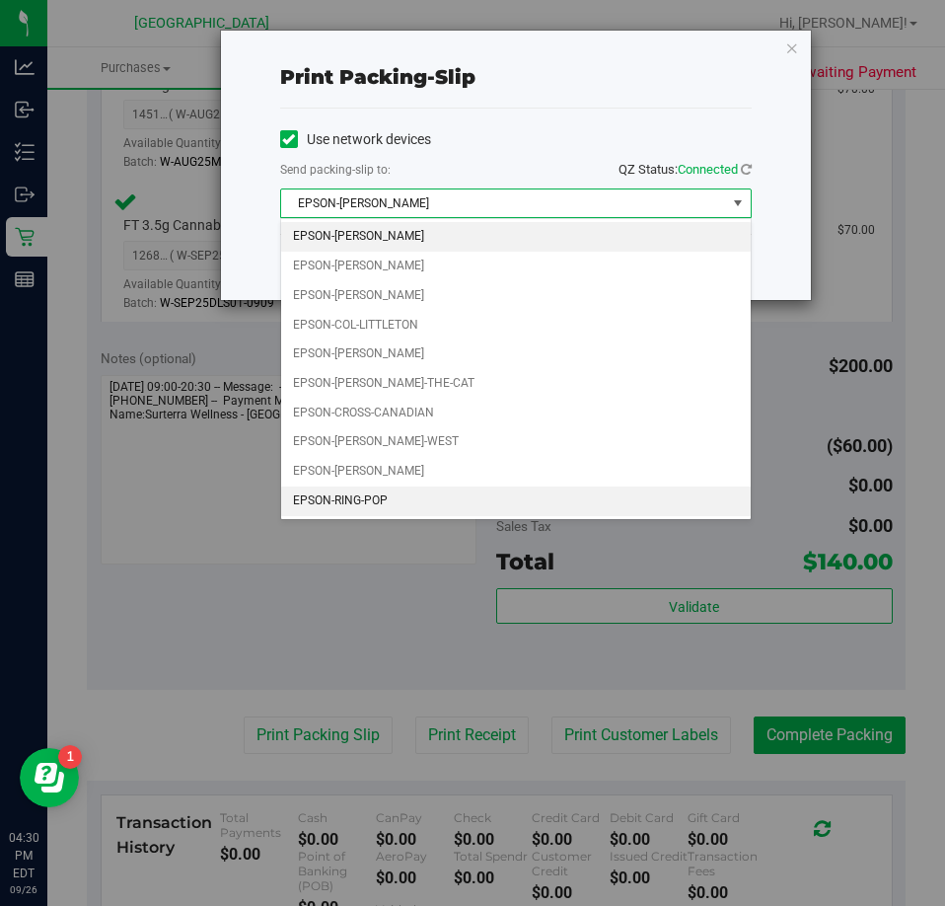
click at [381, 502] on li "EPSON-RING-POP" at bounding box center [516, 501] width 470 height 30
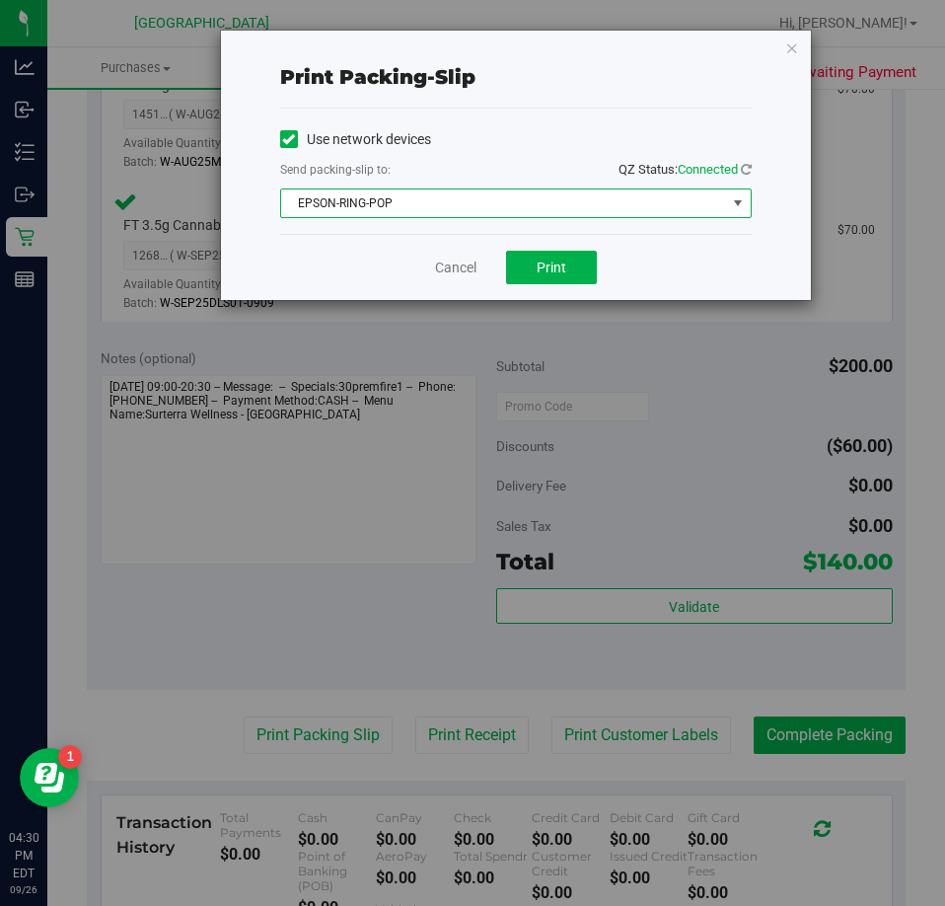
click at [528, 287] on div "Cancel Print" at bounding box center [516, 267] width 472 height 66
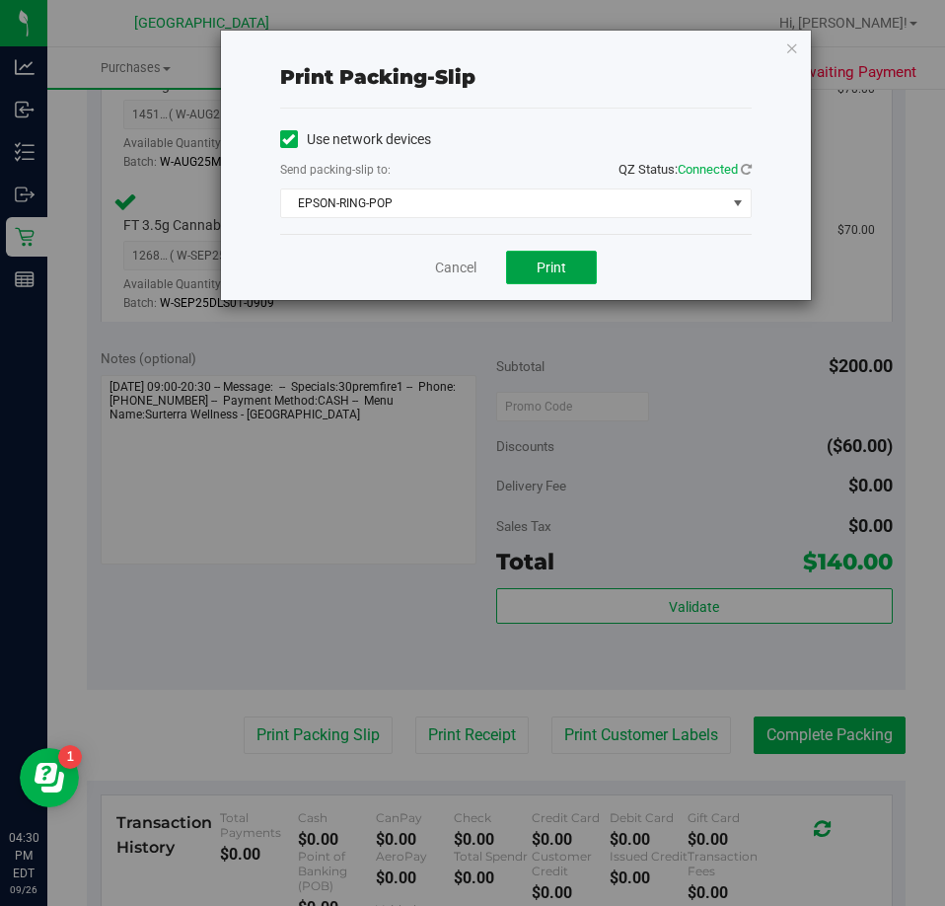
click at [539, 277] on button "Print" at bounding box center [551, 268] width 91 height 34
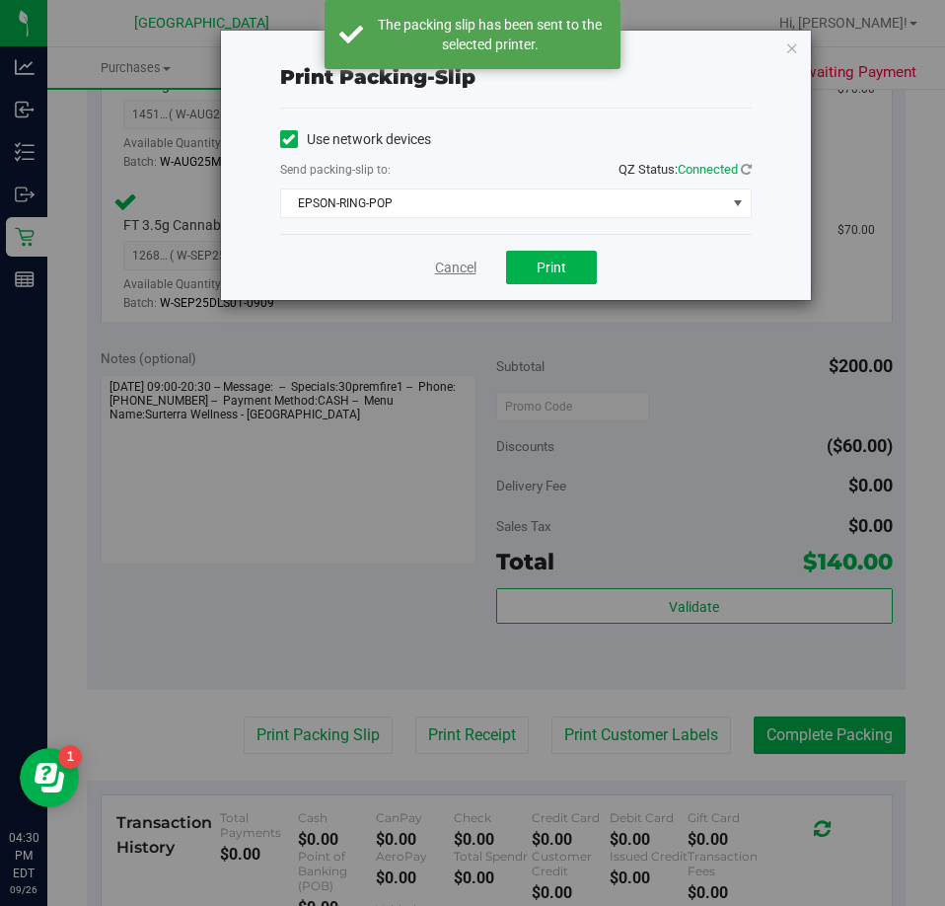
click at [460, 267] on link "Cancel" at bounding box center [455, 267] width 41 height 21
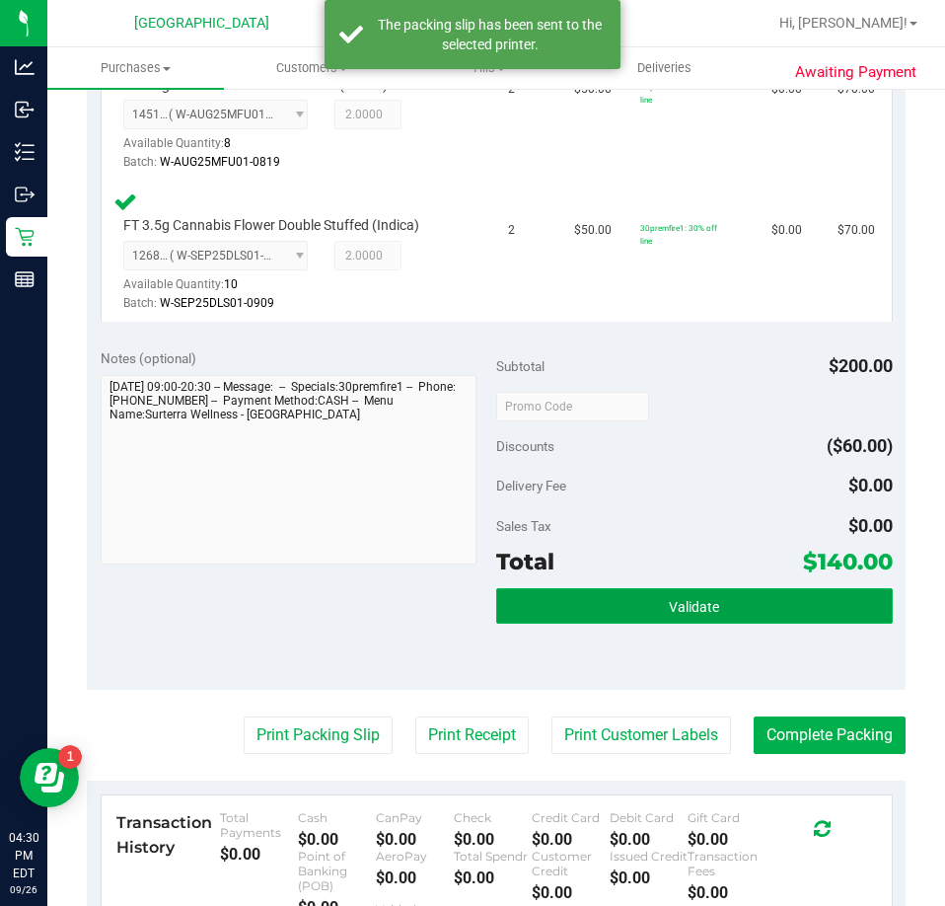
click at [591, 603] on button "Validate" at bounding box center [694, 606] width 397 height 36
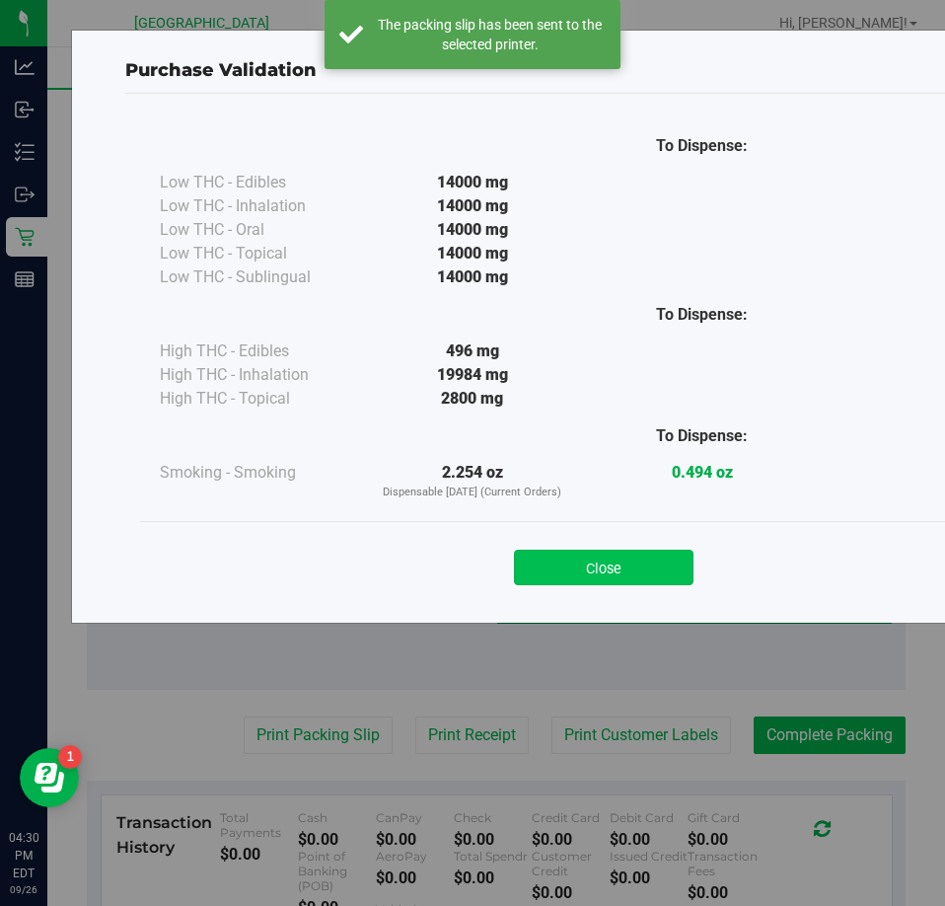
click at [593, 583] on button "Close" at bounding box center [604, 568] width 180 height 36
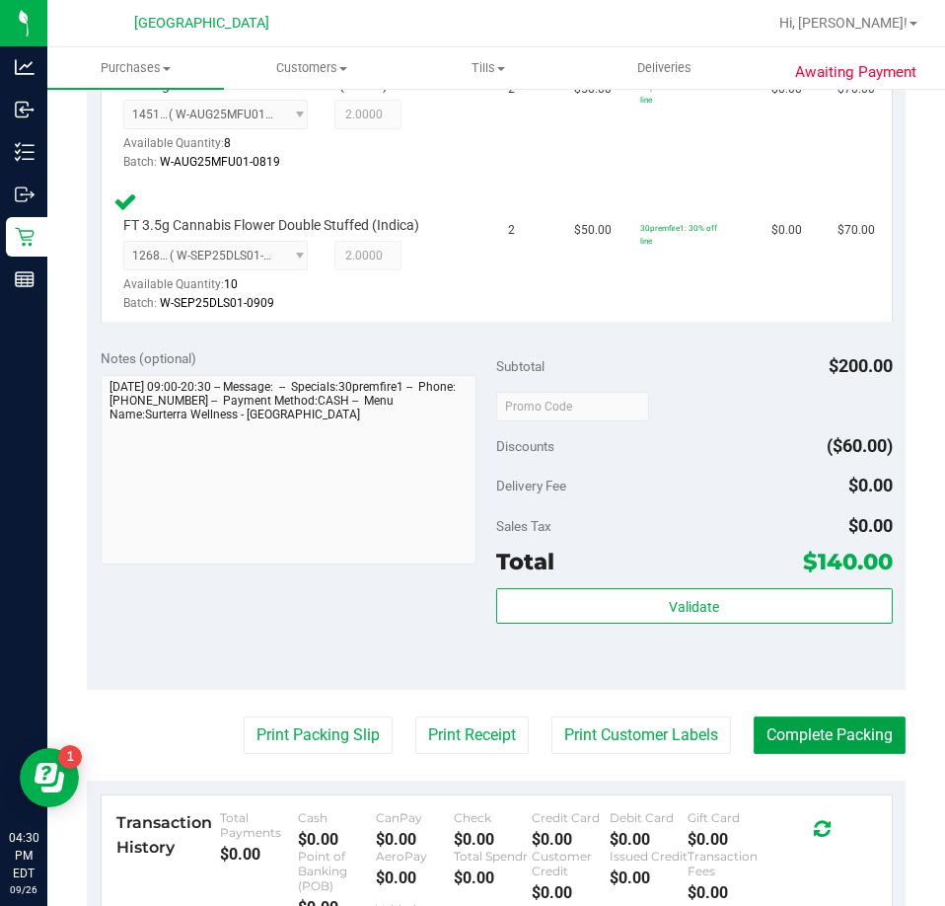
click at [815, 736] on button "Complete Packing" at bounding box center [830, 734] width 152 height 37
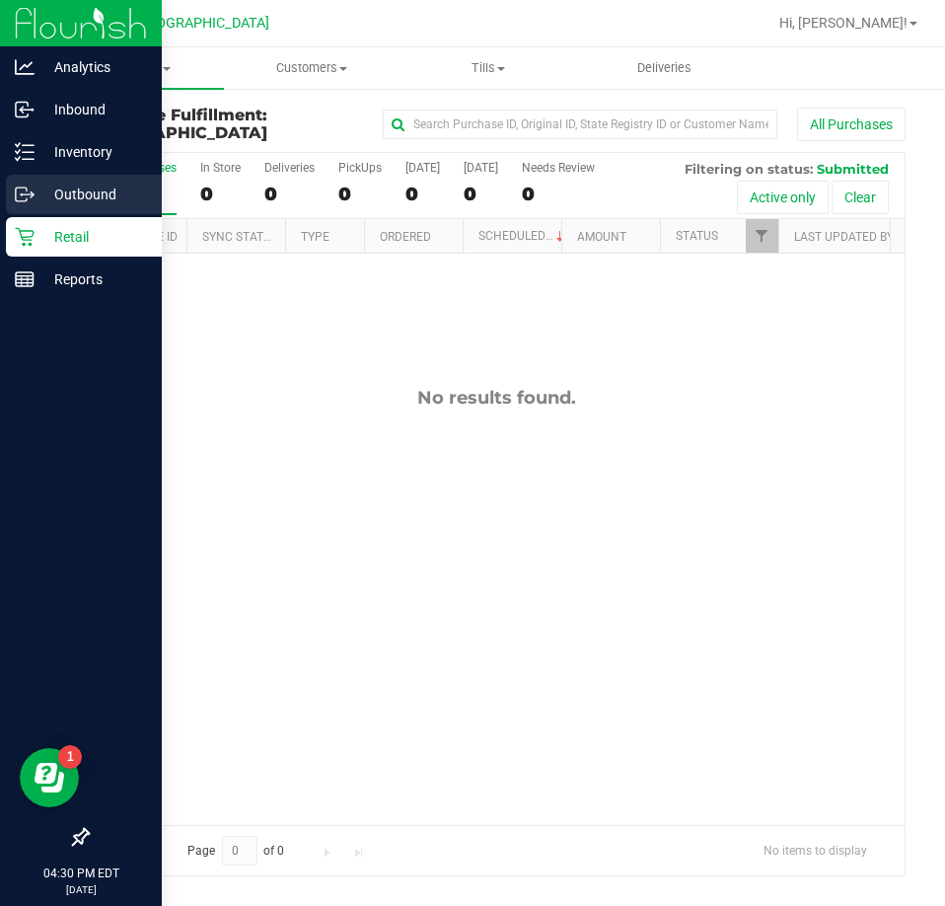
click at [40, 216] on link "Outbound" at bounding box center [81, 196] width 162 height 42
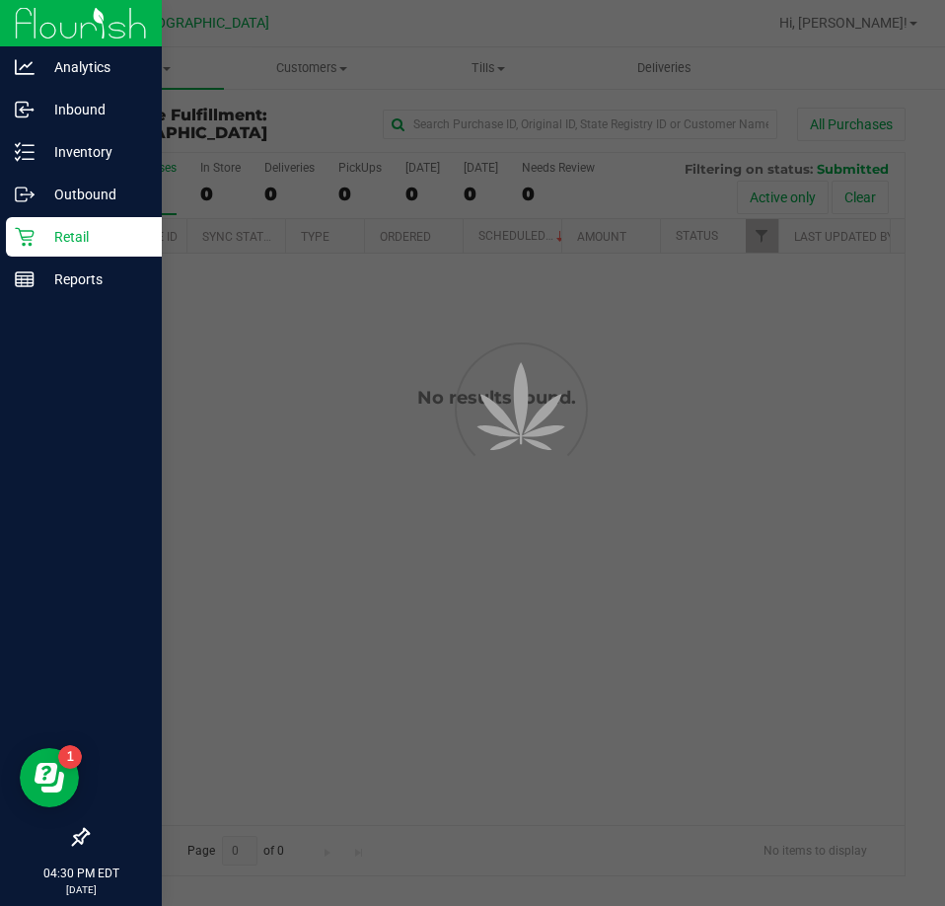
click at [42, 228] on p "Retail" at bounding box center [94, 237] width 118 height 24
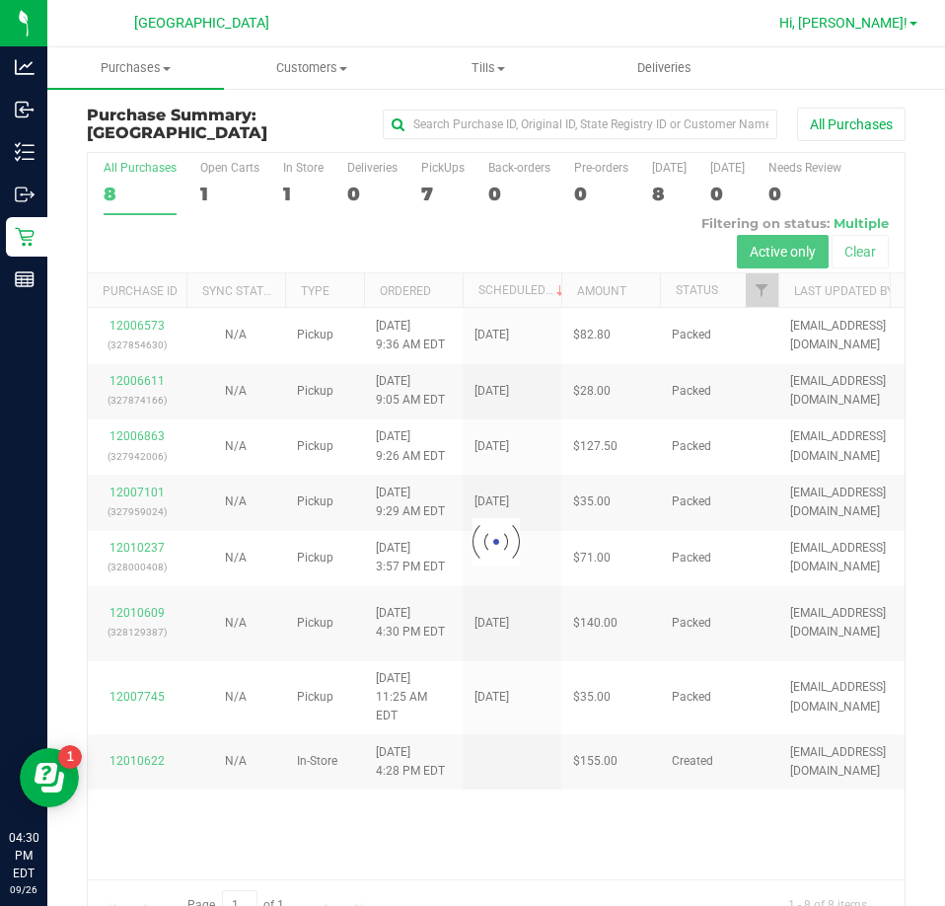
click at [875, 13] on link "Hi, [PERSON_NAME]!" at bounding box center [848, 23] width 154 height 21
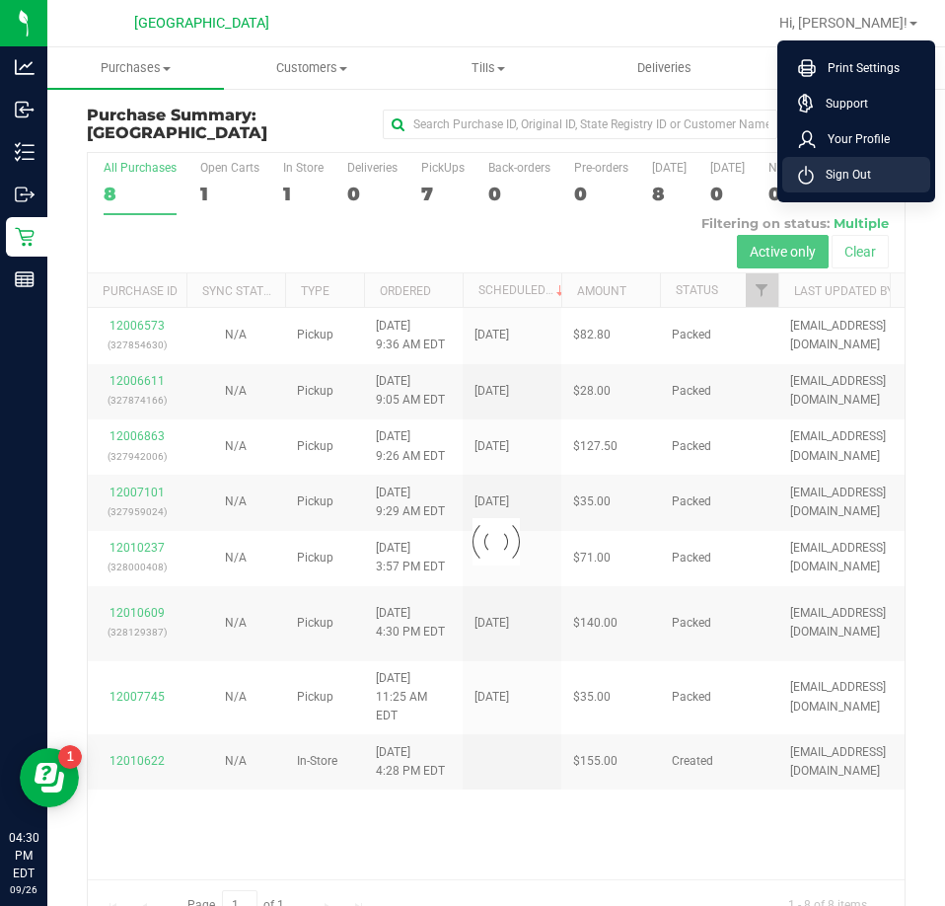
click at [890, 165] on li "Sign Out" at bounding box center [856, 175] width 148 height 36
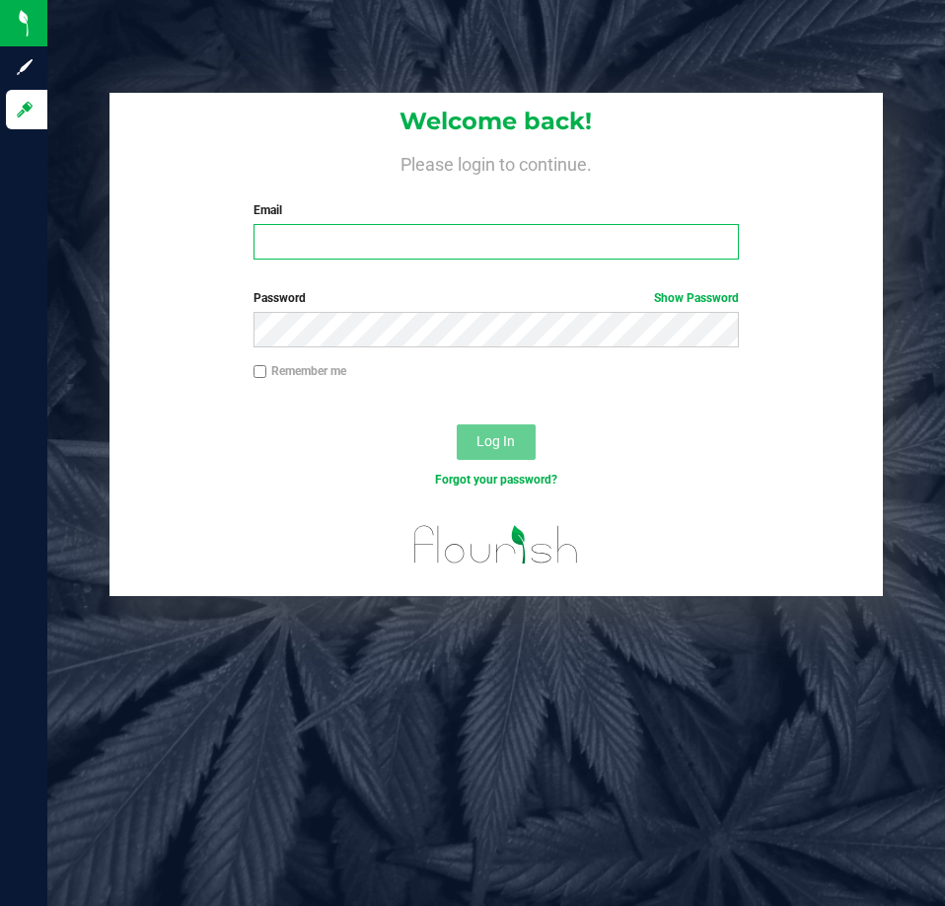
click at [333, 244] on input "Email" at bounding box center [496, 242] width 485 height 36
type input "[EMAIL_ADDRESS][DOMAIN_NAME]"
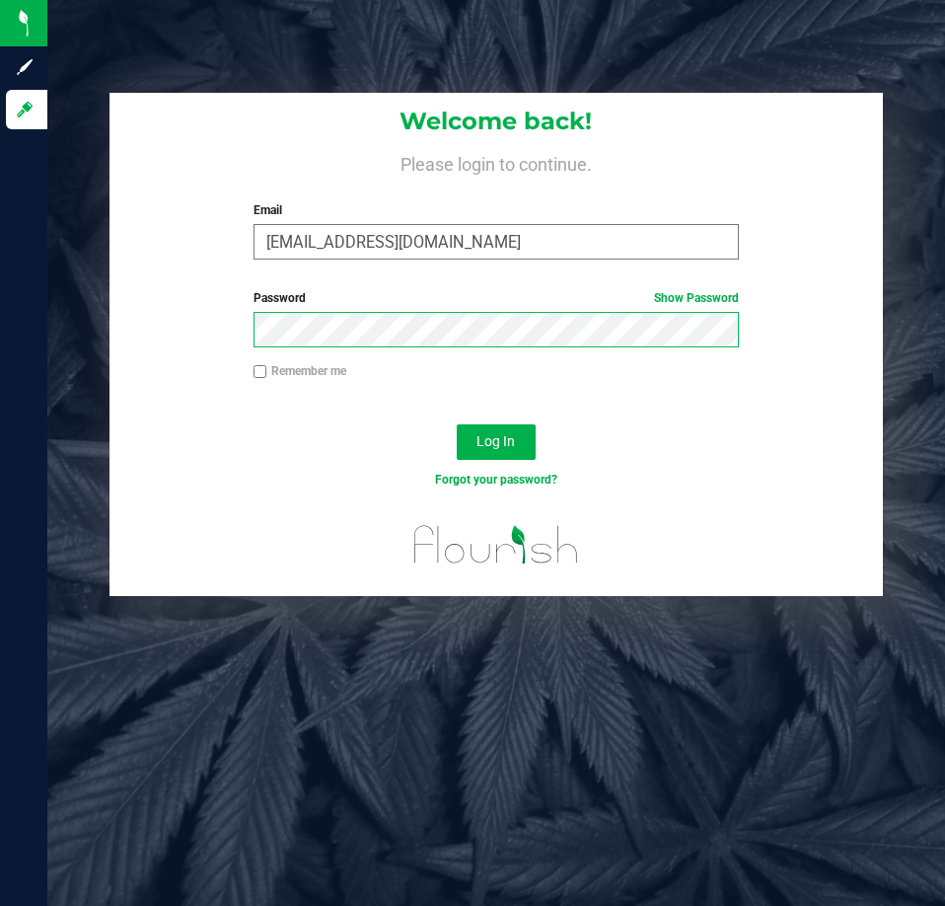
click at [457, 424] on button "Log In" at bounding box center [496, 442] width 79 height 36
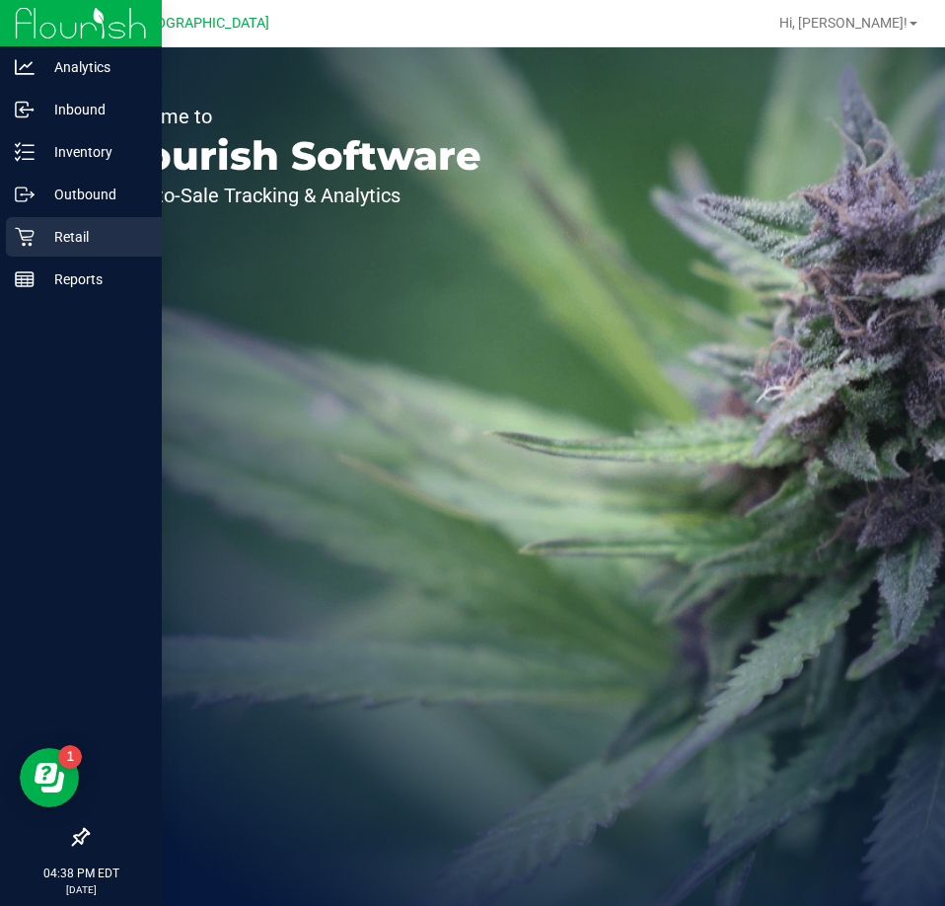
click at [32, 233] on icon at bounding box center [25, 237] width 20 height 20
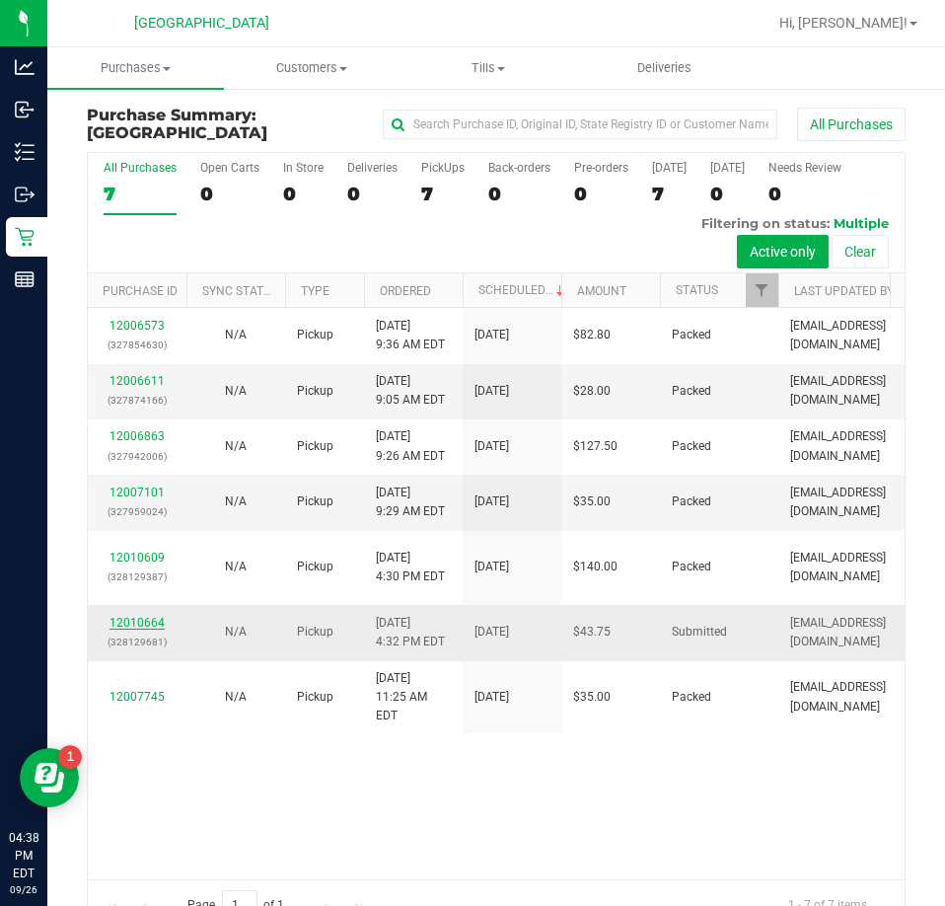
click at [161, 629] on link "12010664" at bounding box center [137, 623] width 55 height 14
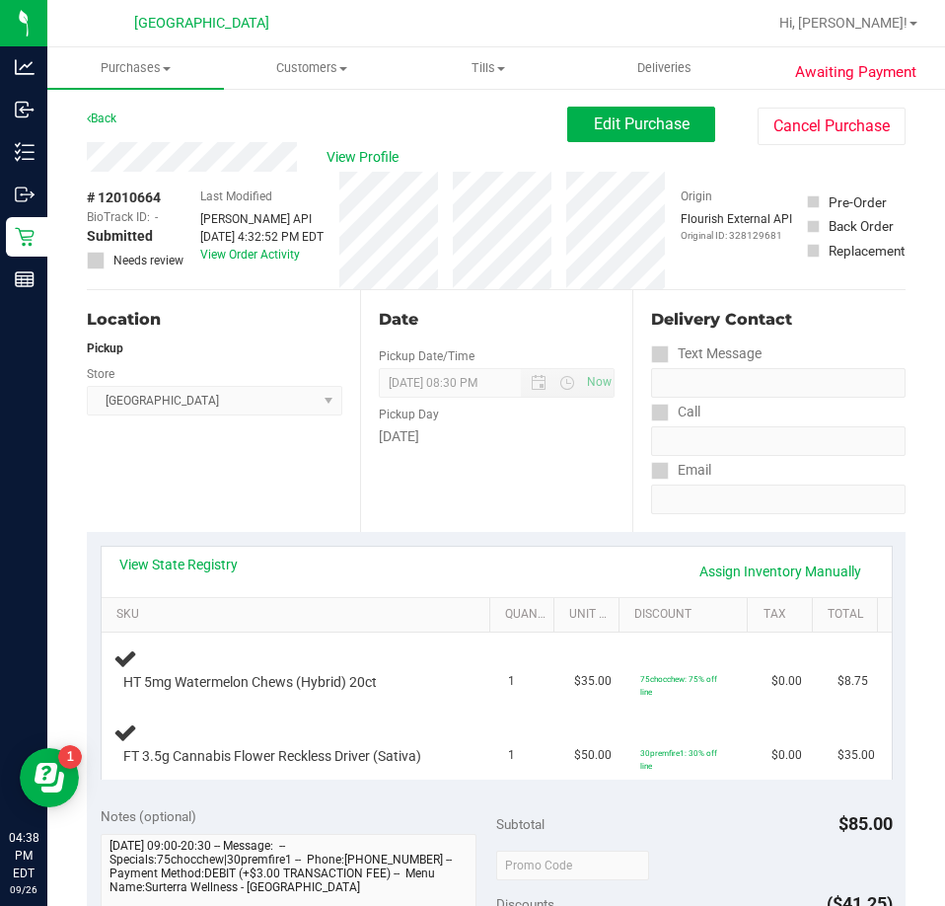
click at [296, 476] on div "Location Pickup Store [GEOGRAPHIC_DATA] WC Select Store [PERSON_NAME][GEOGRAPHI…" at bounding box center [223, 411] width 273 height 242
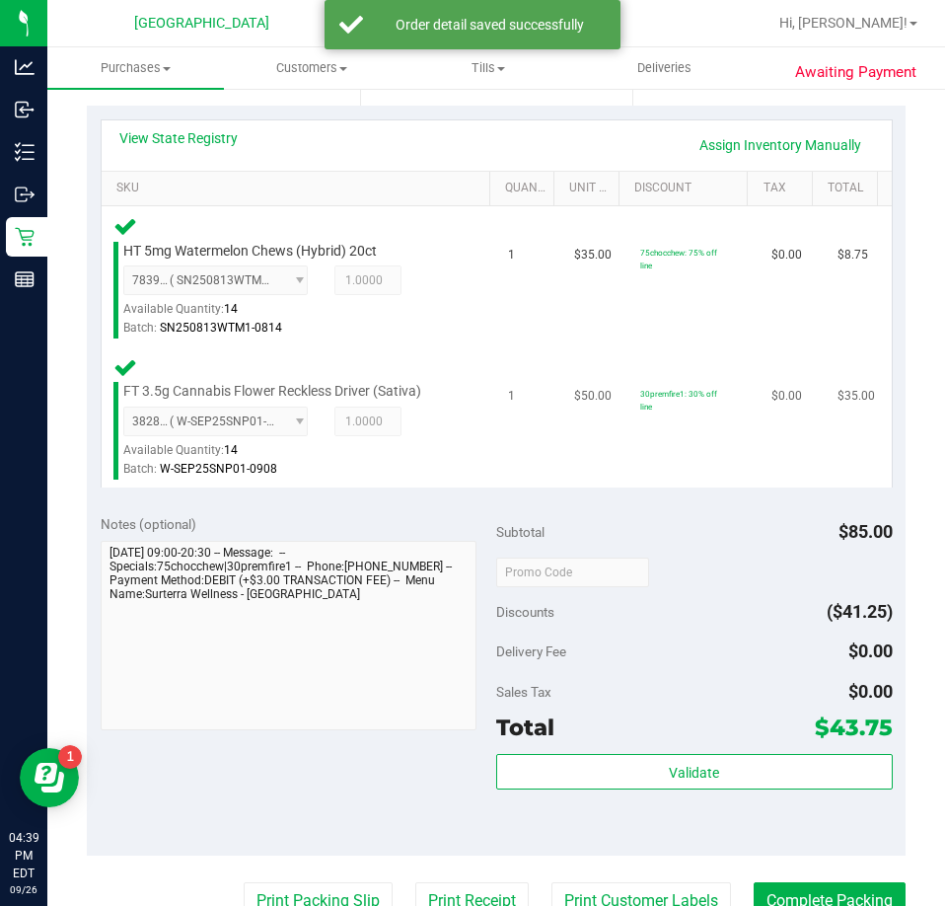
scroll to position [493, 0]
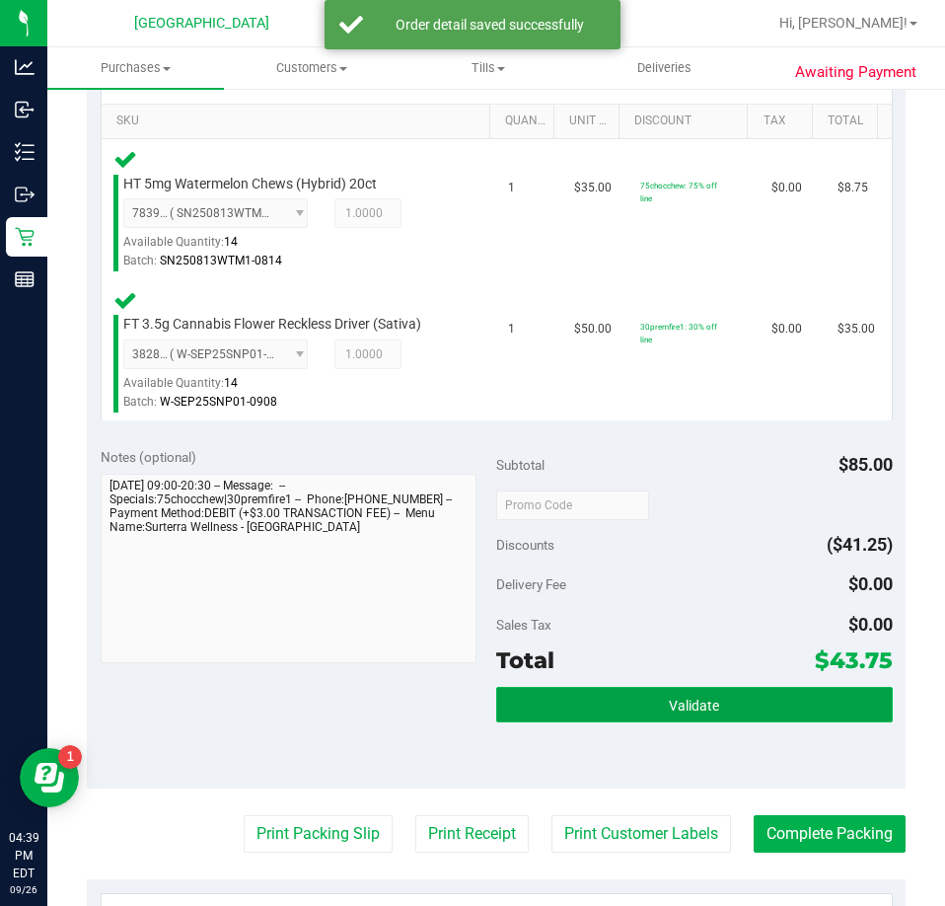
click at [759, 715] on button "Validate" at bounding box center [694, 705] width 397 height 36
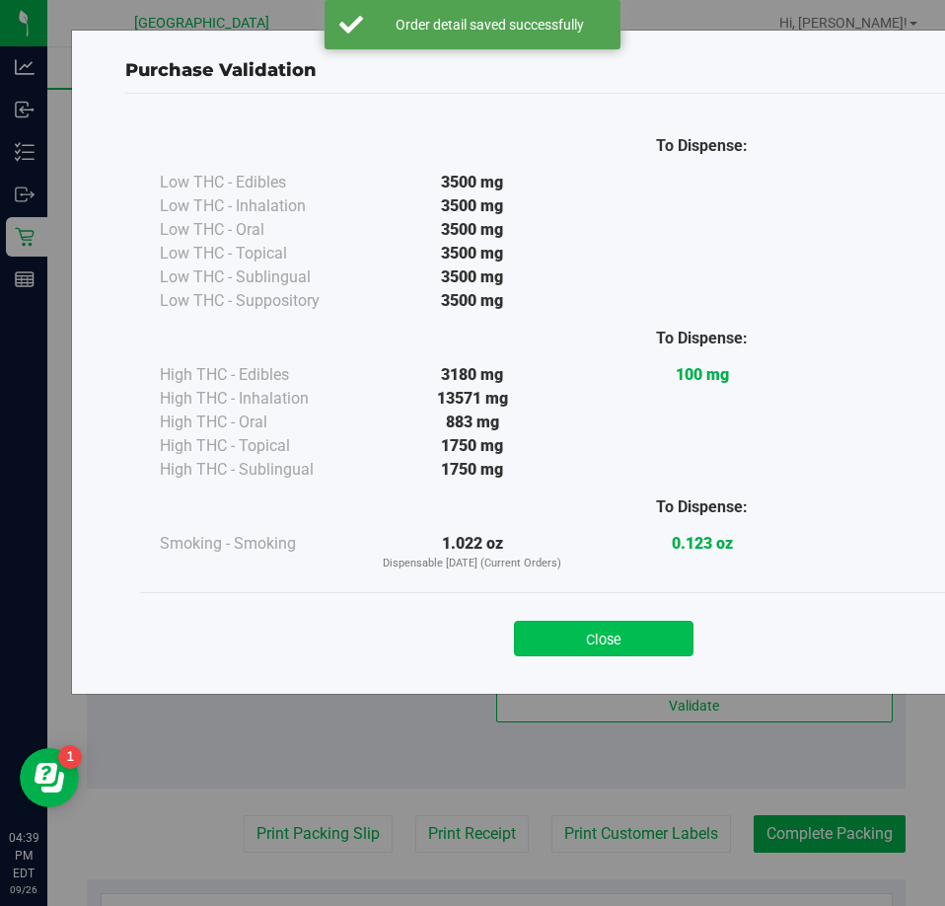
click at [622, 653] on button "Close" at bounding box center [604, 639] width 180 height 36
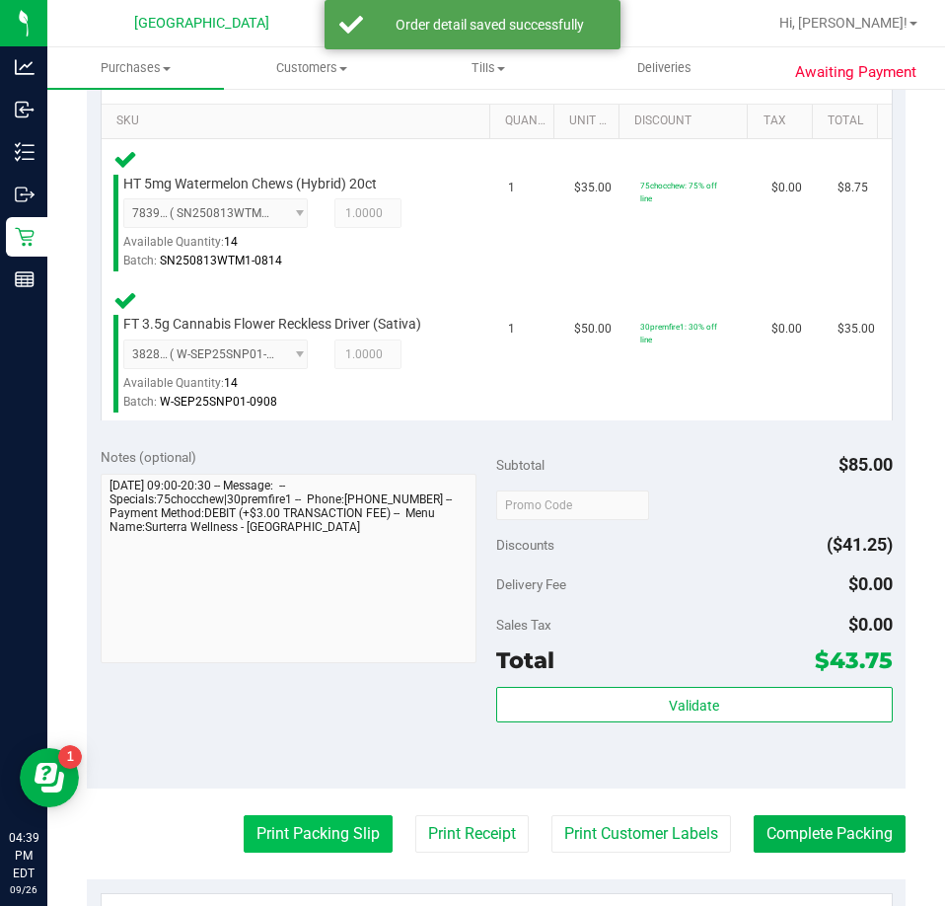
click at [262, 844] on button "Print Packing Slip" at bounding box center [318, 833] width 149 height 37
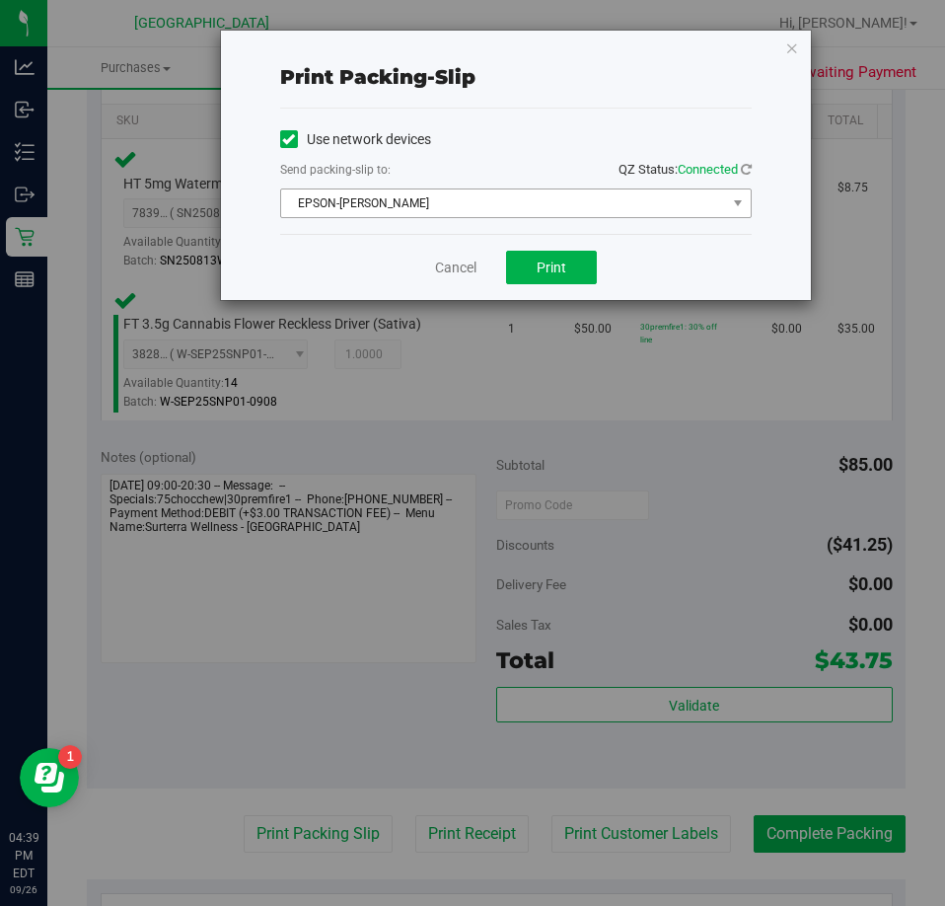
click at [500, 214] on span "EPSON-[PERSON_NAME]" at bounding box center [503, 203] width 445 height 28
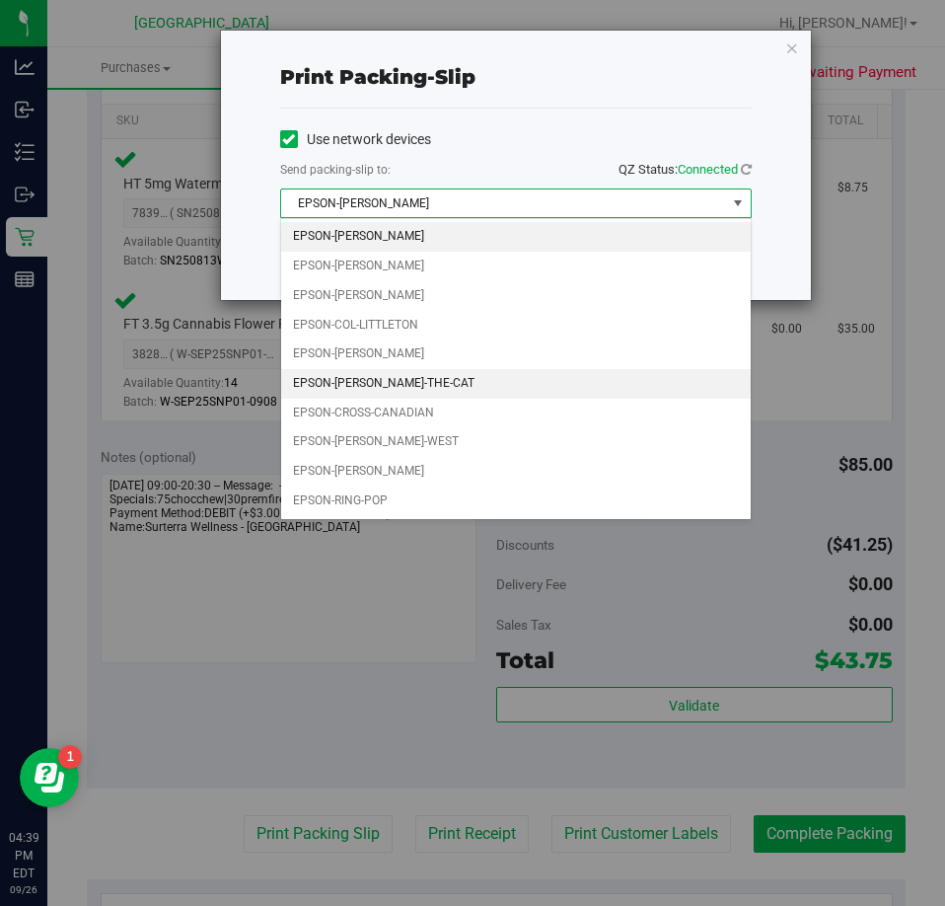
click at [413, 394] on li "EPSON-[PERSON_NAME]-THE-CAT" at bounding box center [516, 384] width 470 height 30
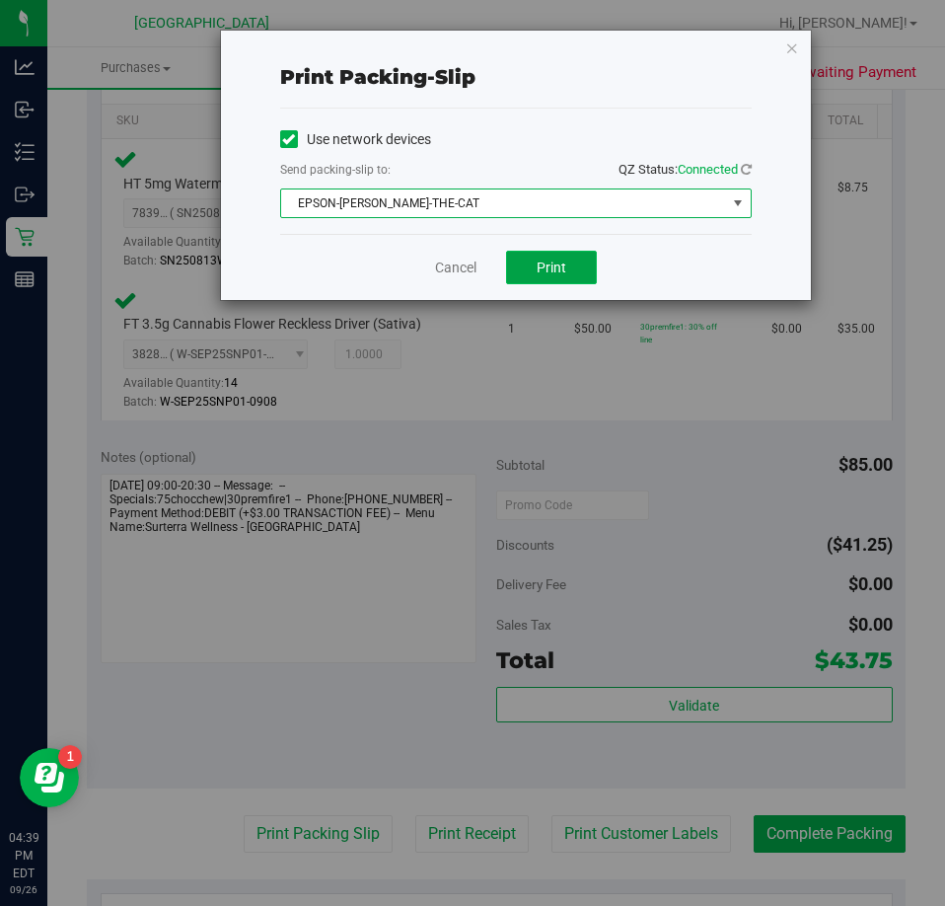
click at [532, 271] on button "Print" at bounding box center [551, 268] width 91 height 34
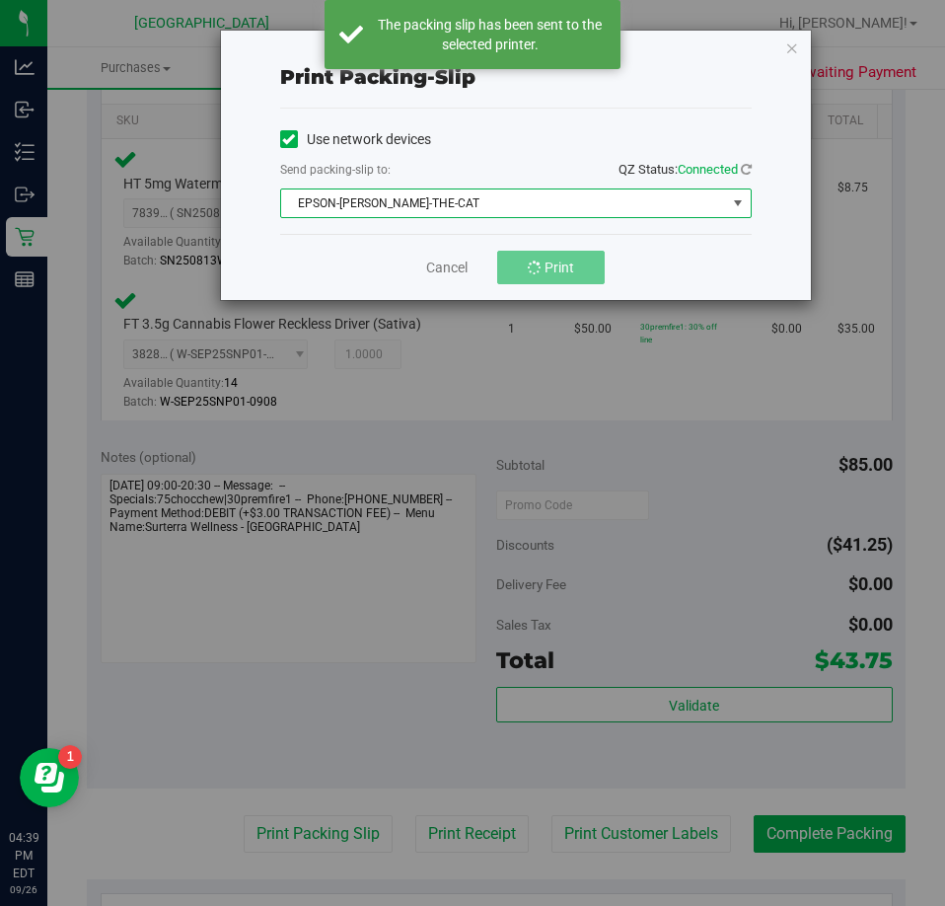
click at [510, 200] on span "EPSON-[PERSON_NAME]-THE-CAT" at bounding box center [503, 203] width 445 height 28
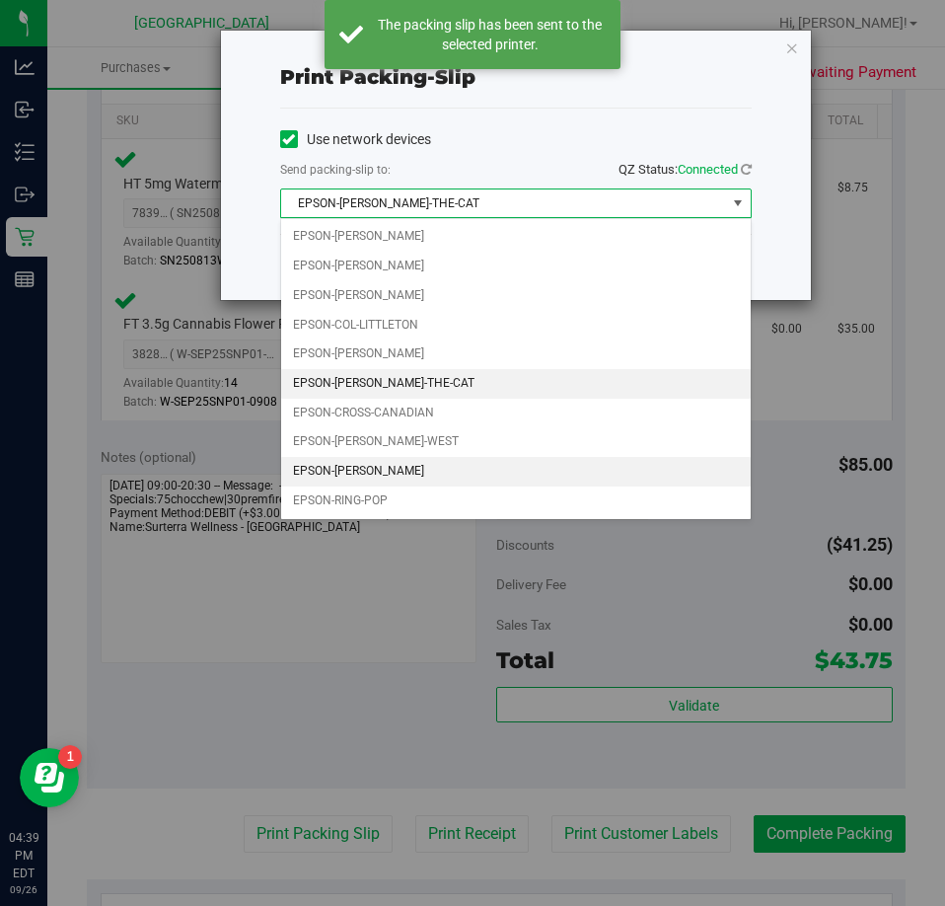
click at [385, 460] on li "EPSON-[PERSON_NAME]" at bounding box center [516, 472] width 470 height 30
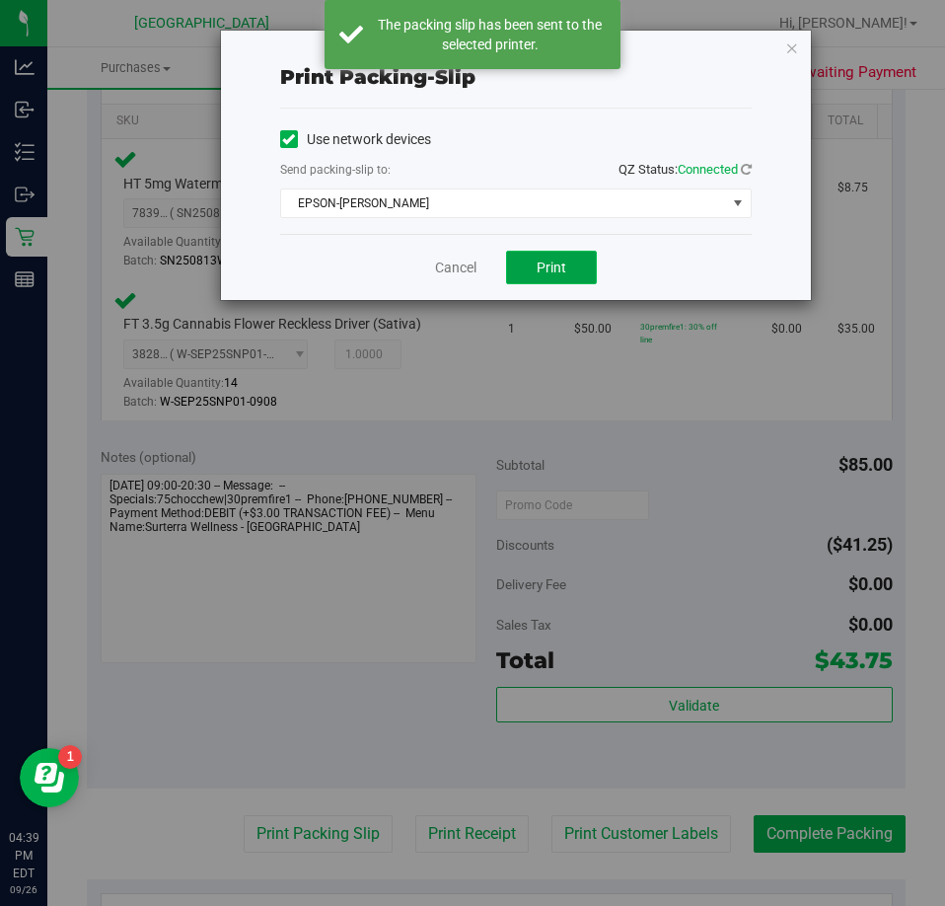
click at [556, 263] on span "Print" at bounding box center [552, 267] width 30 height 16
click at [473, 265] on link "Cancel" at bounding box center [455, 267] width 41 height 21
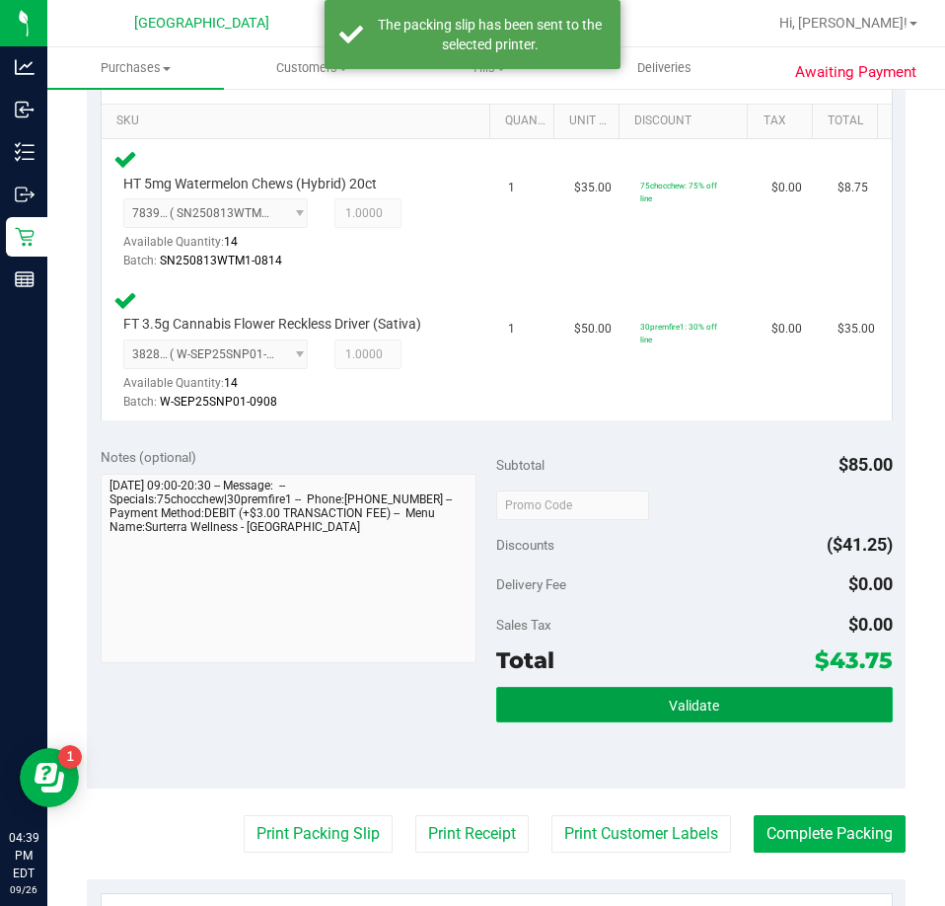
click at [616, 701] on button "Validate" at bounding box center [694, 705] width 397 height 36
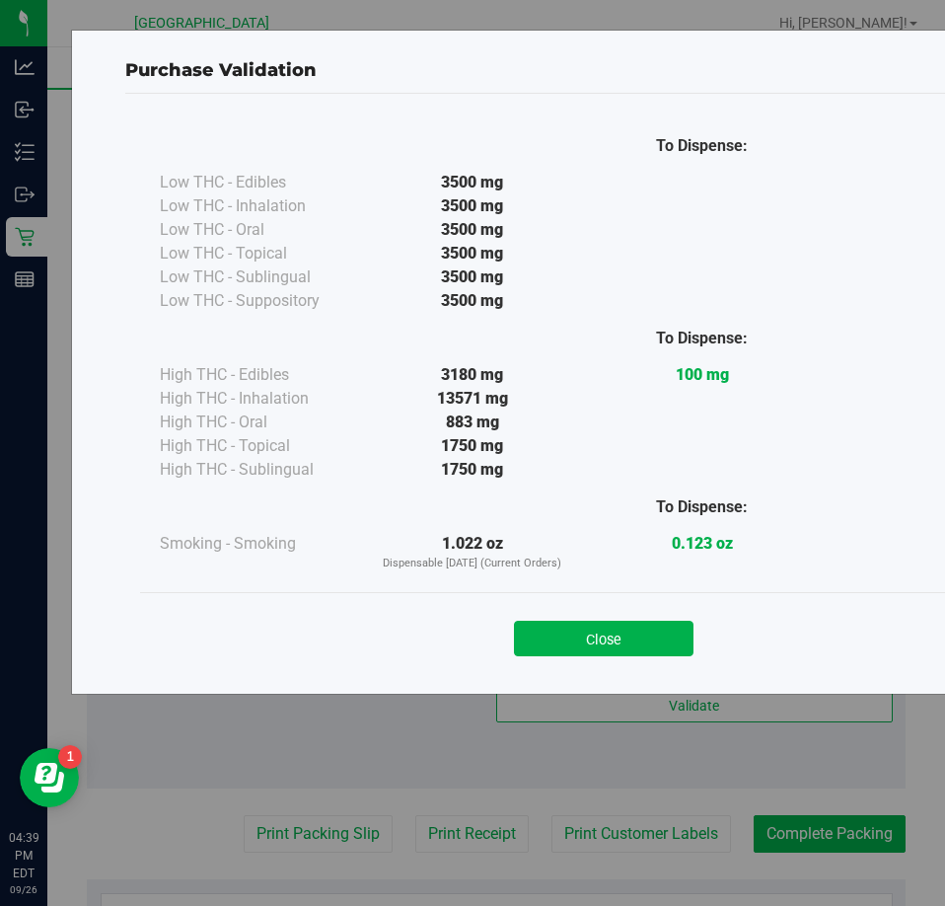
drag, startPoint x: 560, startPoint y: 647, endPoint x: 588, endPoint y: 676, distance: 39.8
click at [561, 647] on button "Close" at bounding box center [604, 639] width 180 height 36
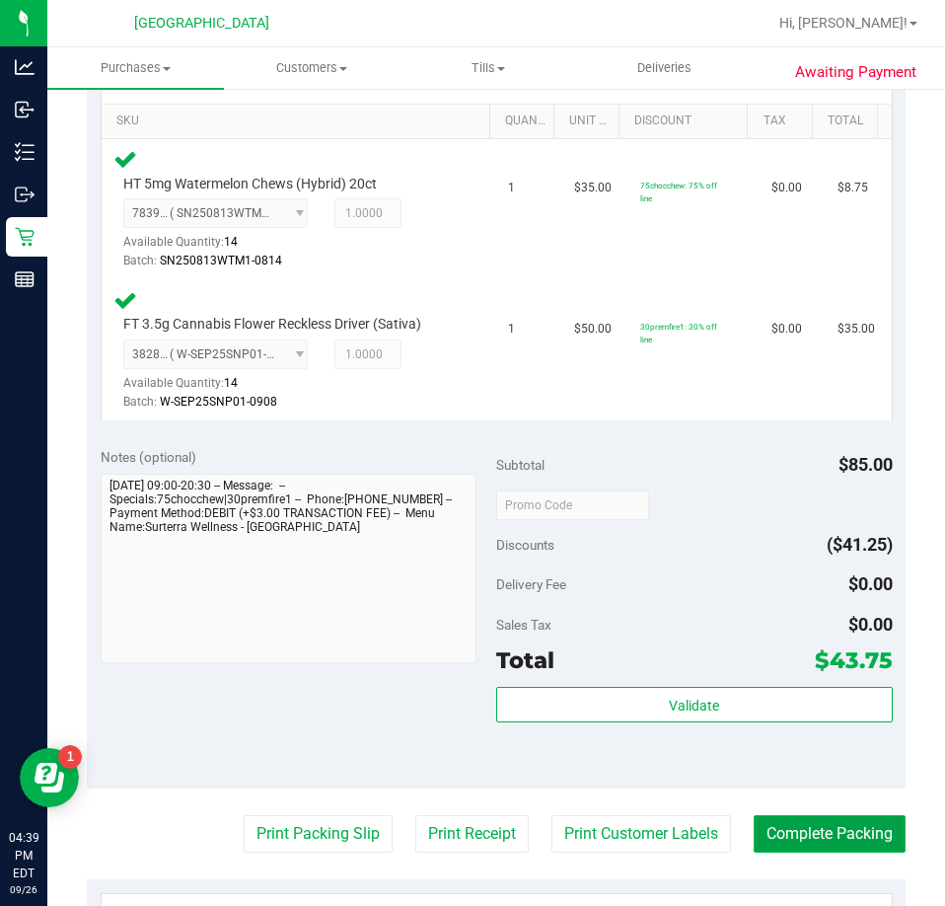
click at [800, 827] on button "Complete Packing" at bounding box center [830, 833] width 152 height 37
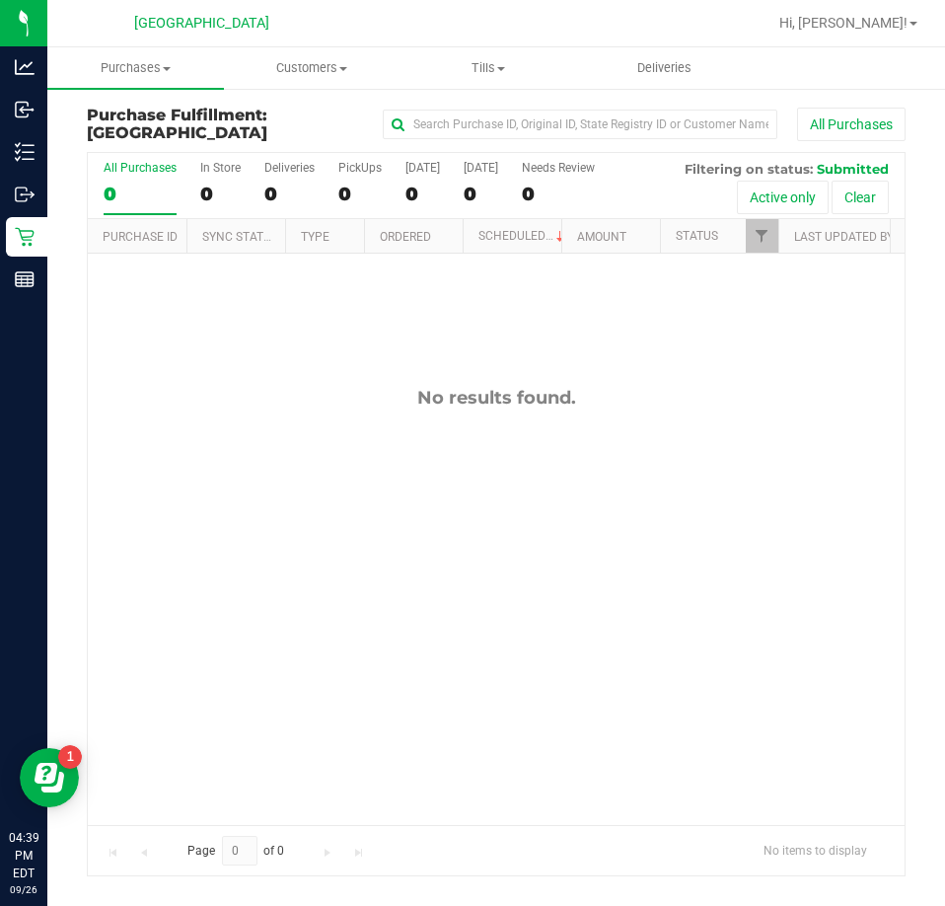
drag, startPoint x: 365, startPoint y: 436, endPoint x: 377, endPoint y: 421, distance: 19.0
click at [368, 431] on div "No results found." at bounding box center [496, 605] width 817 height 703
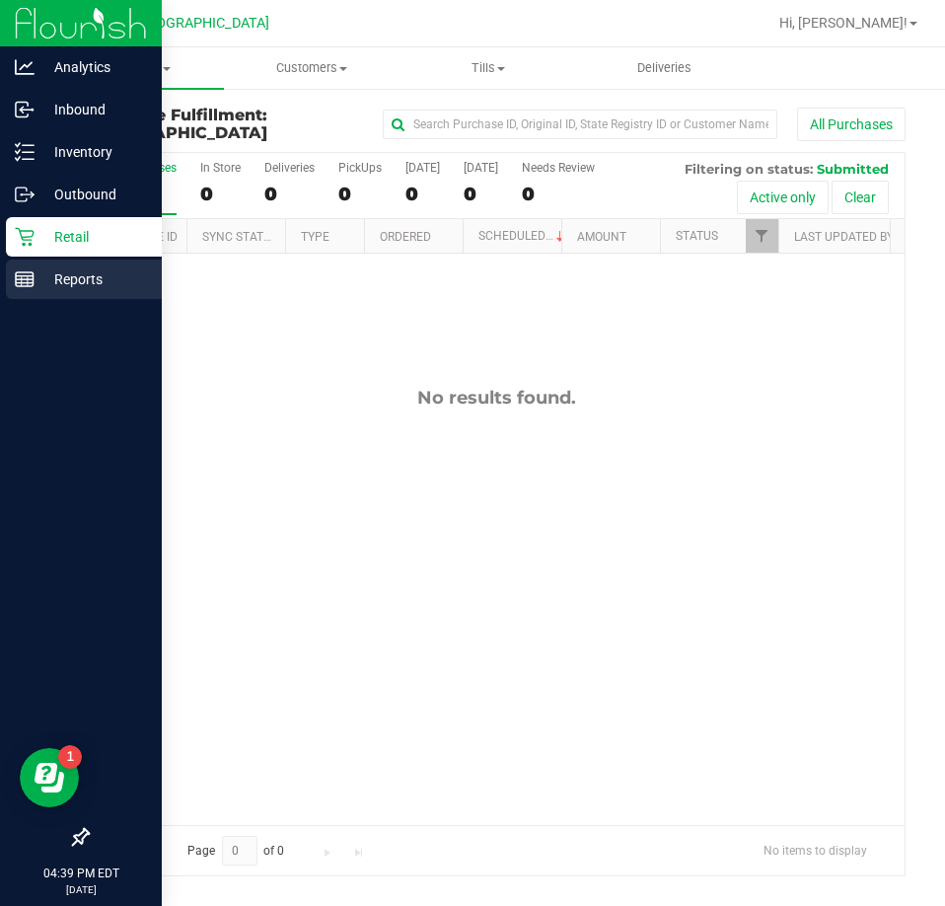
click at [60, 274] on p "Reports" at bounding box center [94, 279] width 118 height 24
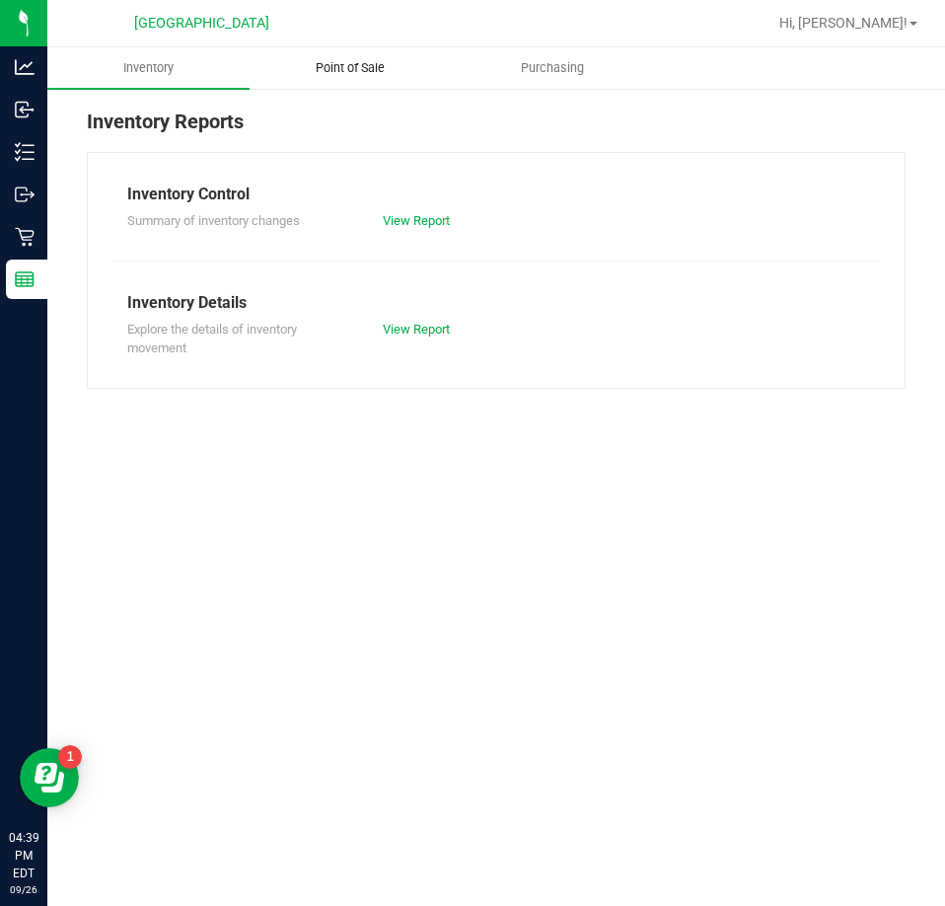
click at [359, 65] on span "Point of Sale" at bounding box center [350, 68] width 122 height 18
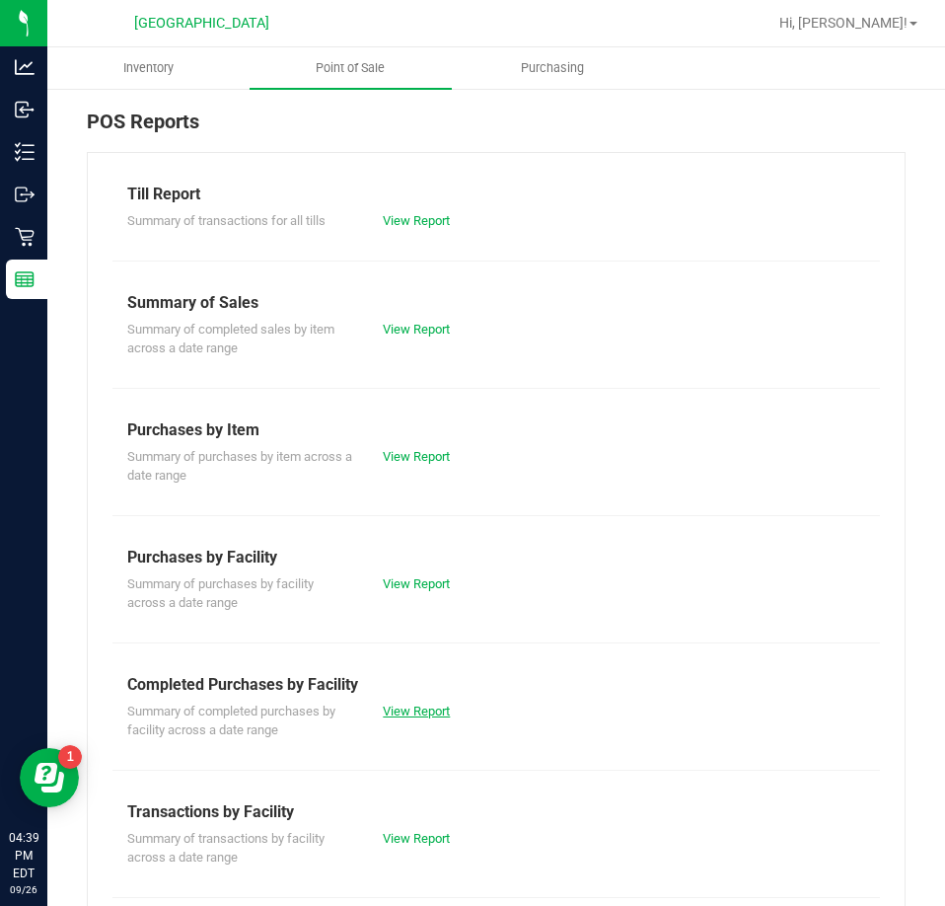
click at [401, 706] on link "View Report" at bounding box center [416, 710] width 67 height 15
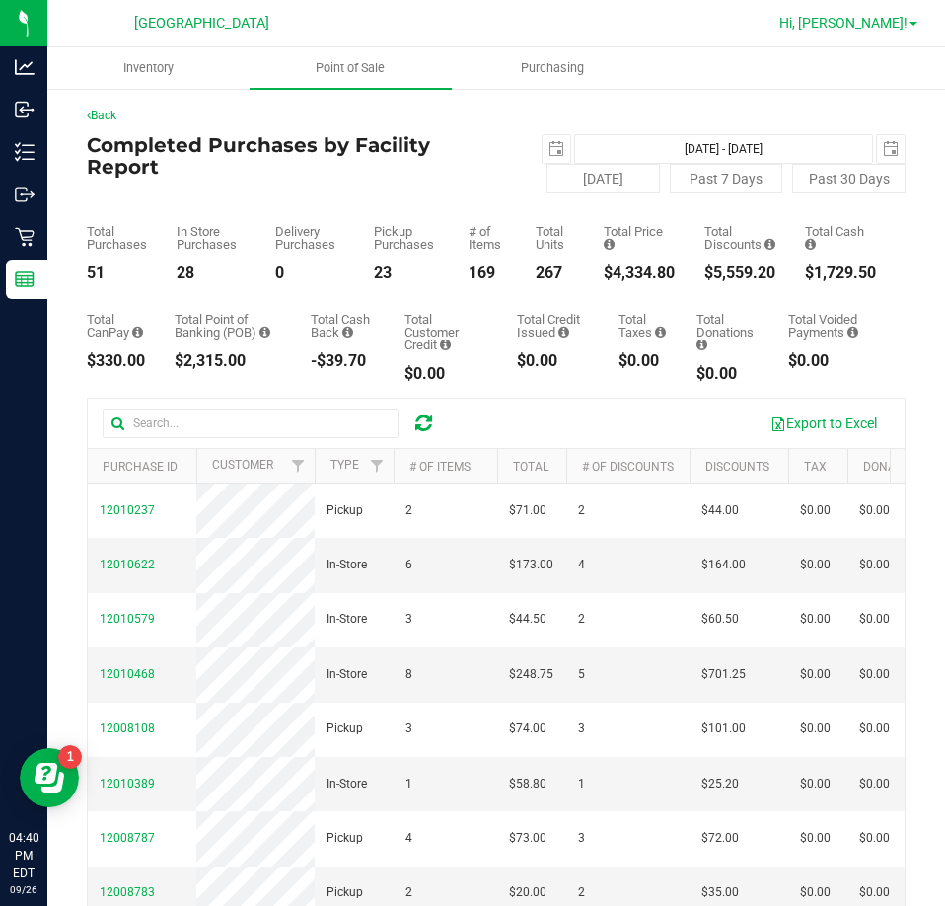
click at [910, 17] on link "Hi, [PERSON_NAME]!" at bounding box center [848, 23] width 154 height 21
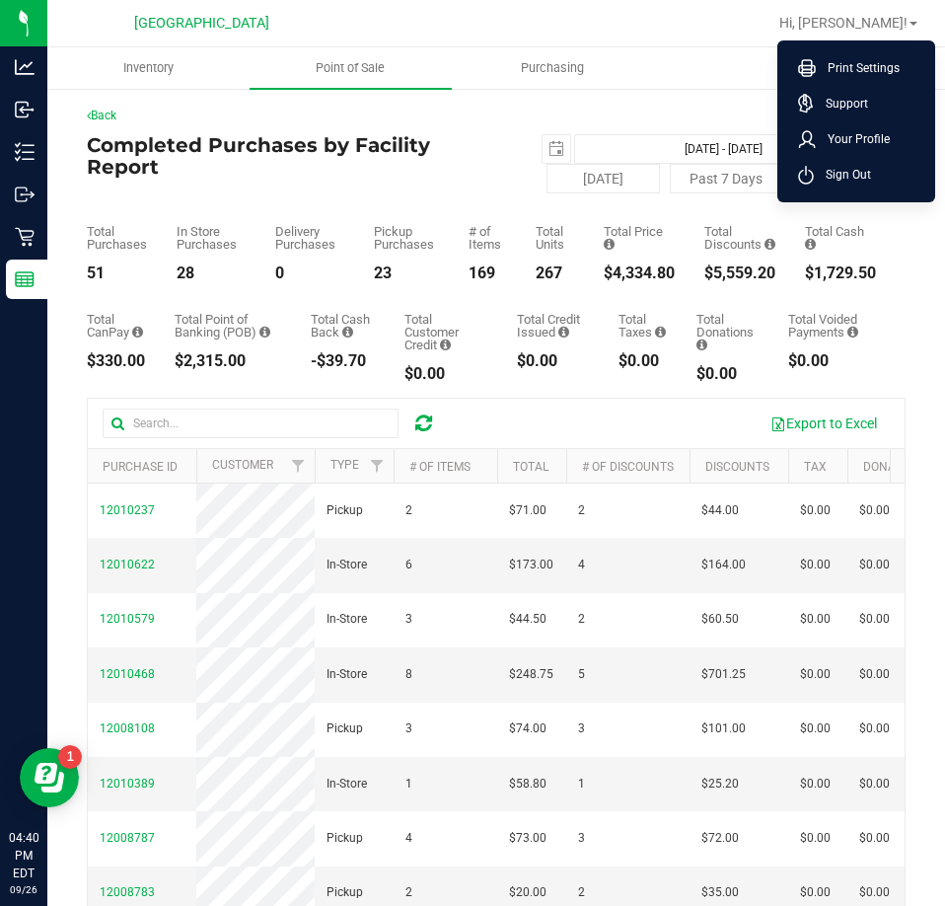
click at [875, 165] on li "Sign Out" at bounding box center [856, 175] width 148 height 36
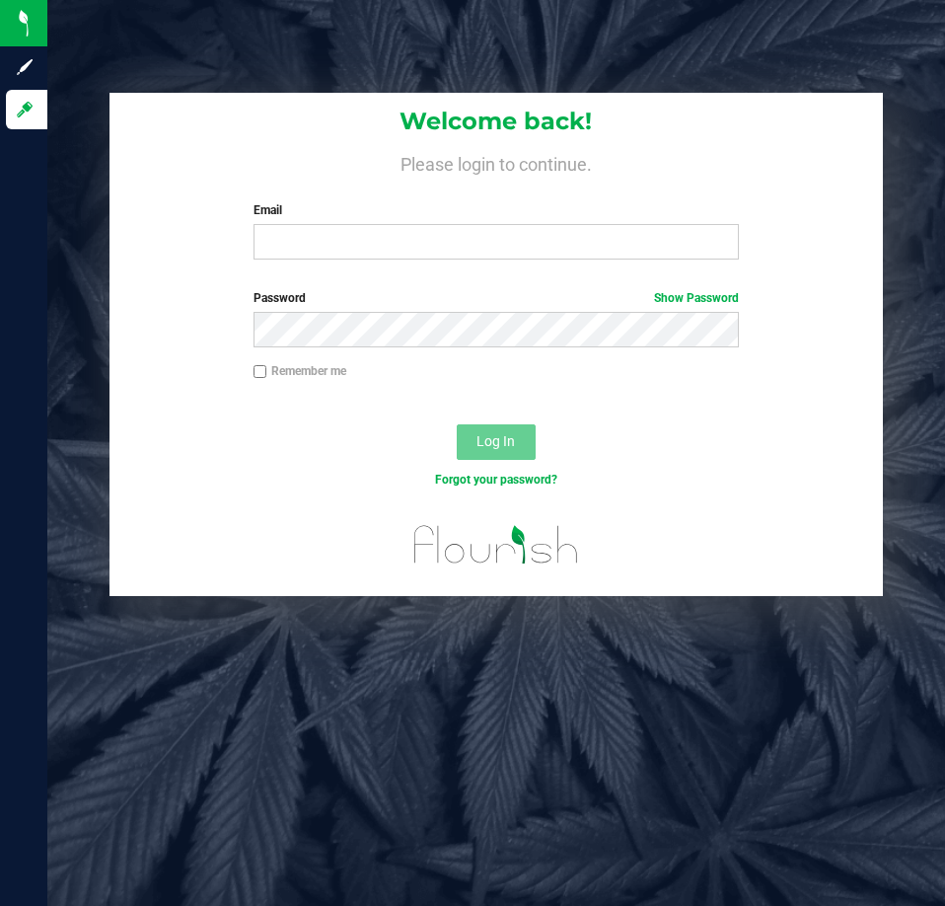
click at [362, 268] on div "Welcome back! Please login to continue. Email Required Please format your email…" at bounding box center [496, 184] width 772 height 183
click at [383, 240] on input "Email" at bounding box center [496, 242] width 485 height 36
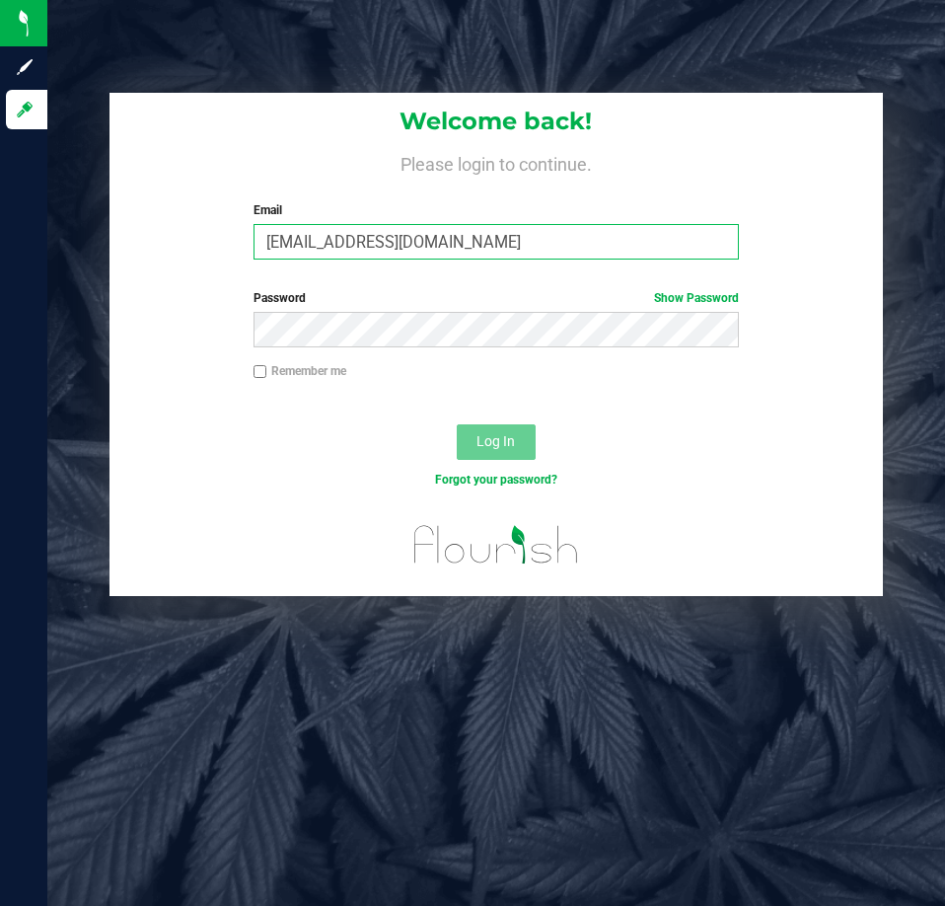
type input "[EMAIL_ADDRESS][DOMAIN_NAME]"
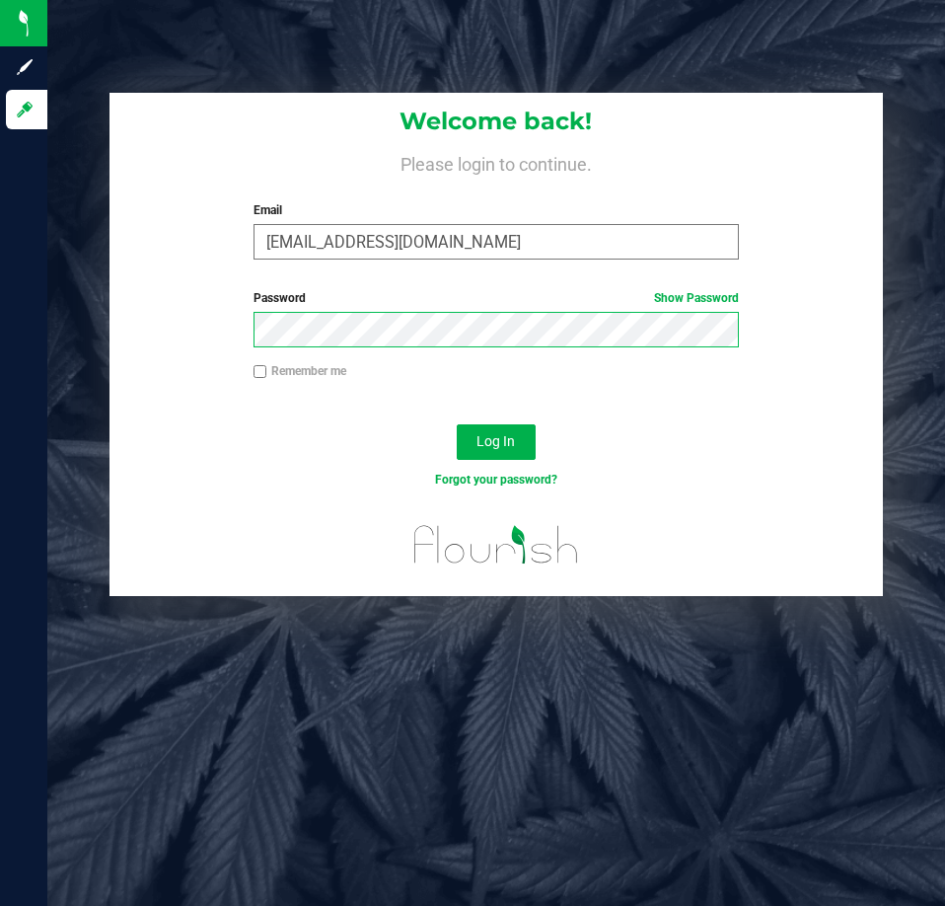
click at [457, 424] on button "Log In" at bounding box center [496, 442] width 79 height 36
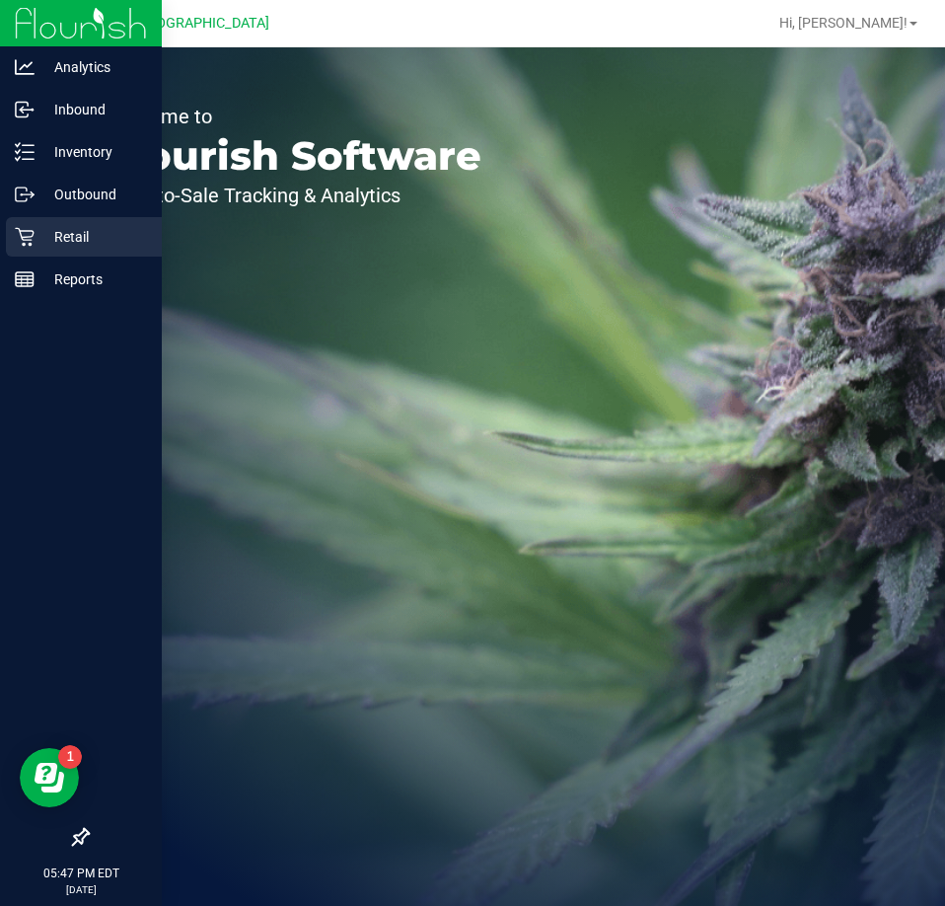
click at [32, 236] on icon at bounding box center [24, 237] width 19 height 19
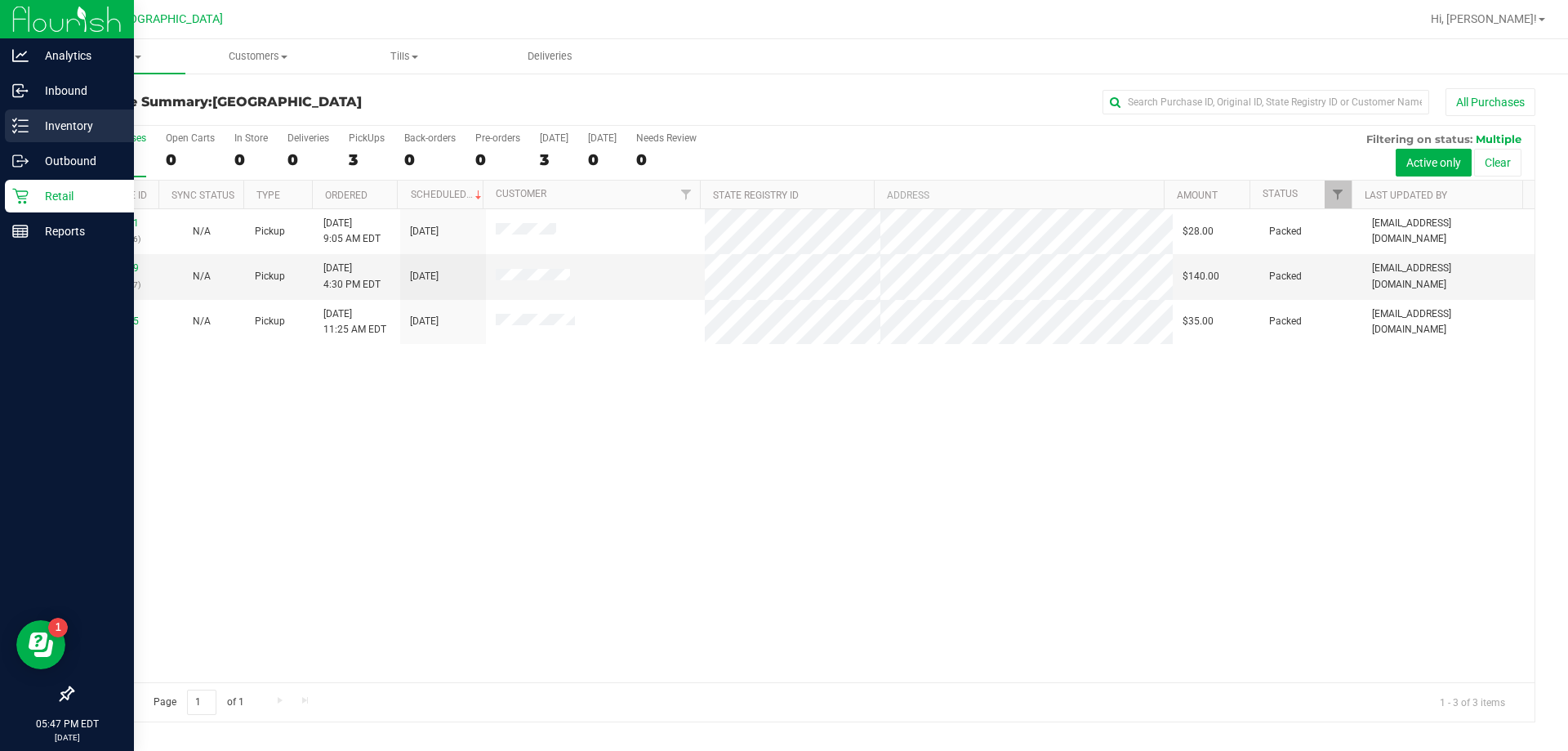
click at [37, 127] on p "Inventory" at bounding box center [78, 126] width 98 height 20
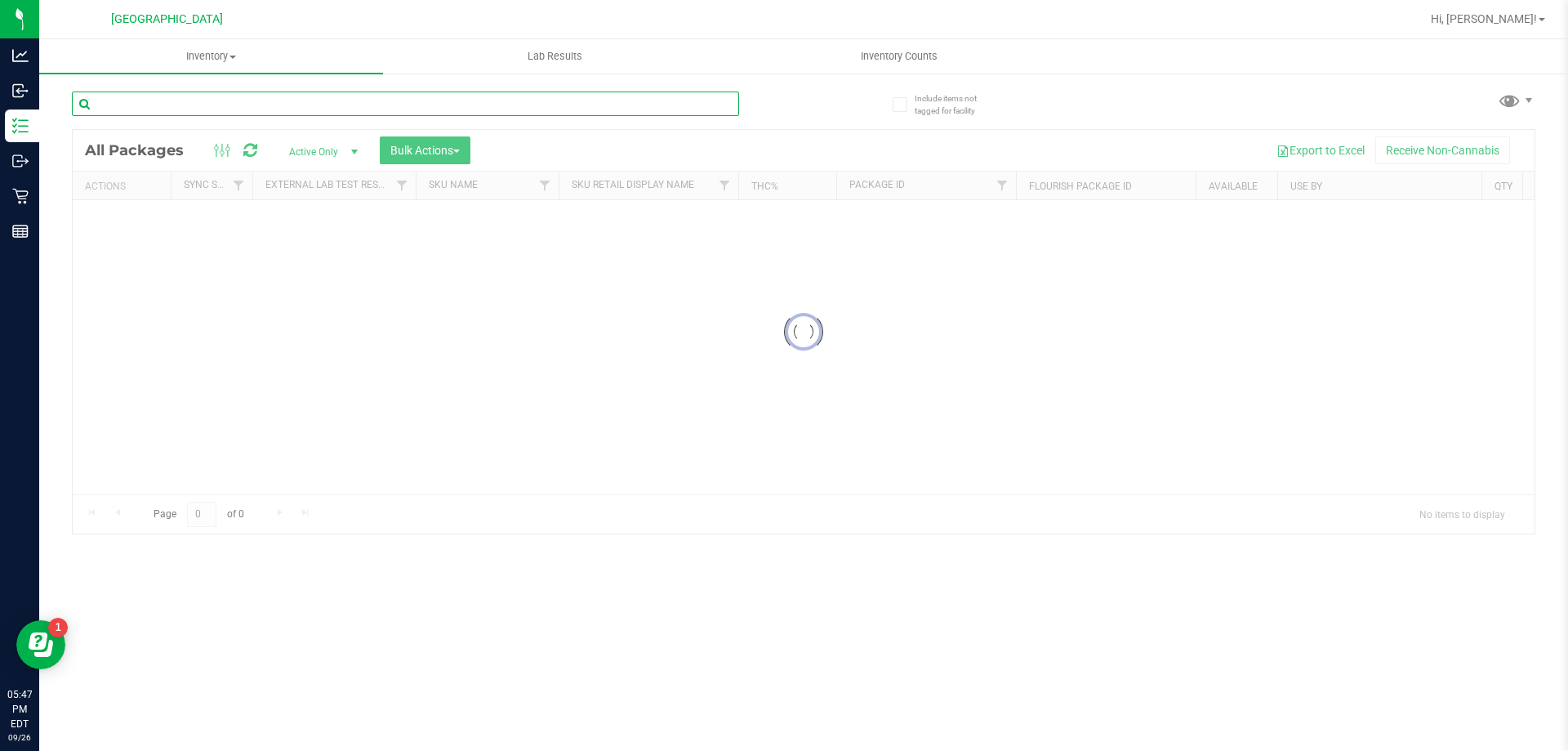
click at [204, 106] on div "Inventory All packages All inventory Waste log Create inventory Lab Results Inv…" at bounding box center [803, 394] width 1529 height 711
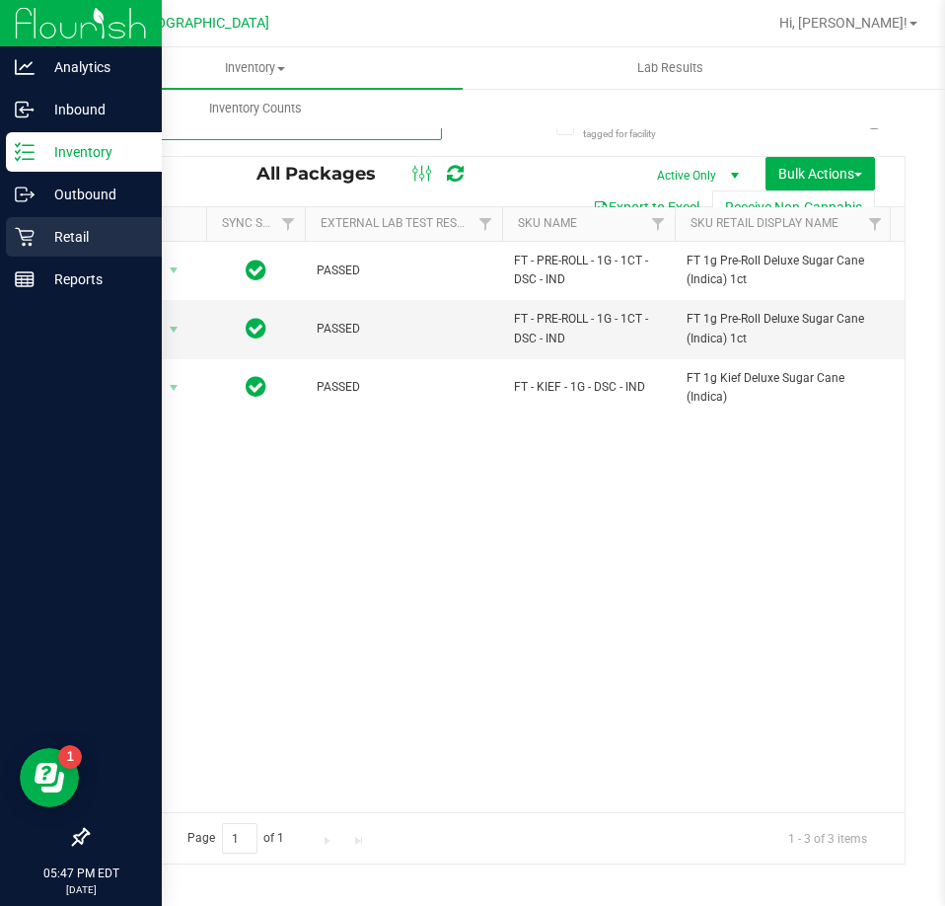
type input "DSC"
click at [35, 224] on div "Retail" at bounding box center [84, 236] width 156 height 39
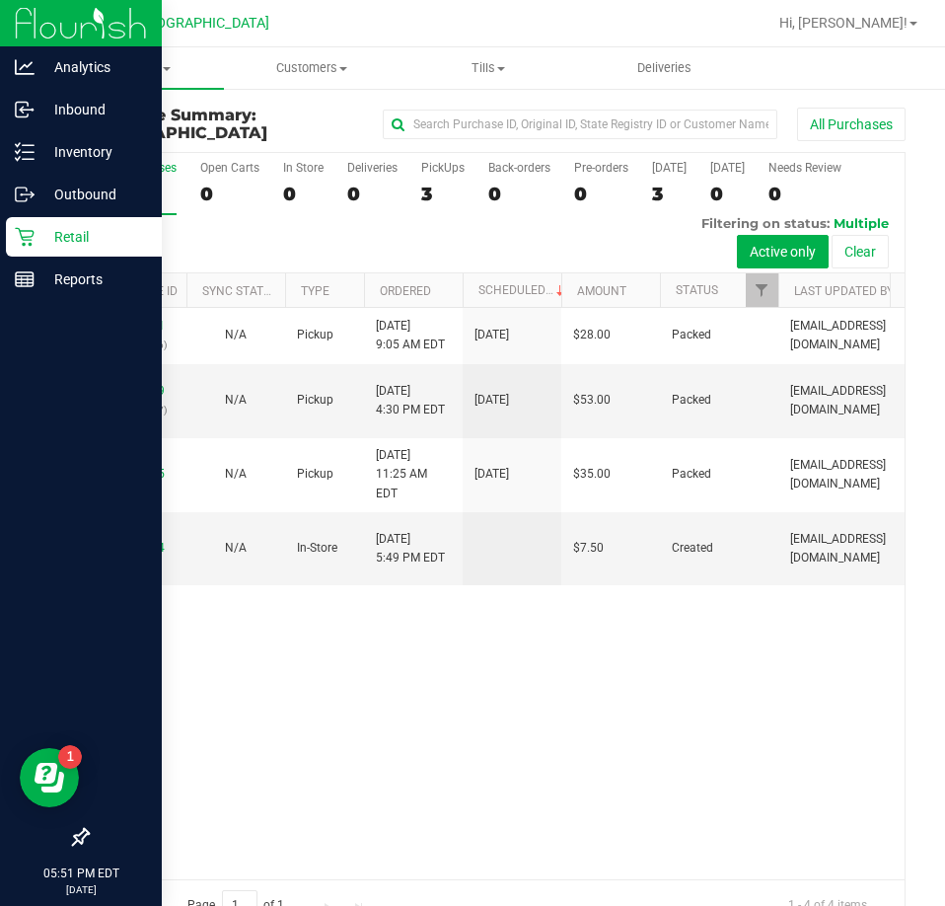
click at [52, 231] on p "Retail" at bounding box center [94, 237] width 118 height 24
click at [100, 37] on img at bounding box center [81, 23] width 132 height 46
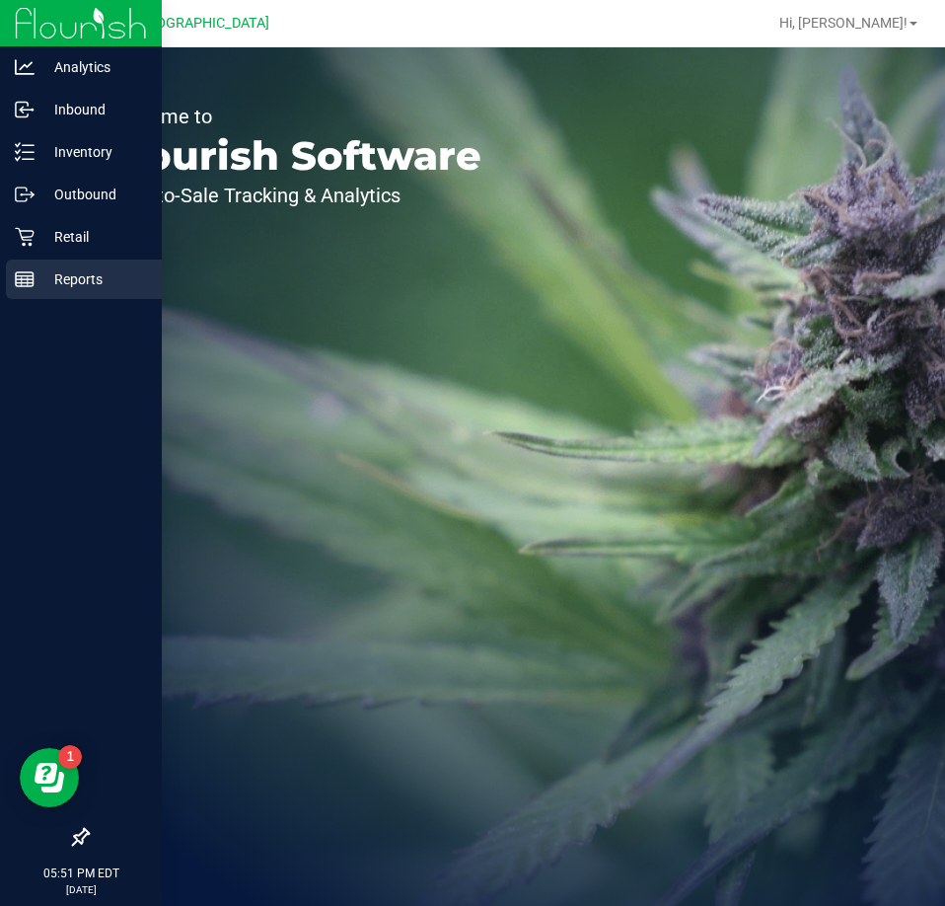
click at [99, 281] on p "Reports" at bounding box center [94, 279] width 118 height 24
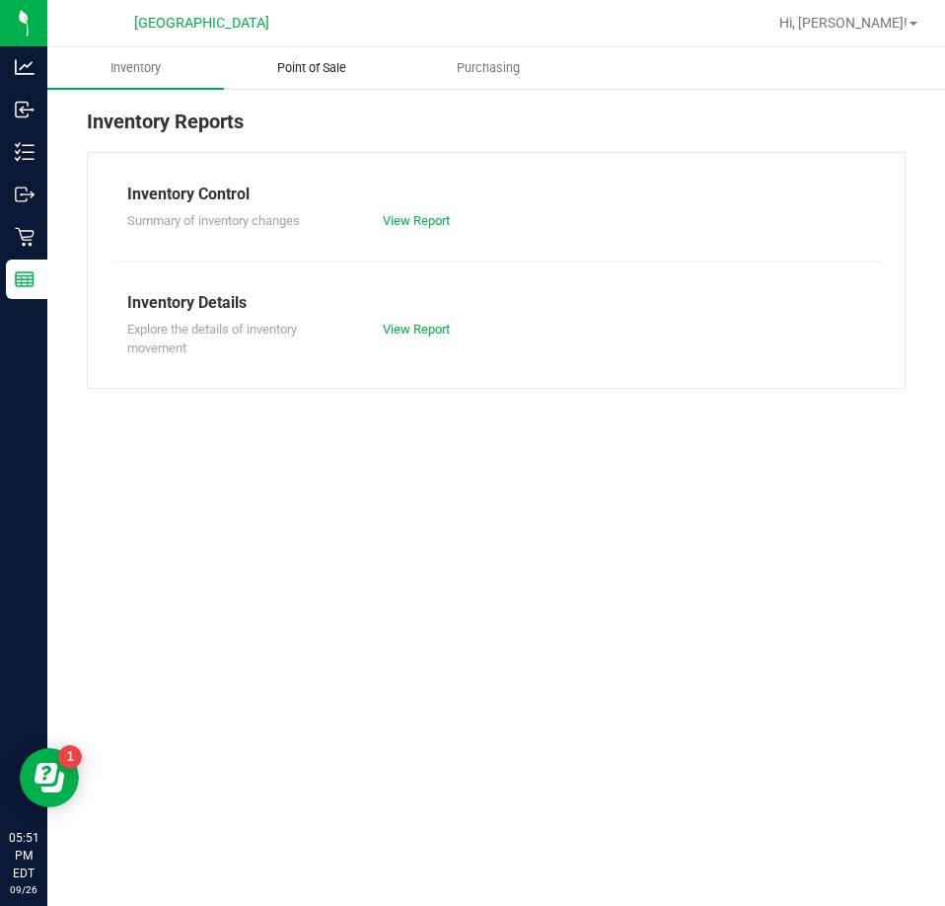
click at [344, 66] on span "Point of Sale" at bounding box center [312, 68] width 122 height 18
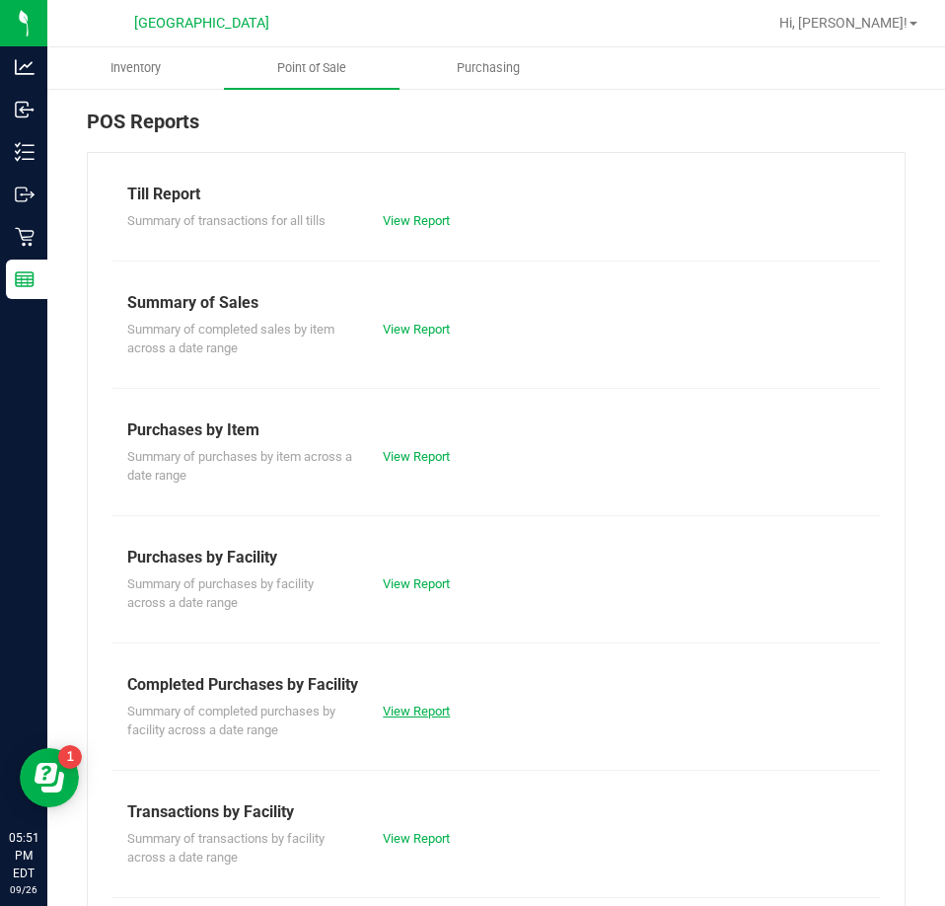
click at [396, 714] on link "View Report" at bounding box center [416, 710] width 67 height 15
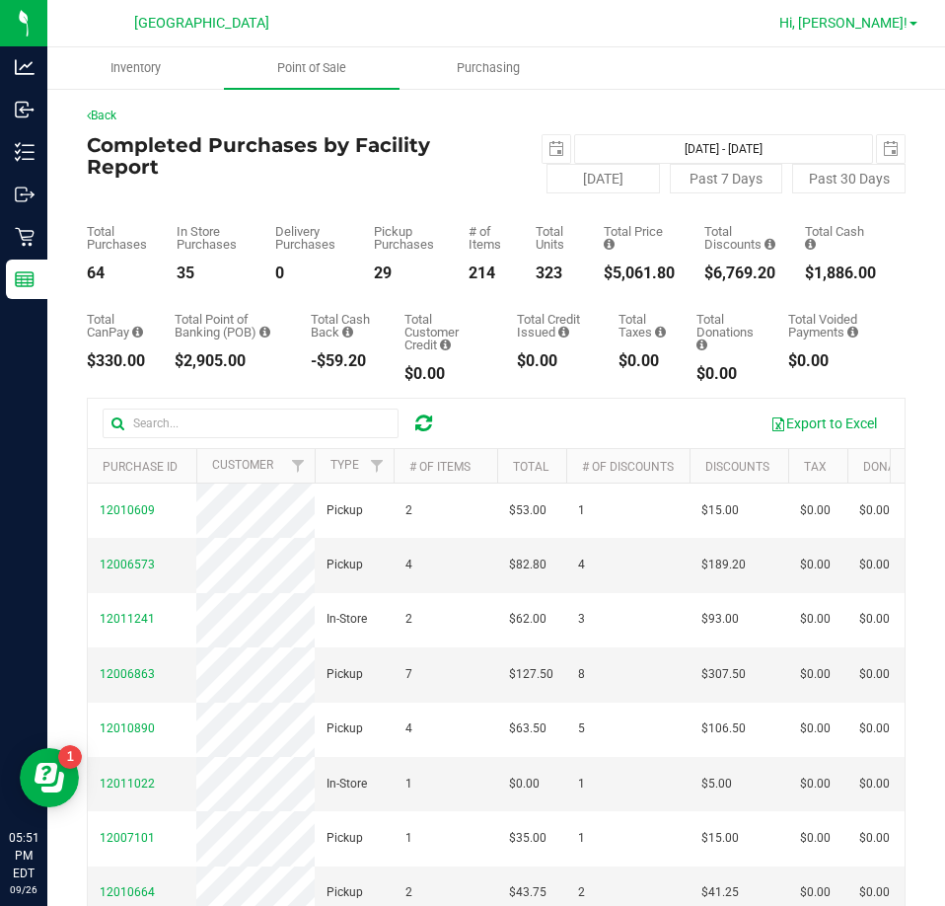
click at [870, 21] on span "Hi, [PERSON_NAME]!" at bounding box center [843, 23] width 128 height 16
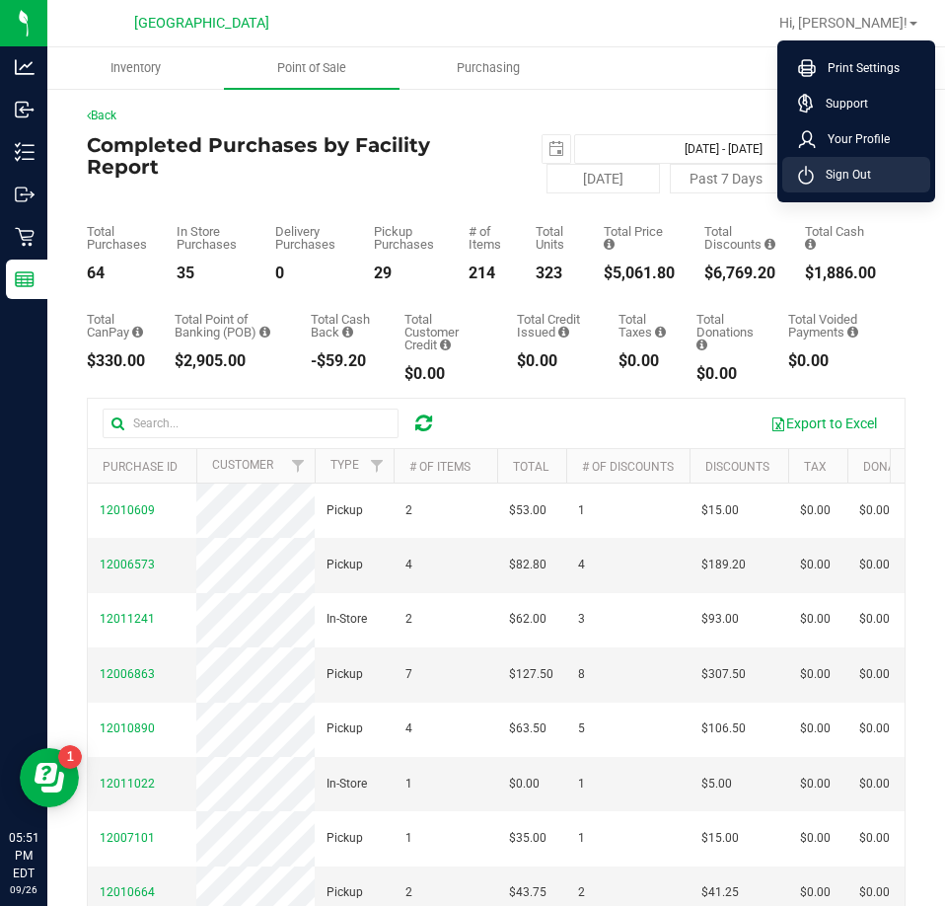
click at [818, 189] on li "Sign Out" at bounding box center [856, 175] width 148 height 36
